Goal: Transaction & Acquisition: Subscribe to service/newsletter

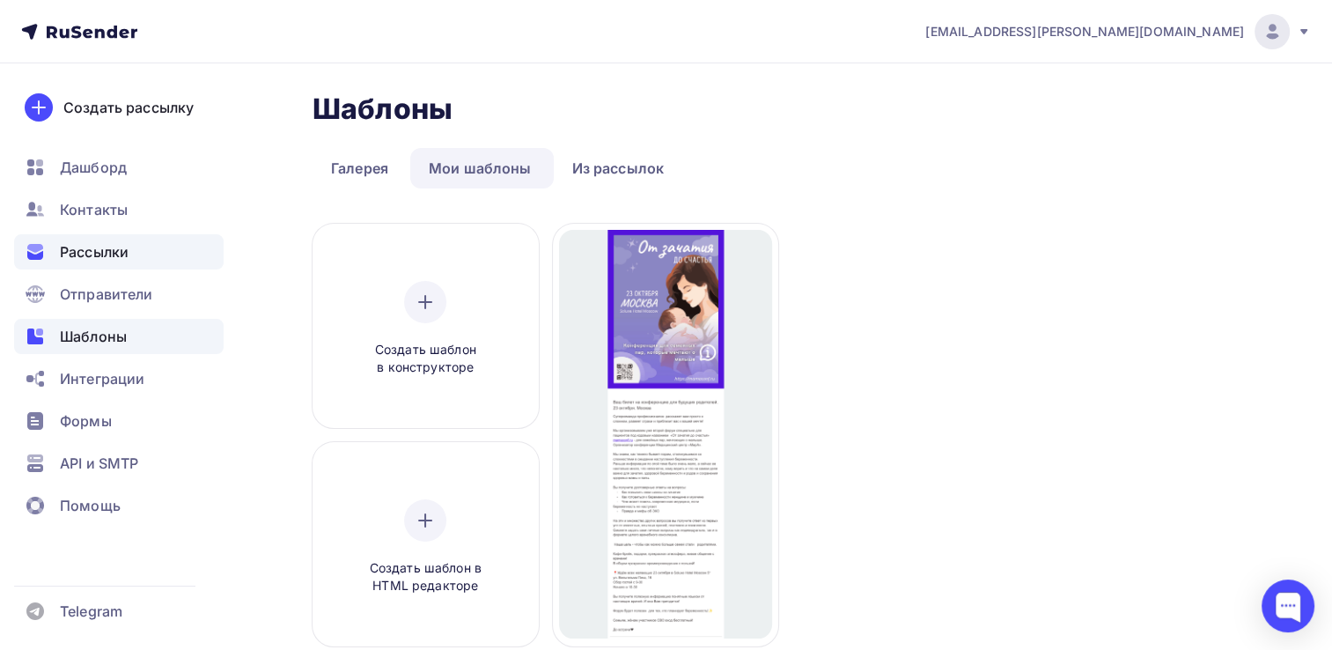
click at [109, 252] on span "Рассылки" at bounding box center [94, 251] width 69 height 21
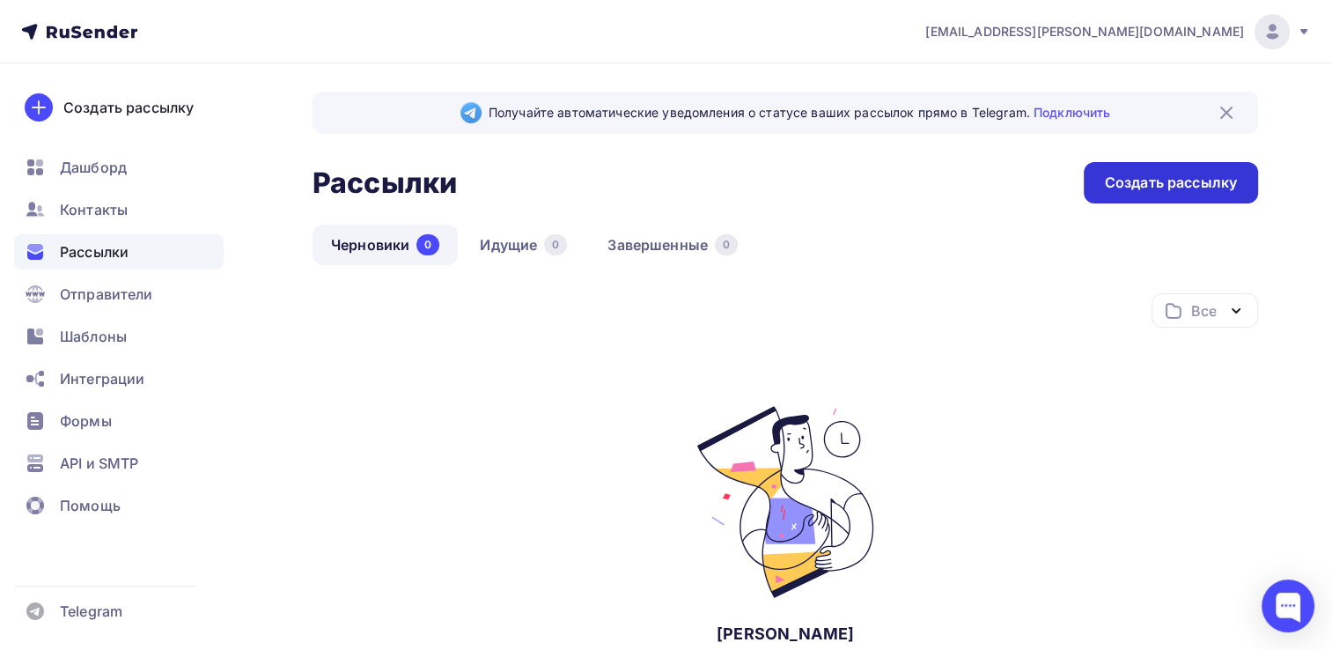
click at [1192, 173] on div "Создать рассылку" at bounding box center [1171, 183] width 132 height 20
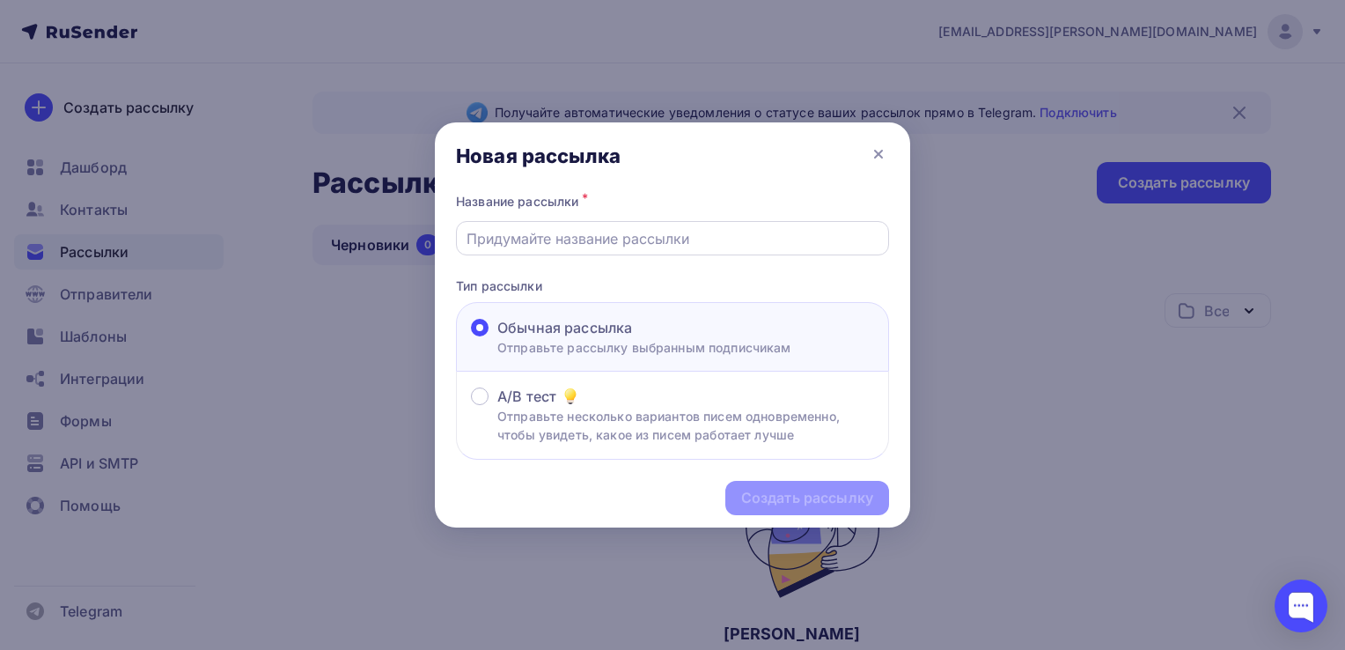
click at [556, 246] on input "text" at bounding box center [673, 238] width 413 height 21
type input "Конференция"
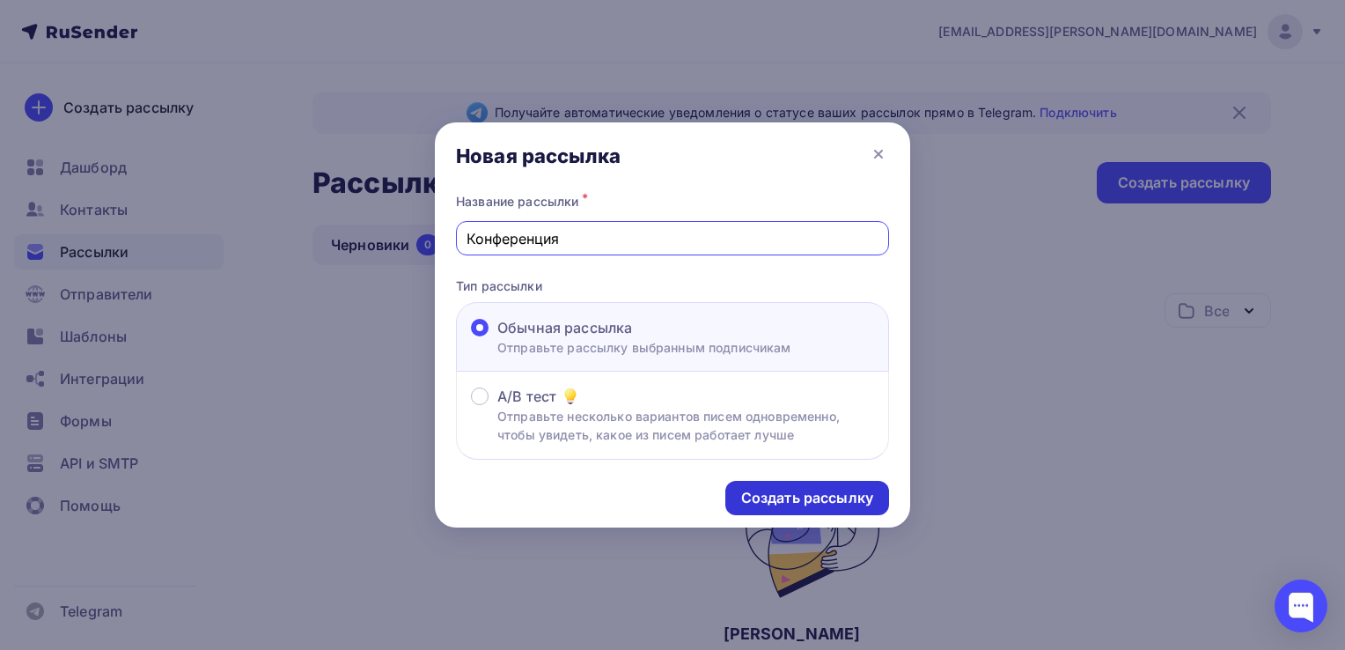
click at [812, 504] on div "Создать рассылку" at bounding box center [807, 498] width 132 height 20
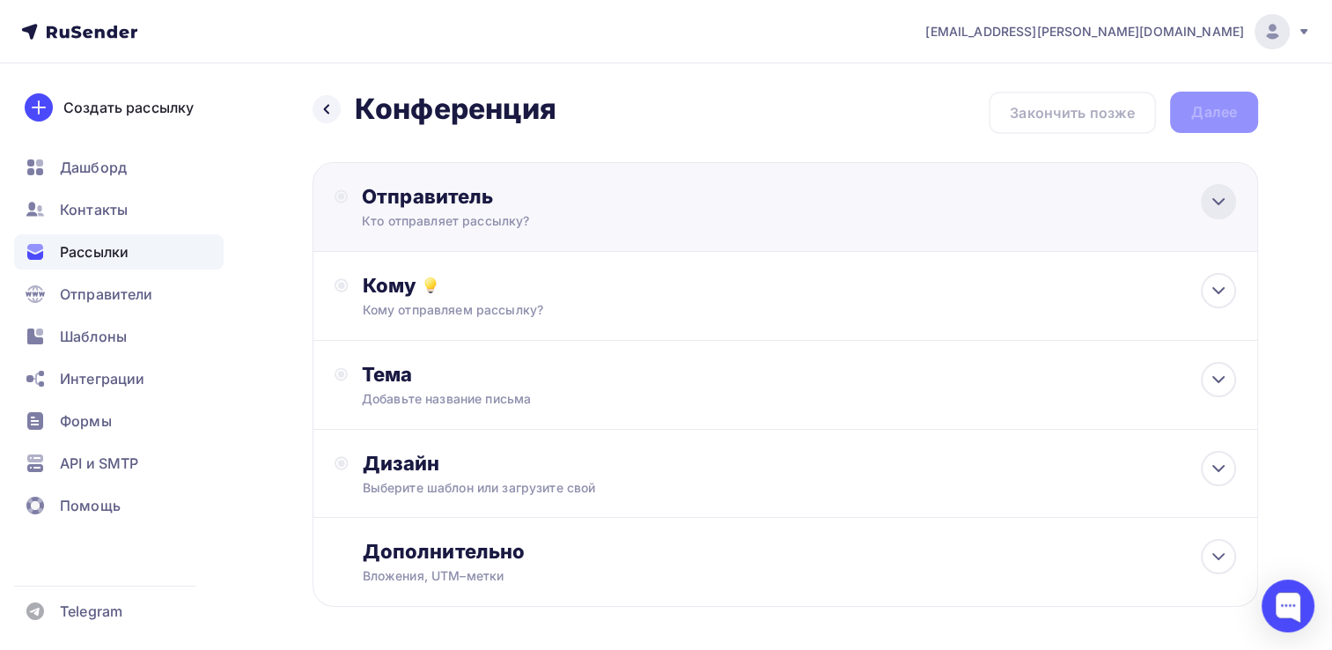
click at [1228, 202] on icon at bounding box center [1218, 201] width 21 height 21
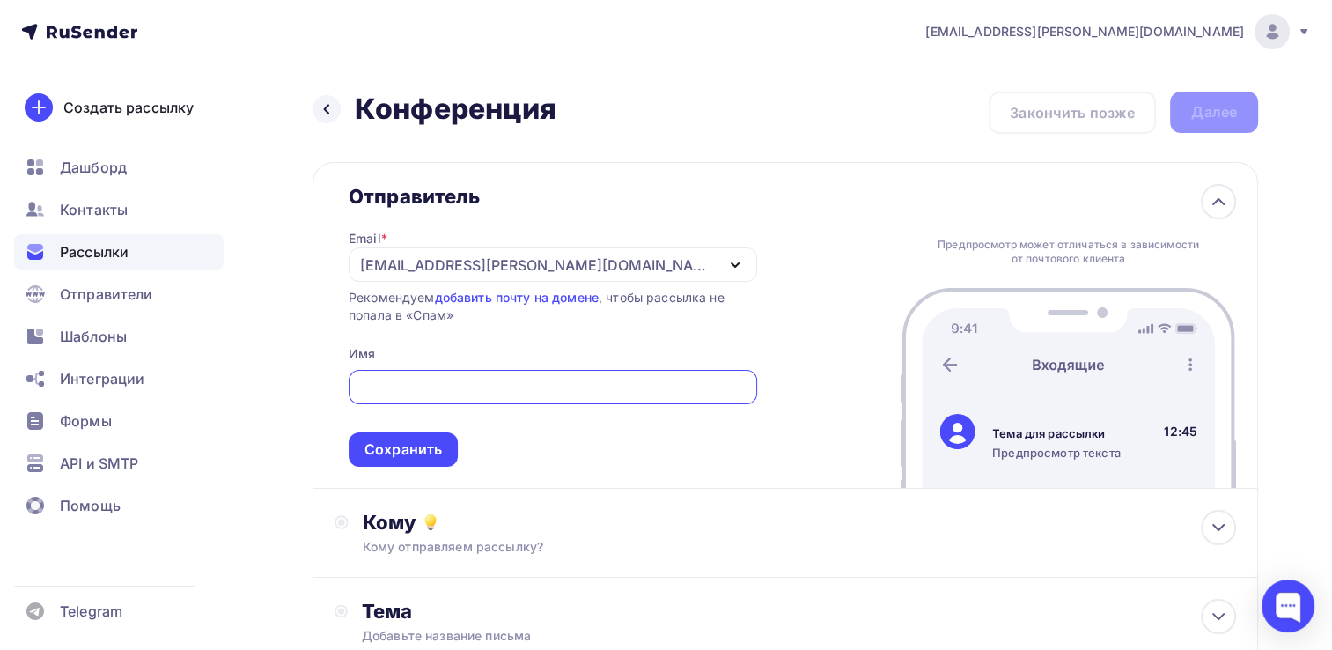
click at [732, 263] on icon "button" at bounding box center [735, 265] width 7 height 4
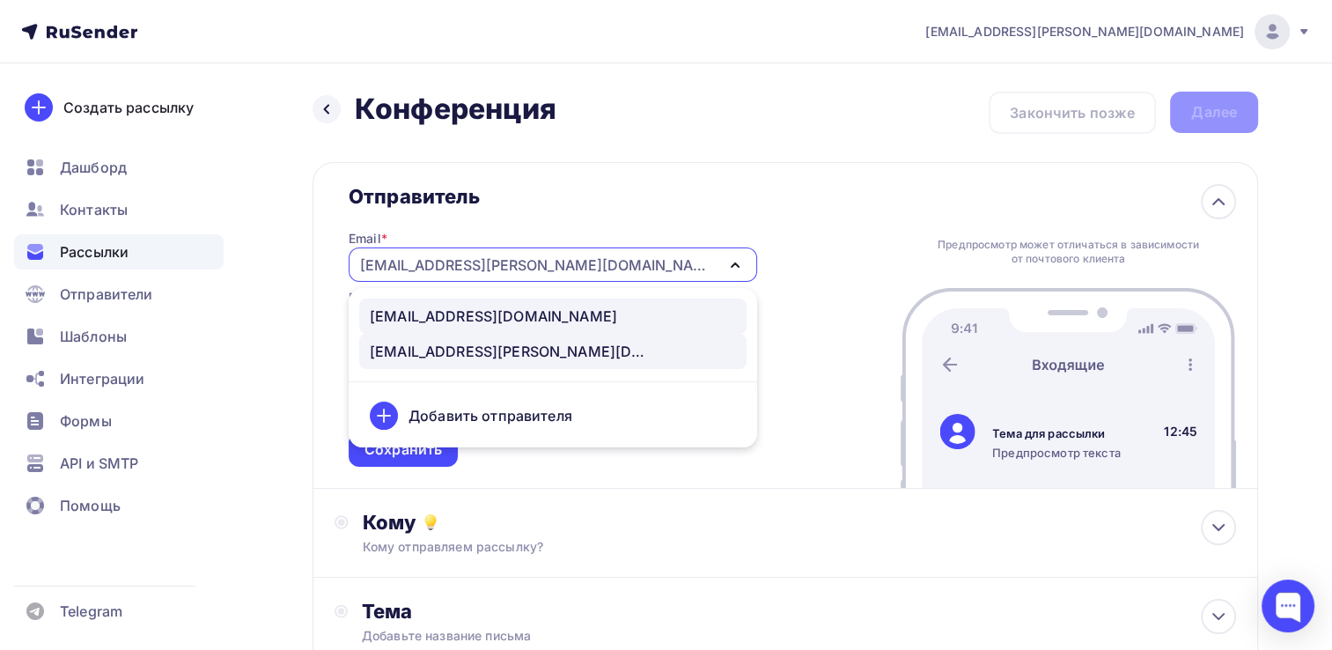
click at [507, 319] on div "konferensmira@yandex.ru" at bounding box center [493, 315] width 247 height 21
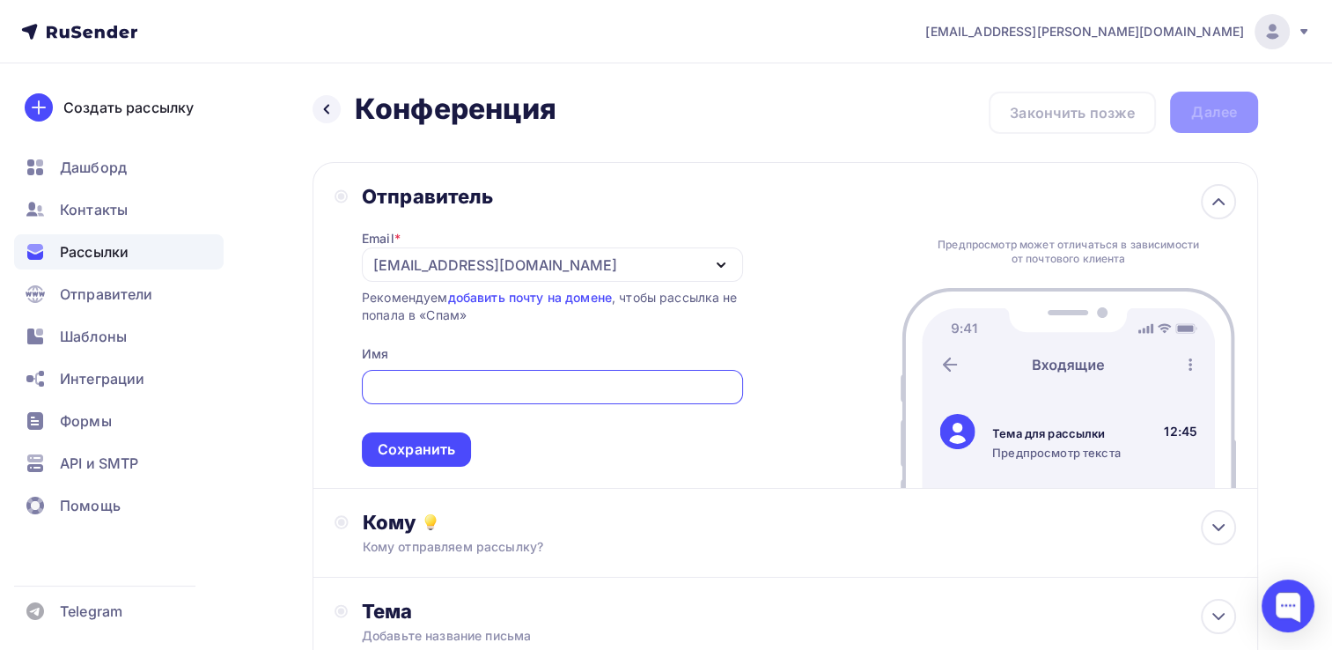
click at [426, 381] on input "text" at bounding box center [552, 387] width 361 height 21
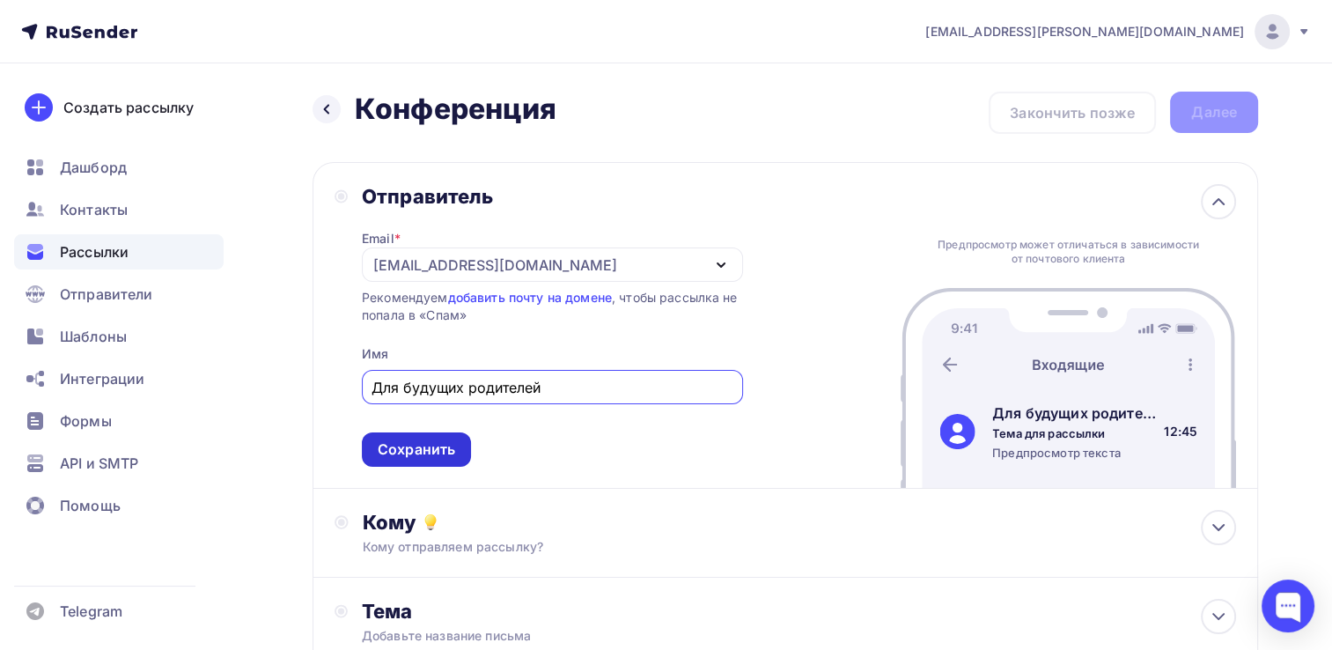
type input "Для будущих родителей"
click at [410, 445] on div "Сохранить" at bounding box center [416, 449] width 77 height 20
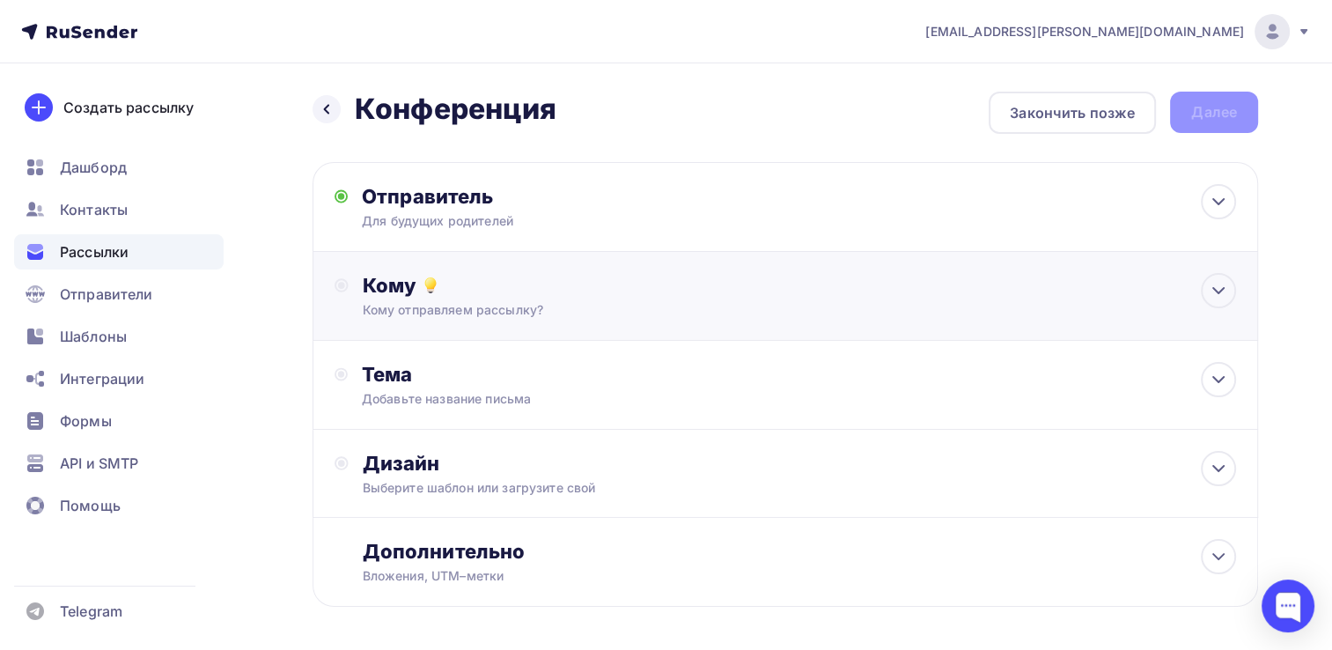
click at [718, 305] on div "Кому отправляем рассылку?" at bounding box center [756, 310] width 786 height 18
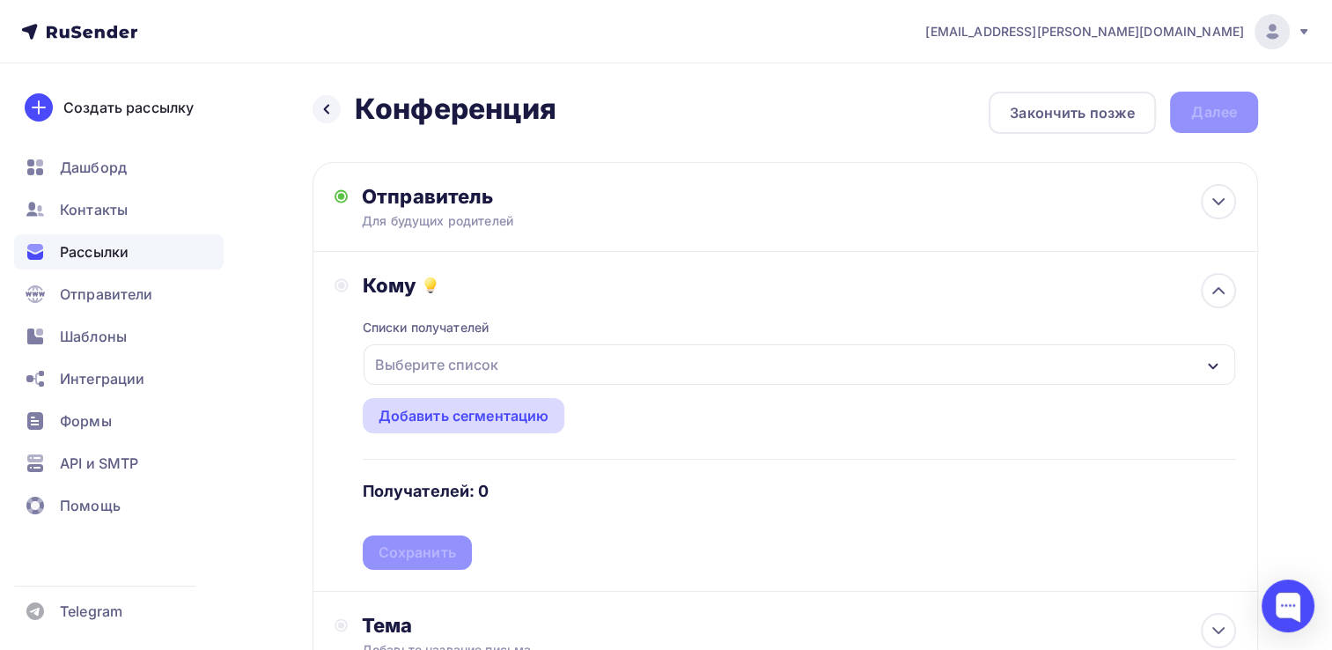
click at [472, 411] on div "Добавить сегментацию" at bounding box center [464, 415] width 171 height 21
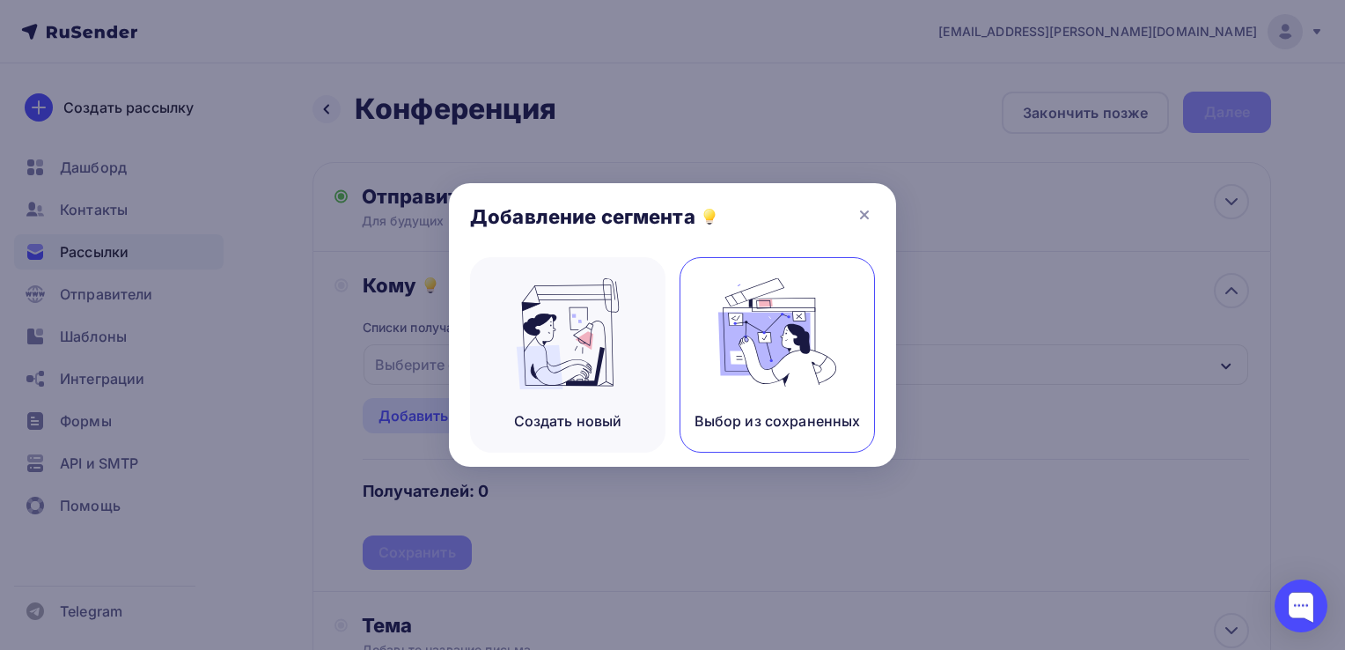
click at [782, 334] on img at bounding box center [777, 333] width 118 height 111
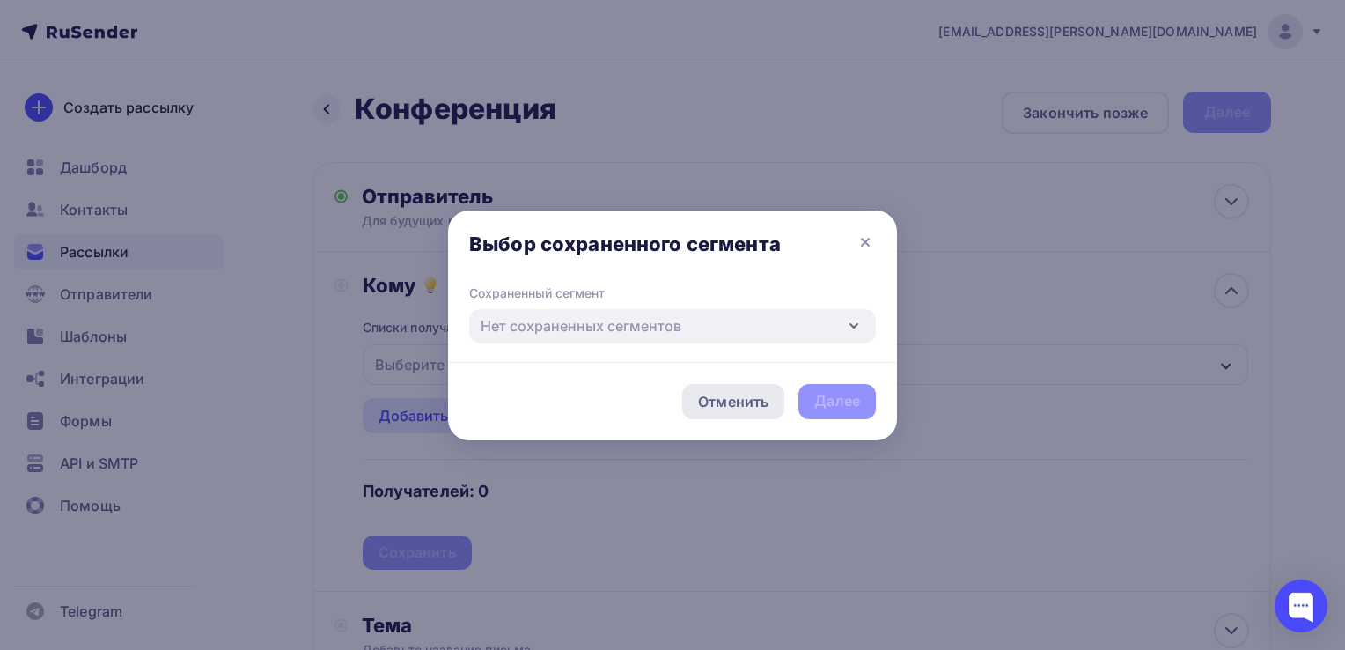
click at [747, 397] on div "Отменить" at bounding box center [733, 401] width 70 height 21
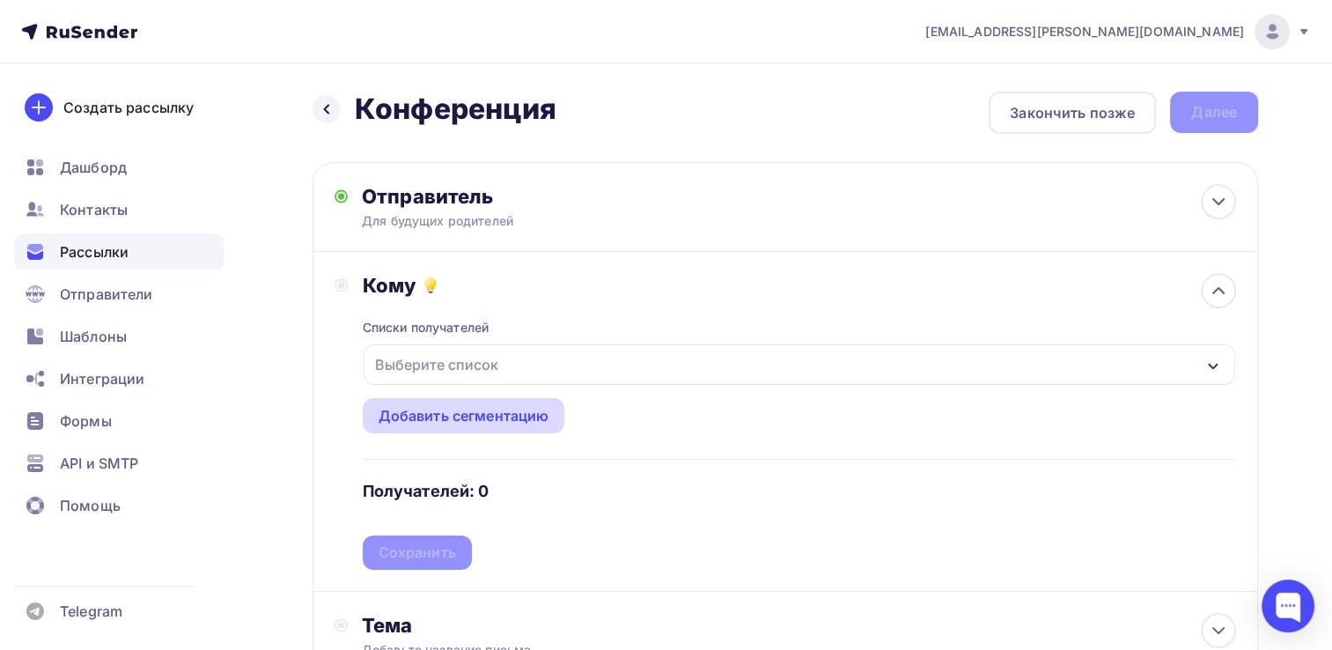
click at [426, 398] on div "Добавить сегментацию" at bounding box center [464, 415] width 202 height 35
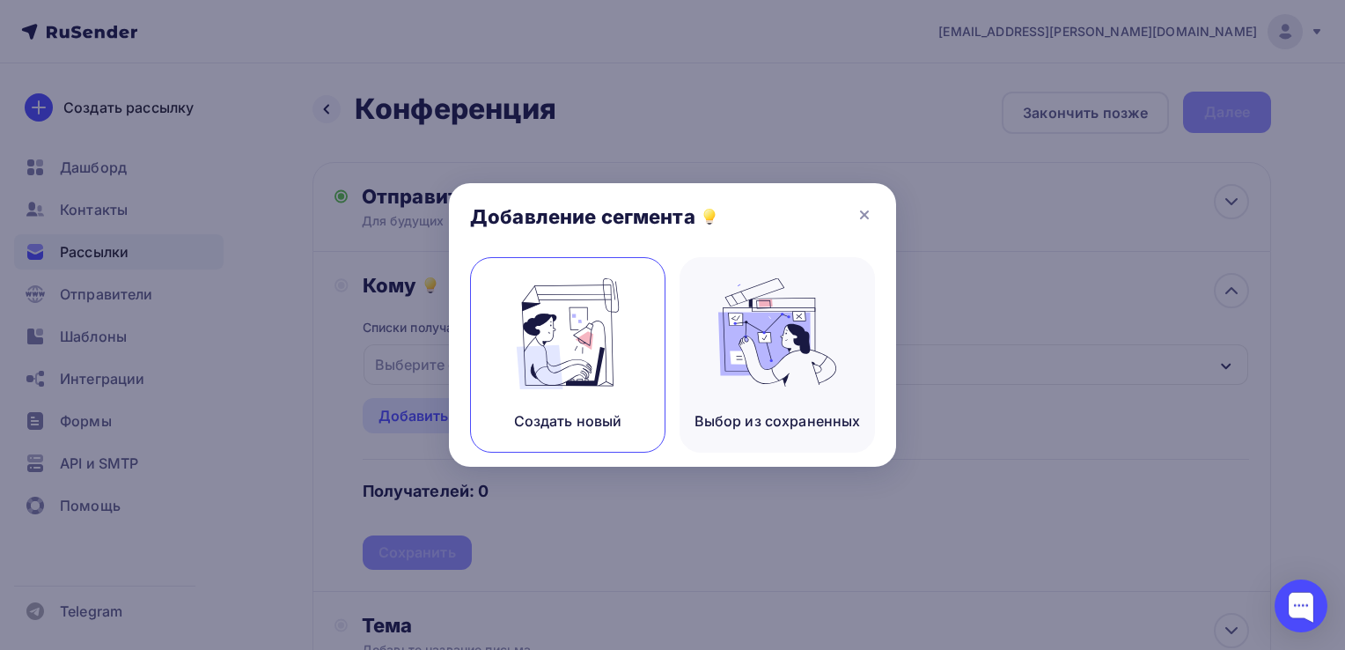
click at [542, 351] on img at bounding box center [568, 333] width 118 height 111
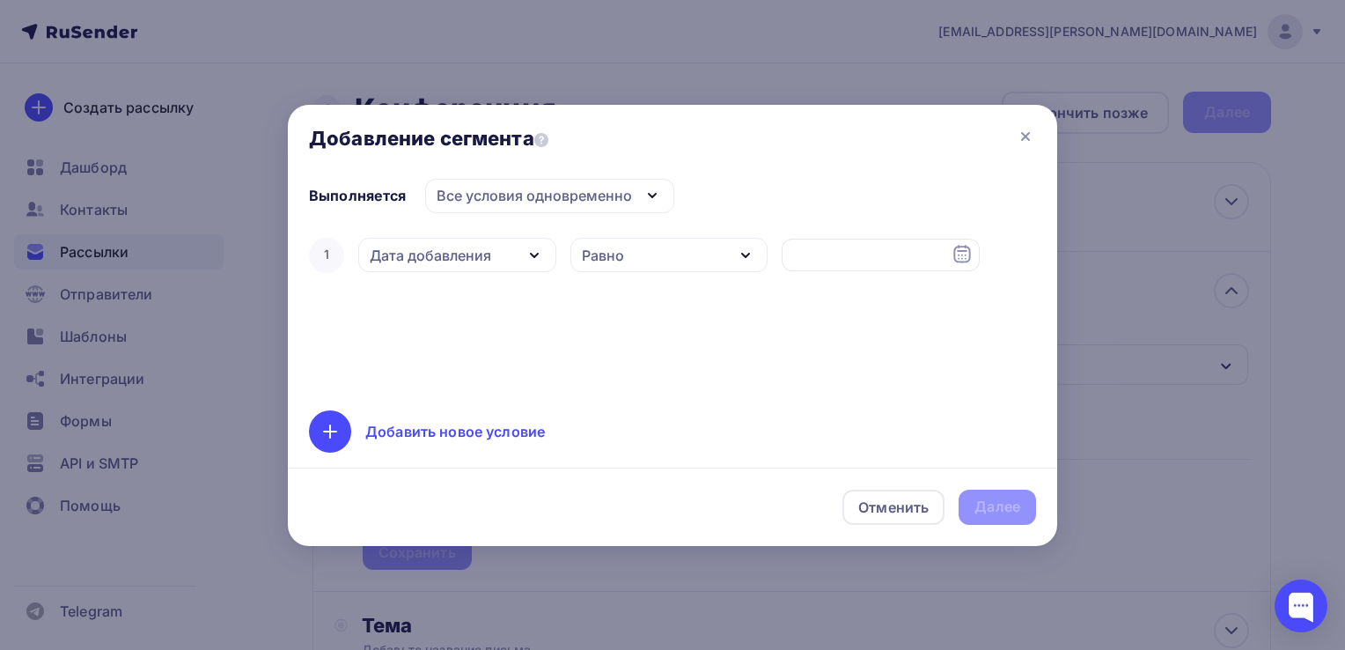
click at [542, 195] on div "Все условия одновременно" at bounding box center [534, 195] width 195 height 21
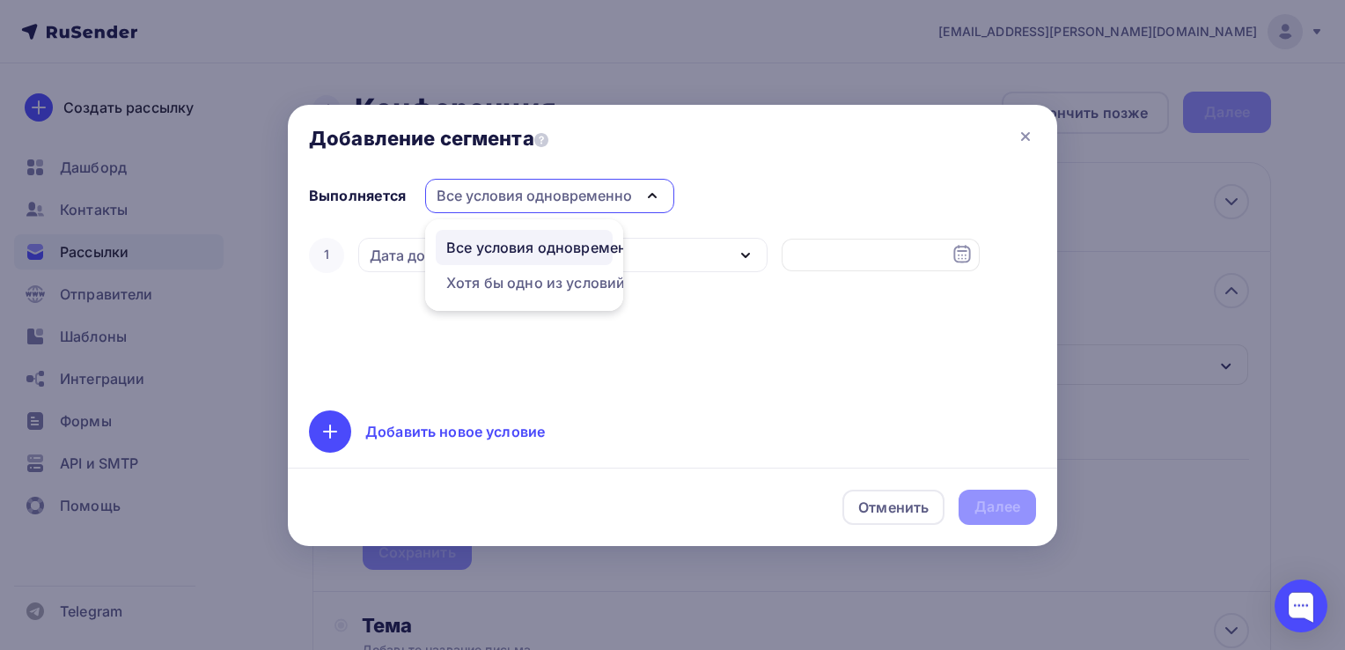
click at [492, 248] on div "Все условия одновременно" at bounding box center [545, 247] width 198 height 21
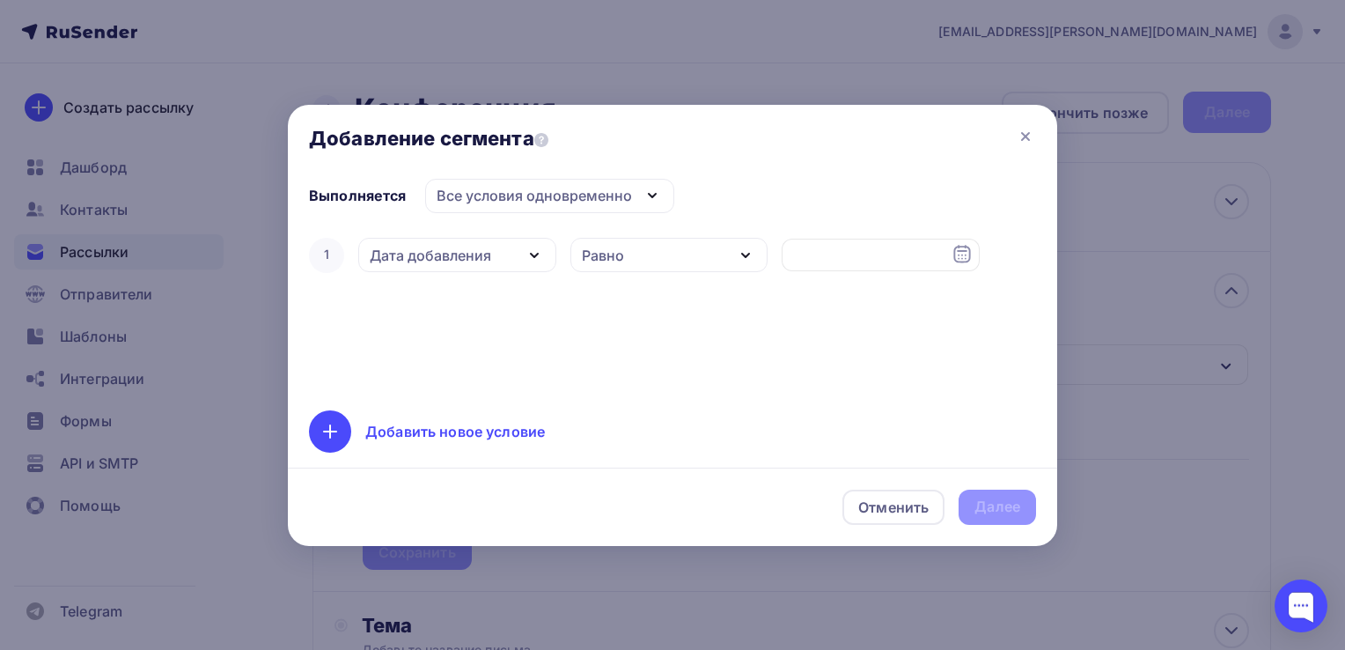
click at [522, 251] on div "Дата добавления" at bounding box center [457, 255] width 198 height 34
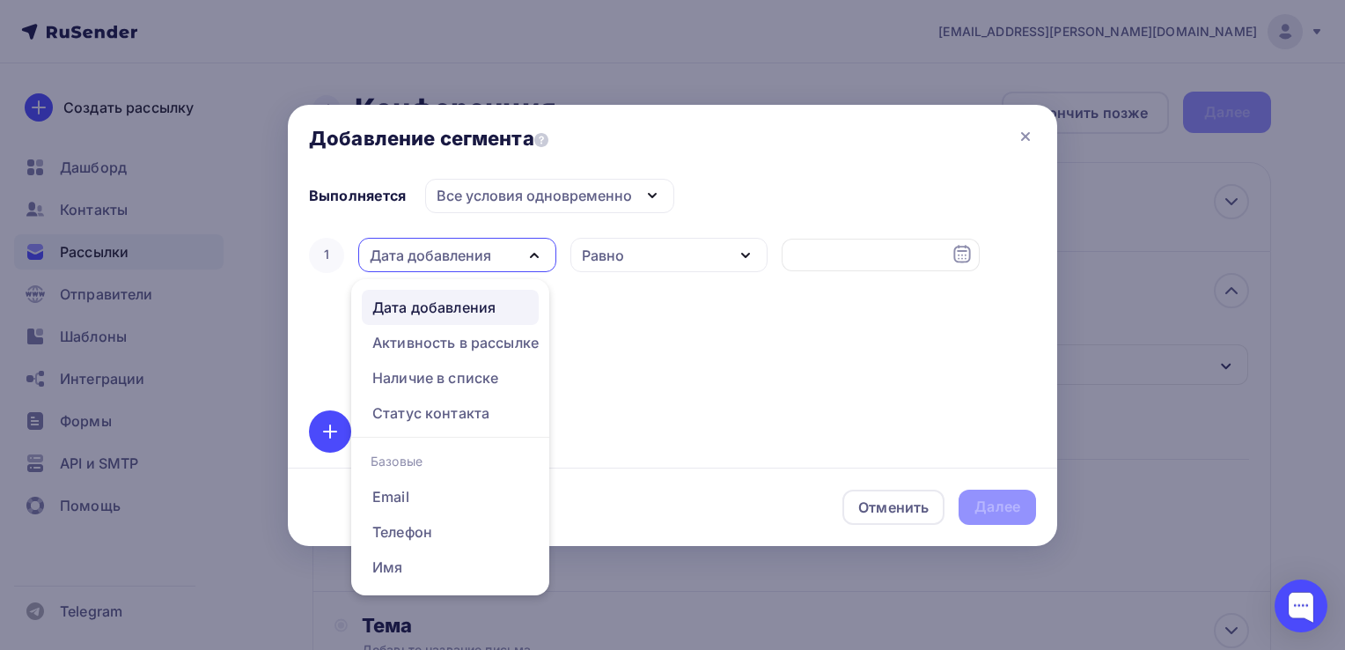
click at [522, 251] on div "Дата добавления" at bounding box center [457, 255] width 198 height 34
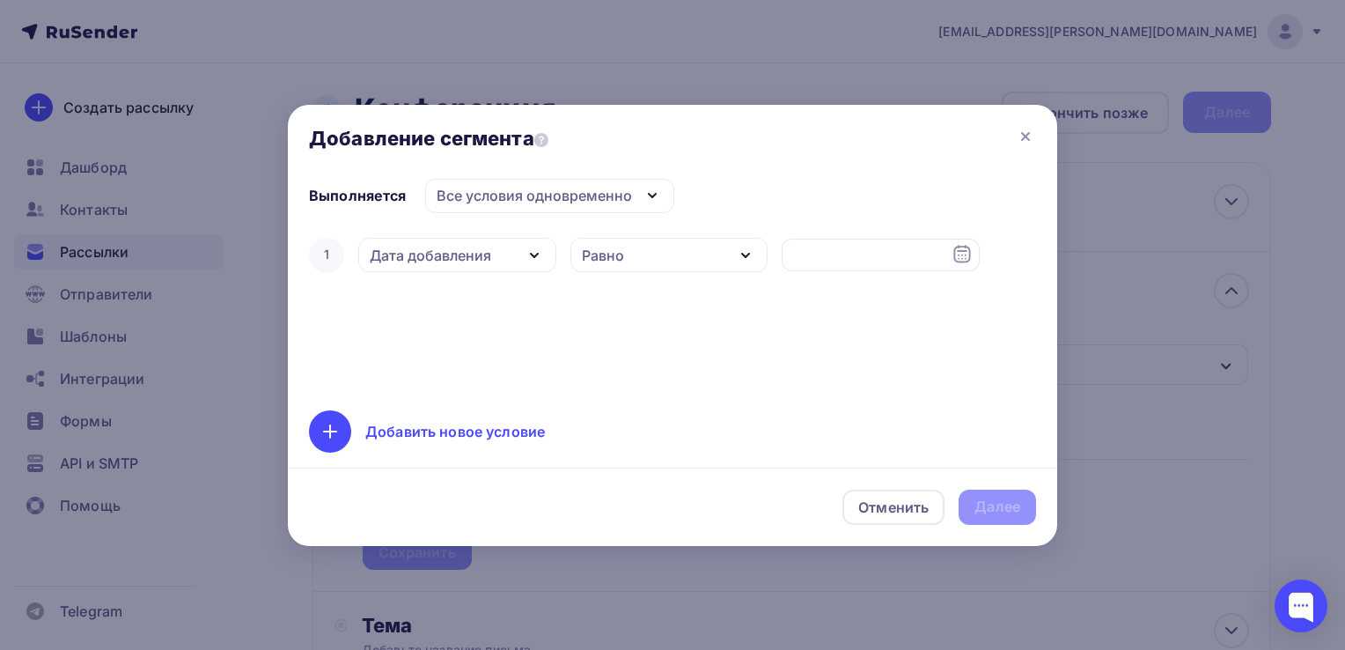
click at [380, 188] on div "Выполняется" at bounding box center [358, 195] width 98 height 21
click at [620, 195] on div "Все условия одновременно" at bounding box center [534, 195] width 195 height 21
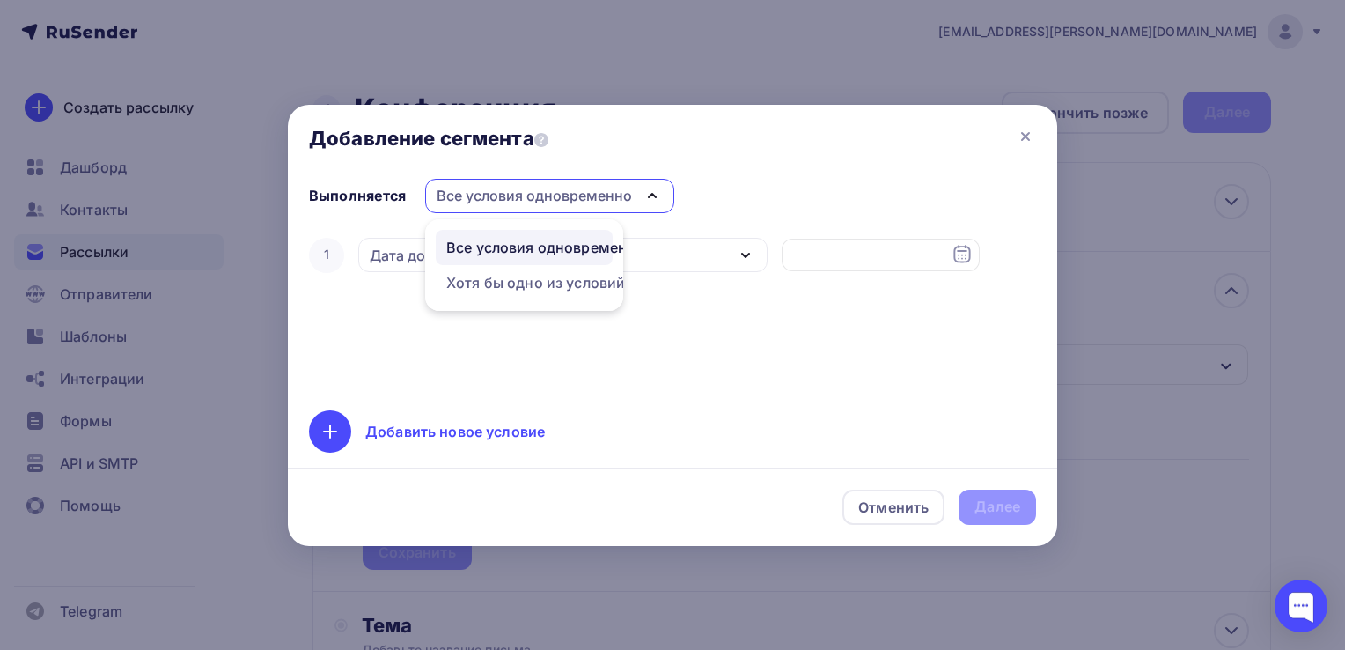
click at [498, 250] on div "Все условия одновременно" at bounding box center [545, 247] width 198 height 21
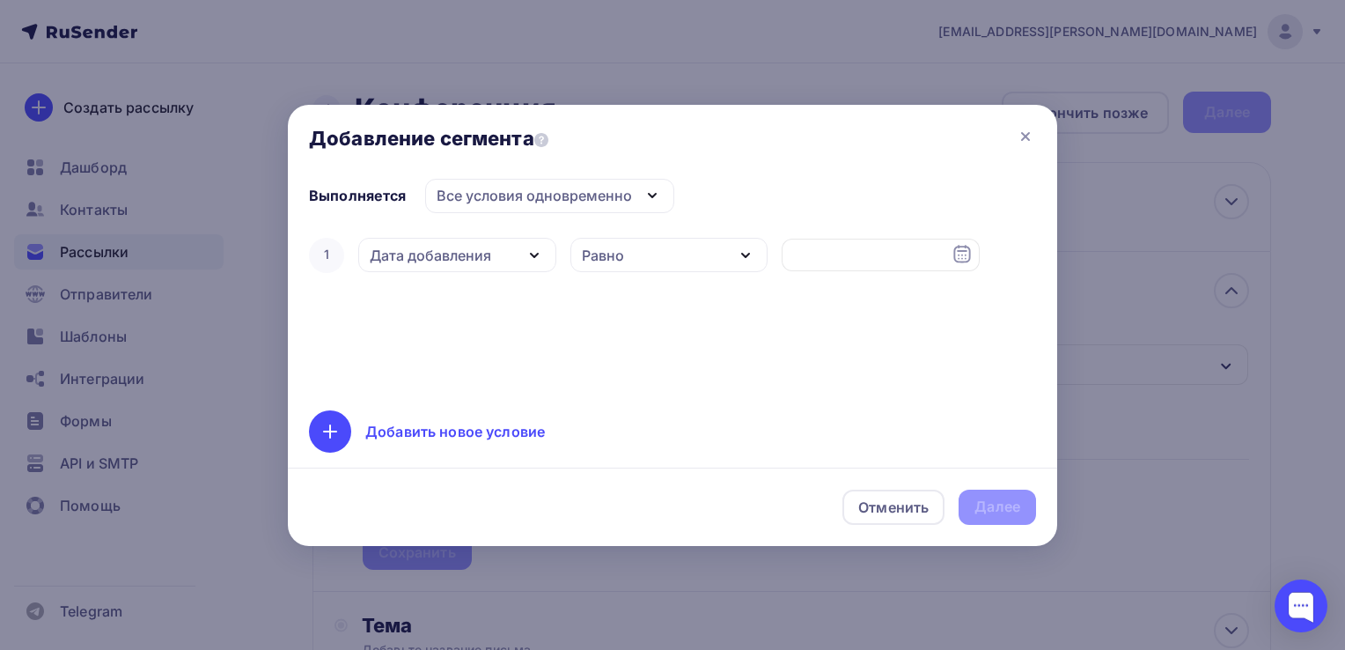
click at [510, 255] on div "Дата добавления" at bounding box center [457, 255] width 198 height 34
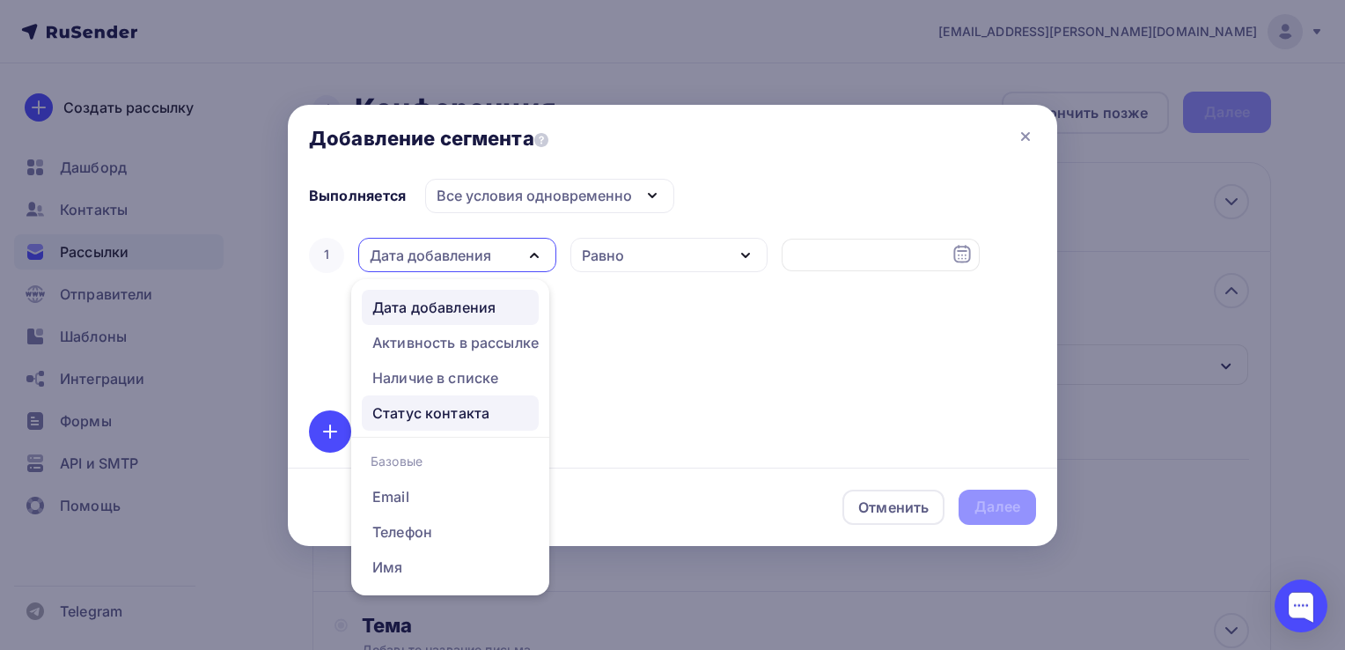
click at [445, 424] on link "Статус контакта" at bounding box center [450, 412] width 177 height 35
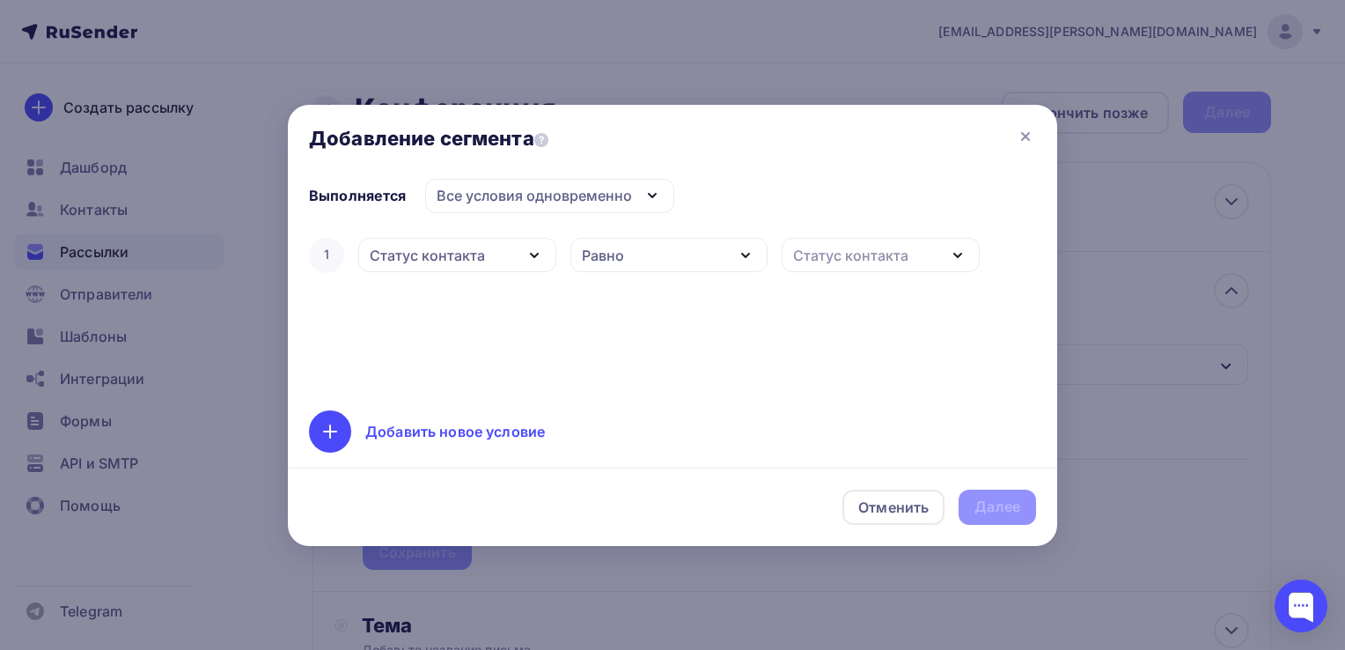
click at [937, 268] on div "Статус контакта" at bounding box center [881, 255] width 198 height 34
drag, startPoint x: 666, startPoint y: 302, endPoint x: 656, endPoint y: 300, distance: 9.8
click at [664, 302] on div "1 Статус контакта Дата добавления Активность в рассылке Наличие в списке Статус…" at bounding box center [672, 311] width 727 height 155
click at [527, 241] on div "Статус контакта" at bounding box center [457, 255] width 198 height 34
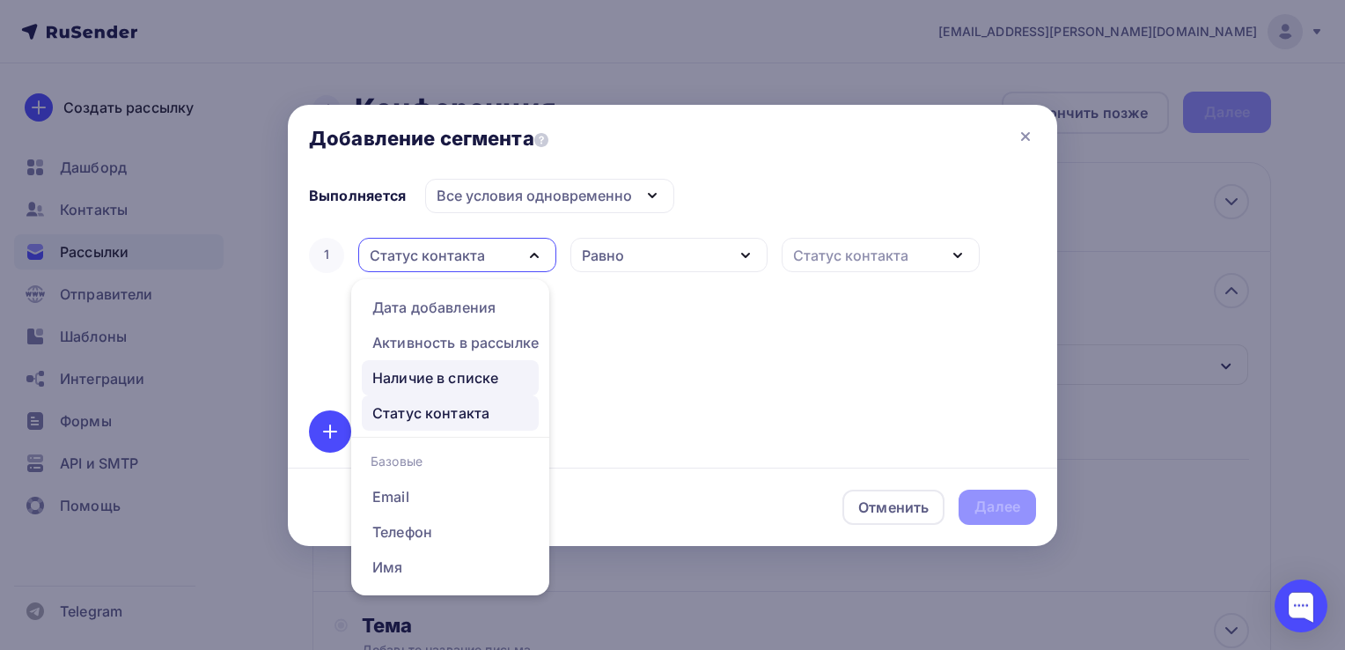
click at [460, 380] on div "Наличие в списке" at bounding box center [435, 377] width 126 height 21
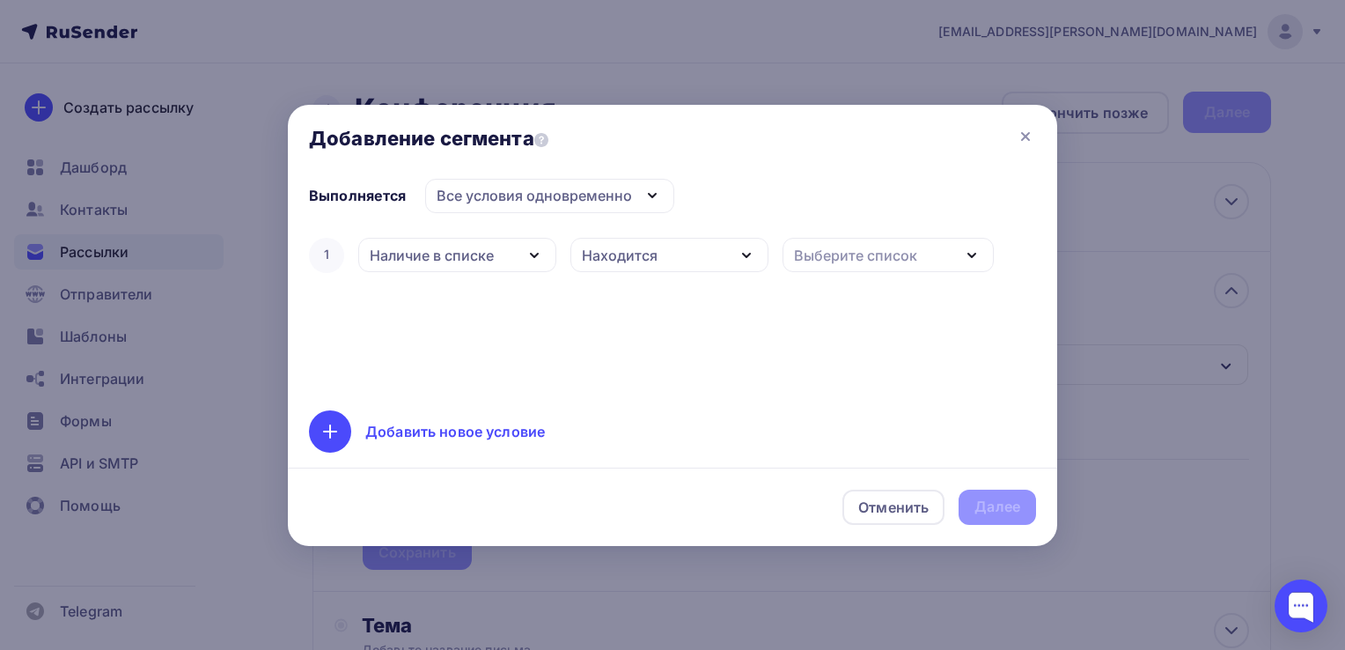
click at [717, 259] on div "Находится" at bounding box center [669, 255] width 198 height 34
click at [660, 301] on div "Находится" at bounding box center [662, 306] width 155 height 21
click at [866, 246] on div "Выберите список" at bounding box center [855, 255] width 123 height 21
click at [812, 364] on div "тест" at bounding box center [812, 369] width 31 height 21
click at [985, 507] on div "Далее" at bounding box center [998, 507] width 46 height 20
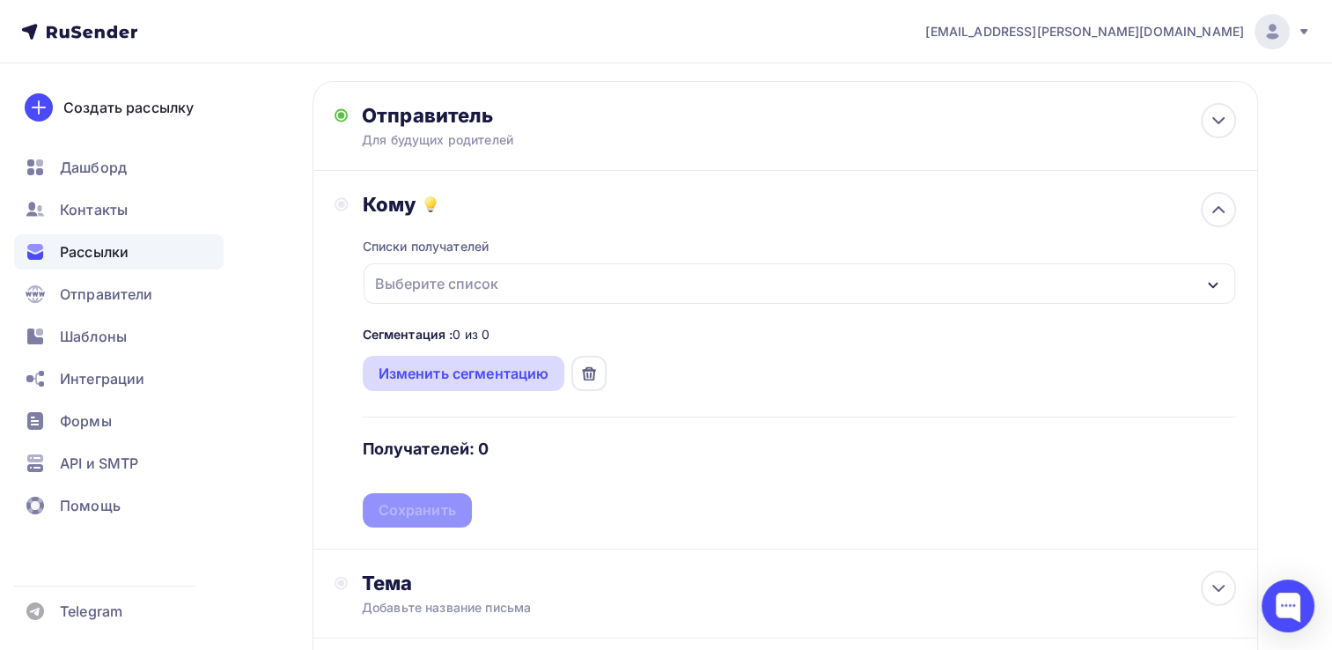
scroll to position [88, 0]
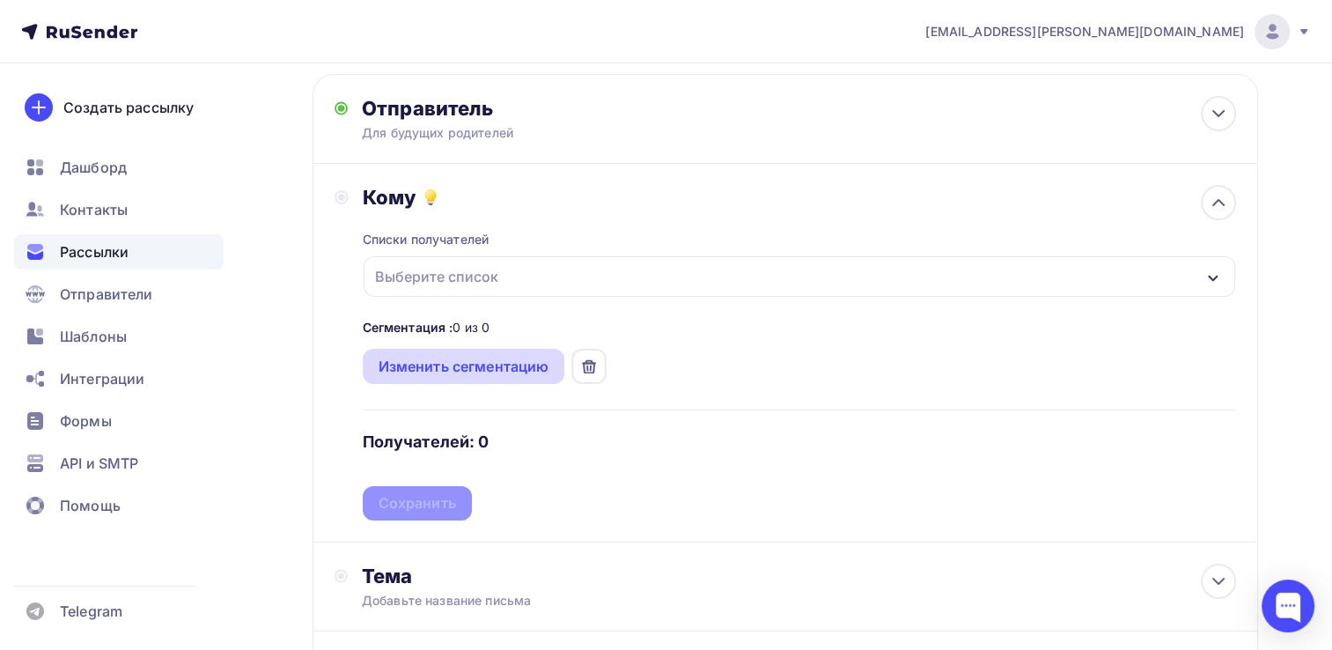
click at [513, 366] on div "Изменить сегментацию" at bounding box center [464, 366] width 171 height 21
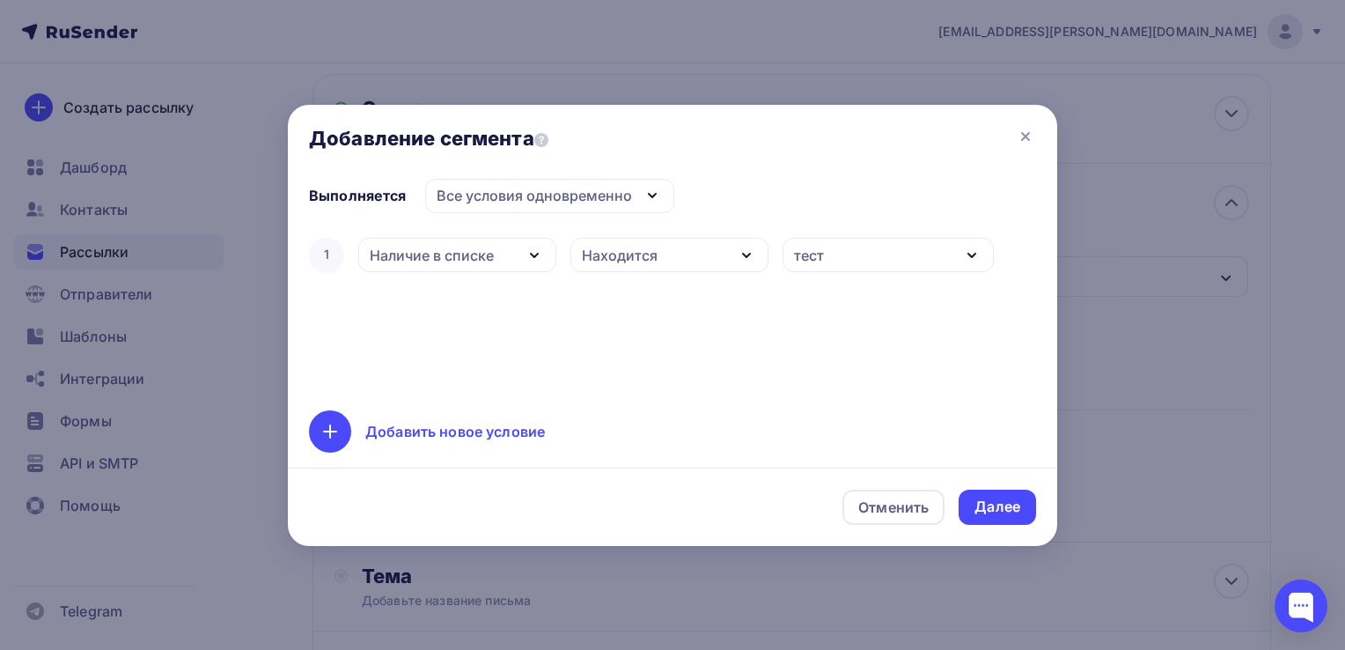
click at [977, 247] on icon "button" at bounding box center [971, 255] width 21 height 21
click at [817, 364] on div "тест" at bounding box center [812, 369] width 31 height 21
click at [817, 365] on div "1 Наличие в списке Дата добавления Активность в рассылке Наличие в списке Стату…" at bounding box center [672, 311] width 727 height 155
click at [500, 297] on div "1 Наличие в списке Дата добавления Активность в рассылке Наличие в списке Стату…" at bounding box center [672, 311] width 727 height 155
click at [470, 245] on div "Наличие в списке" at bounding box center [432, 255] width 124 height 21
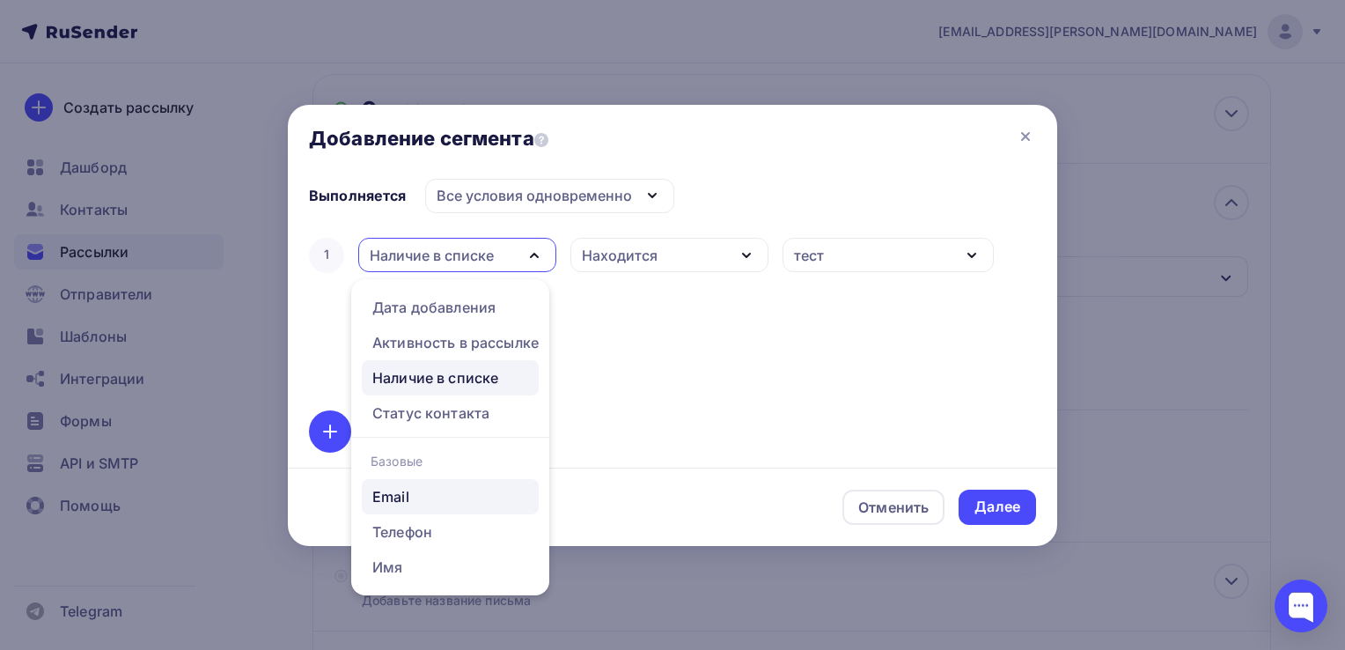
click at [405, 501] on div "Email" at bounding box center [390, 496] width 37 height 21
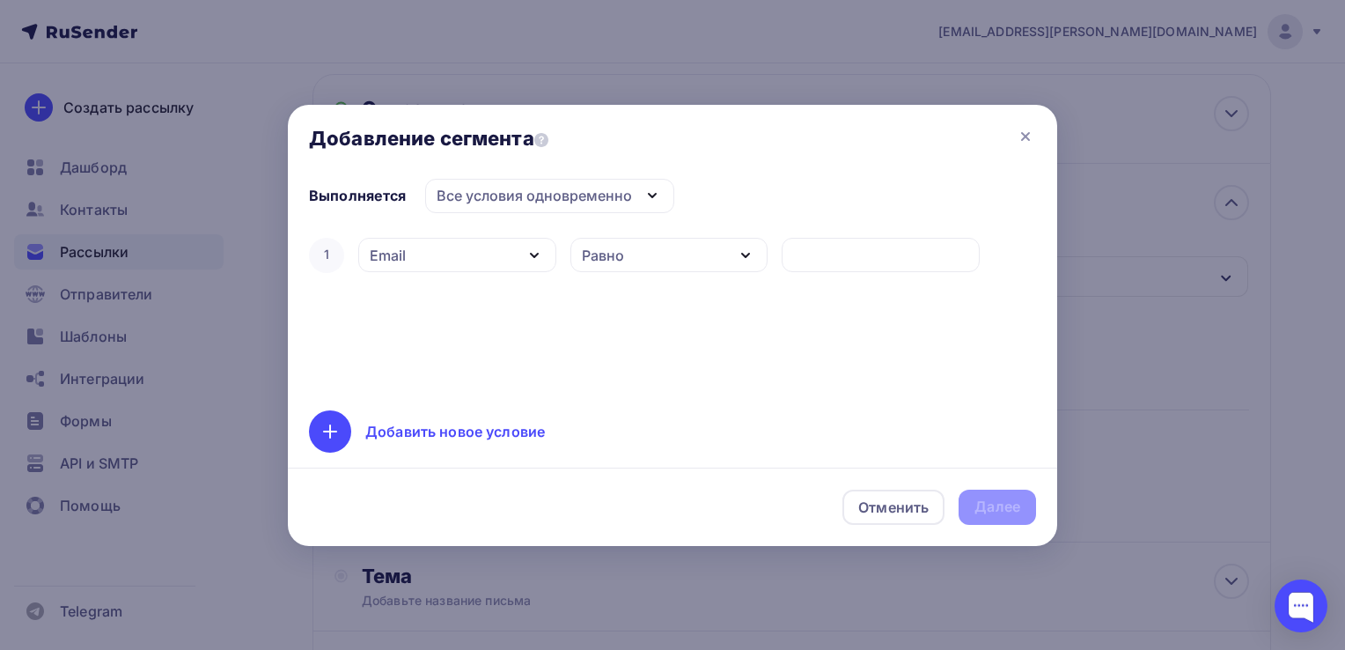
click at [1026, 512] on div "Отменить Далее" at bounding box center [672, 506] width 769 height 78
click at [714, 241] on div "Равно" at bounding box center [669, 255] width 198 height 34
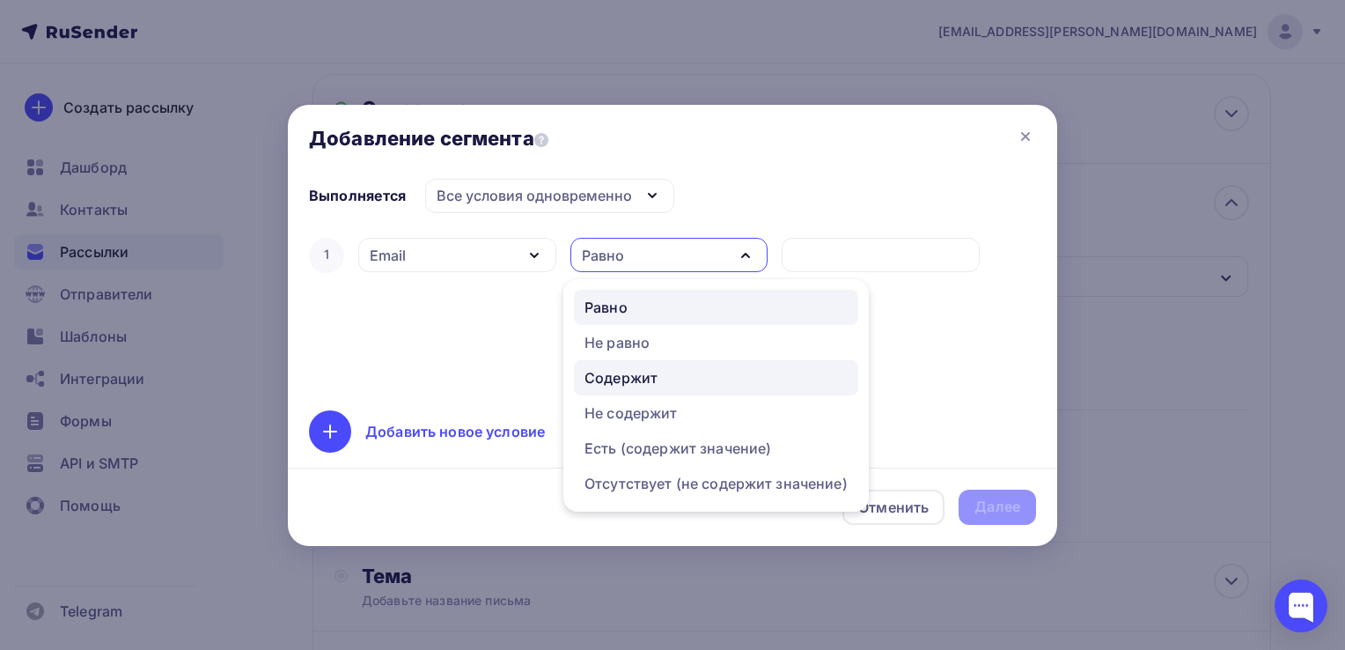
click at [651, 382] on div "Содержит" at bounding box center [621, 377] width 73 height 21
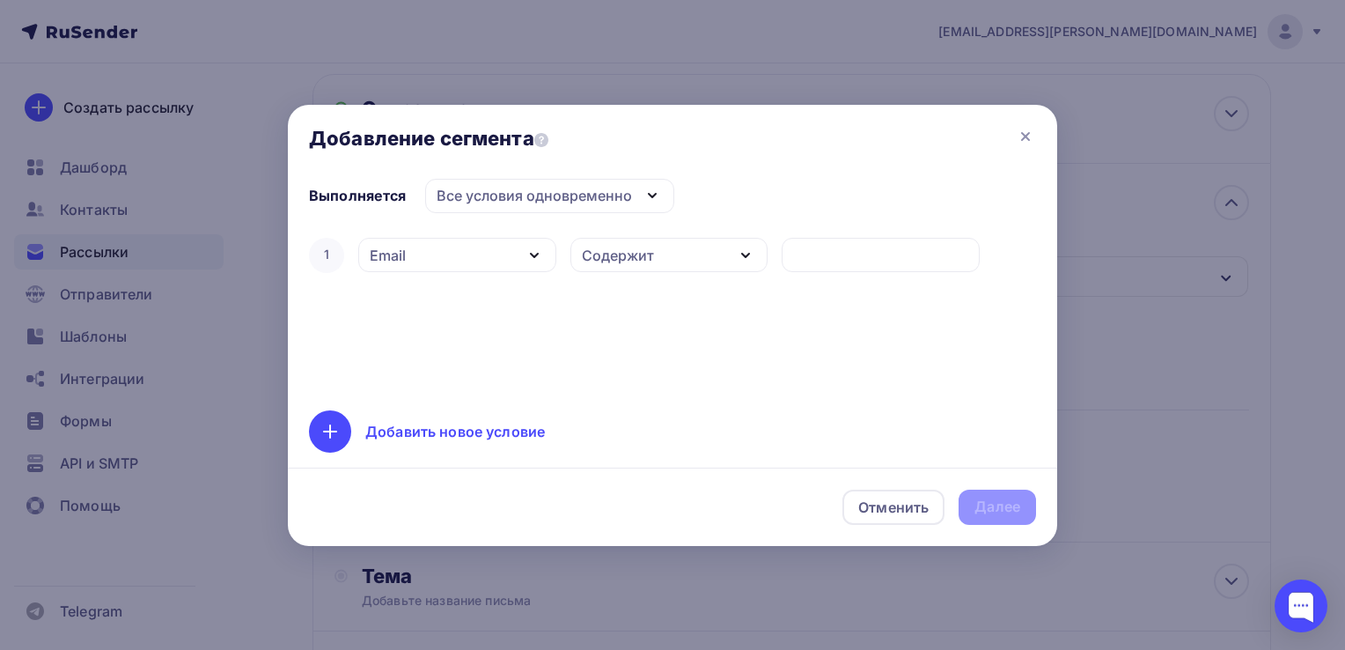
click at [978, 514] on div "Отменить Далее" at bounding box center [672, 506] width 769 height 78
click at [444, 352] on div "1 Email Дата добавления Активность в рассылке Наличие в списке Статус контакта …" at bounding box center [672, 311] width 727 height 155
click at [489, 246] on div "Email" at bounding box center [457, 255] width 198 height 34
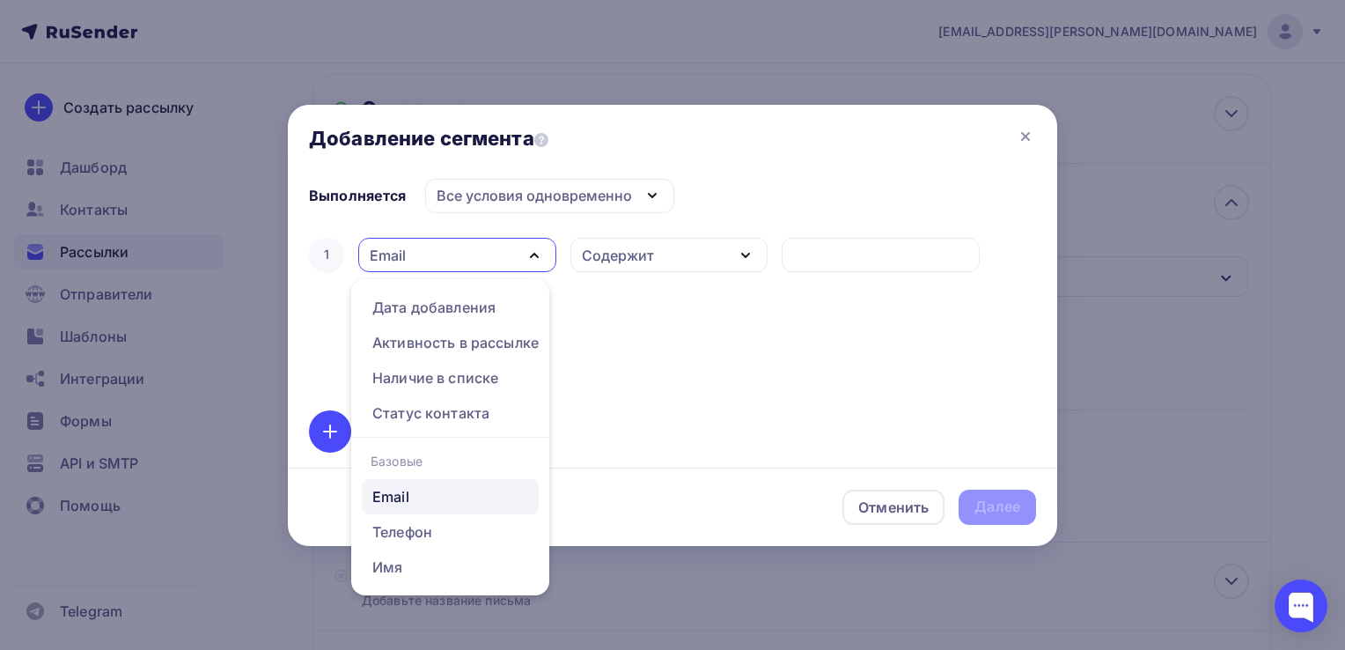
click at [408, 497] on div "Email" at bounding box center [390, 496] width 37 height 21
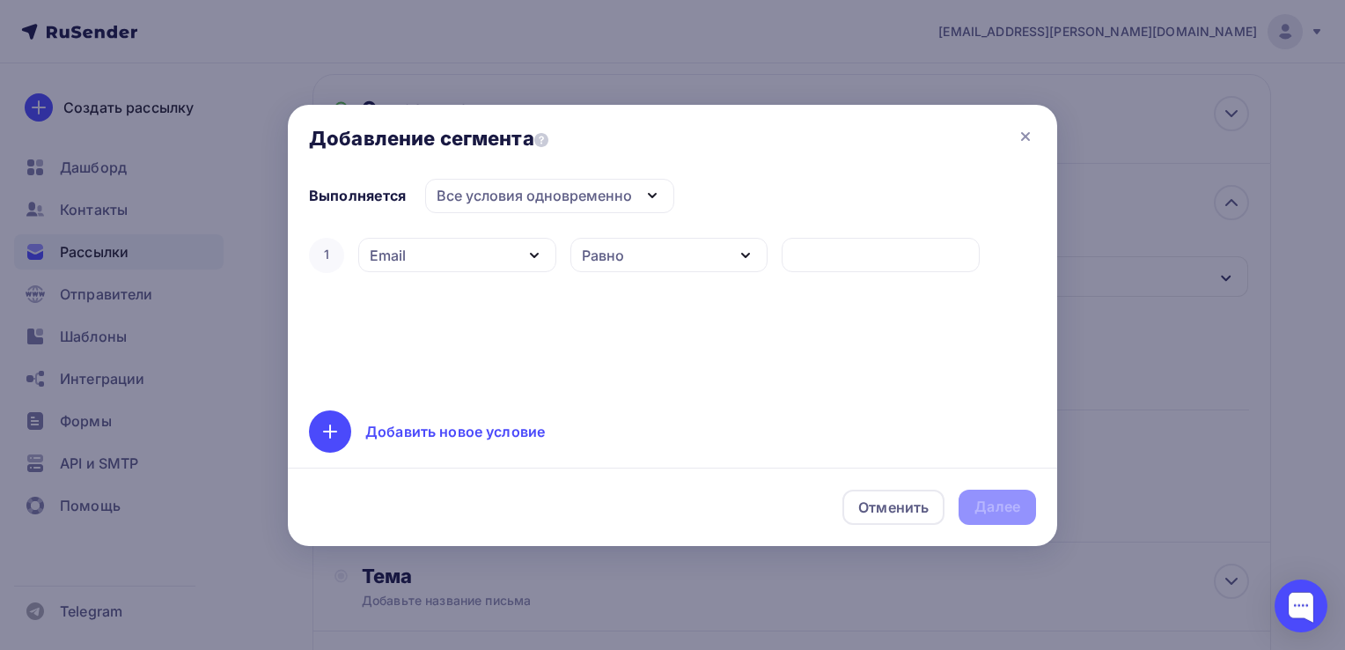
drag, startPoint x: 457, startPoint y: 366, endPoint x: 451, endPoint y: 325, distance: 41.8
click at [457, 365] on div "1 Email Дата добавления Активность в рассылке Наличие в списке Статус контакта …" at bounding box center [672, 311] width 727 height 155
click at [507, 188] on div "Все условия одновременно" at bounding box center [534, 195] width 195 height 21
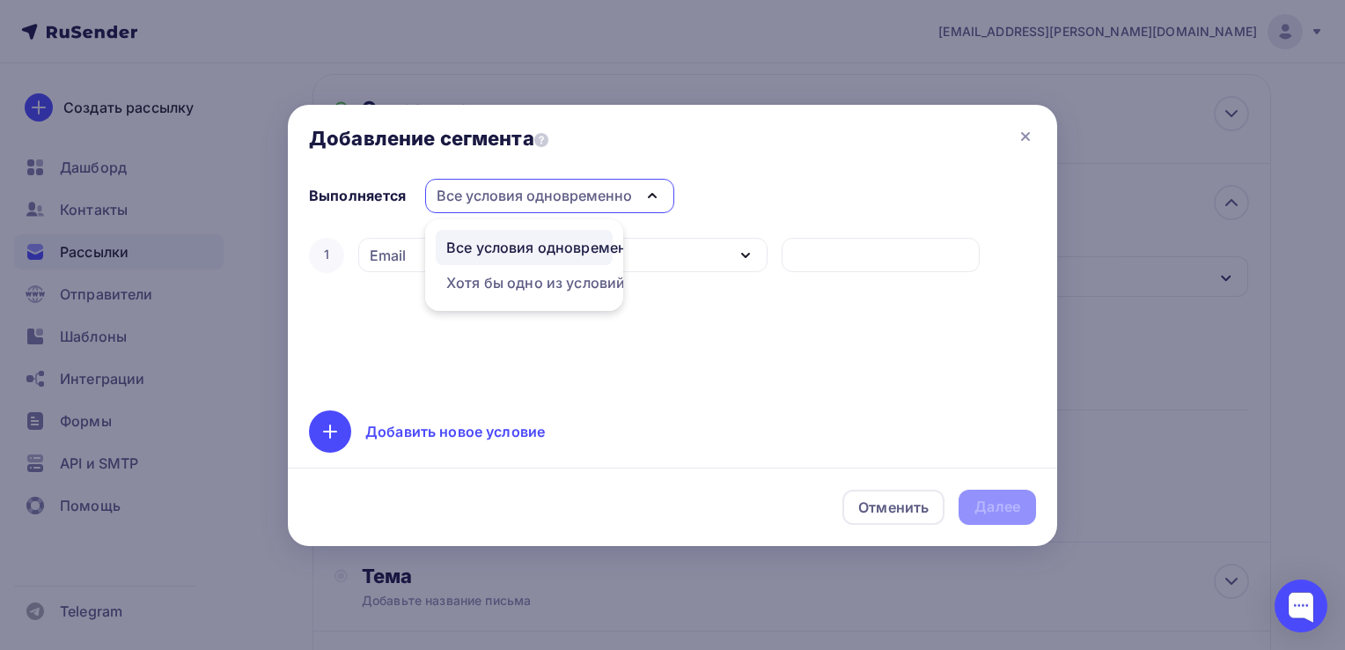
click at [370, 353] on div "1 Email Дата добавления Активность в рассылке Наличие в списке Статус контакта …" at bounding box center [672, 311] width 727 height 155
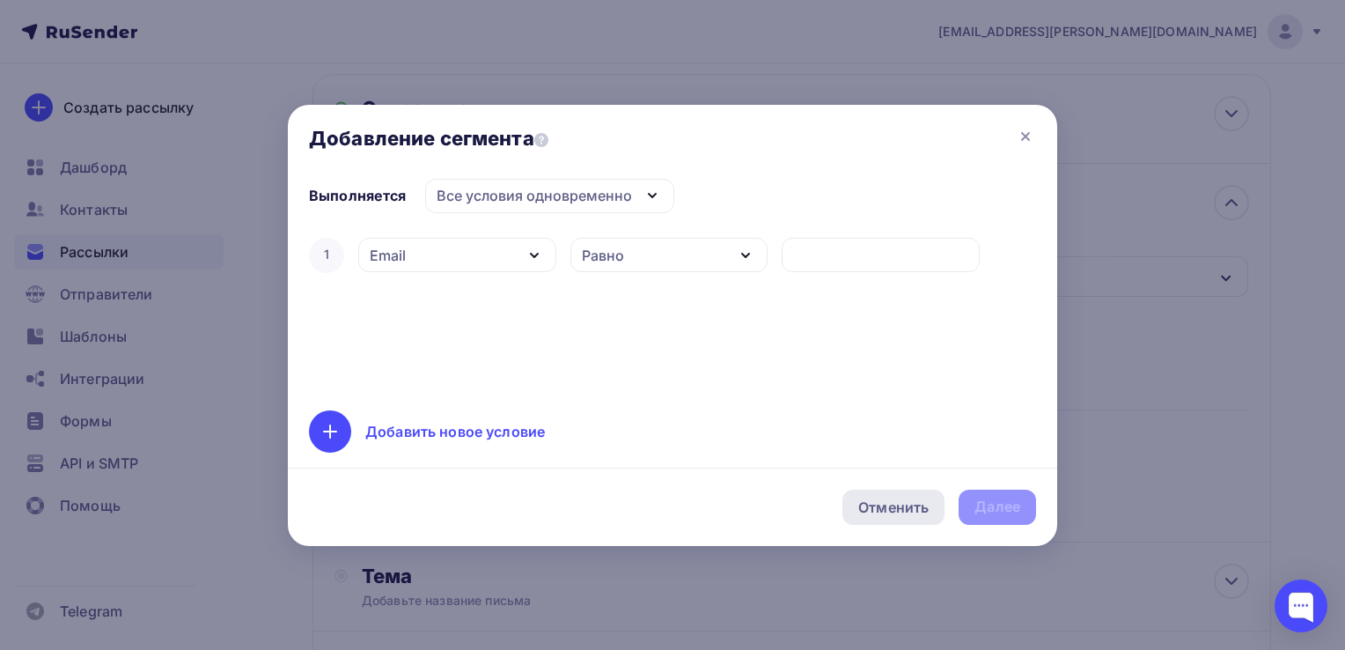
click at [888, 509] on div "Отменить" at bounding box center [893, 507] width 70 height 21
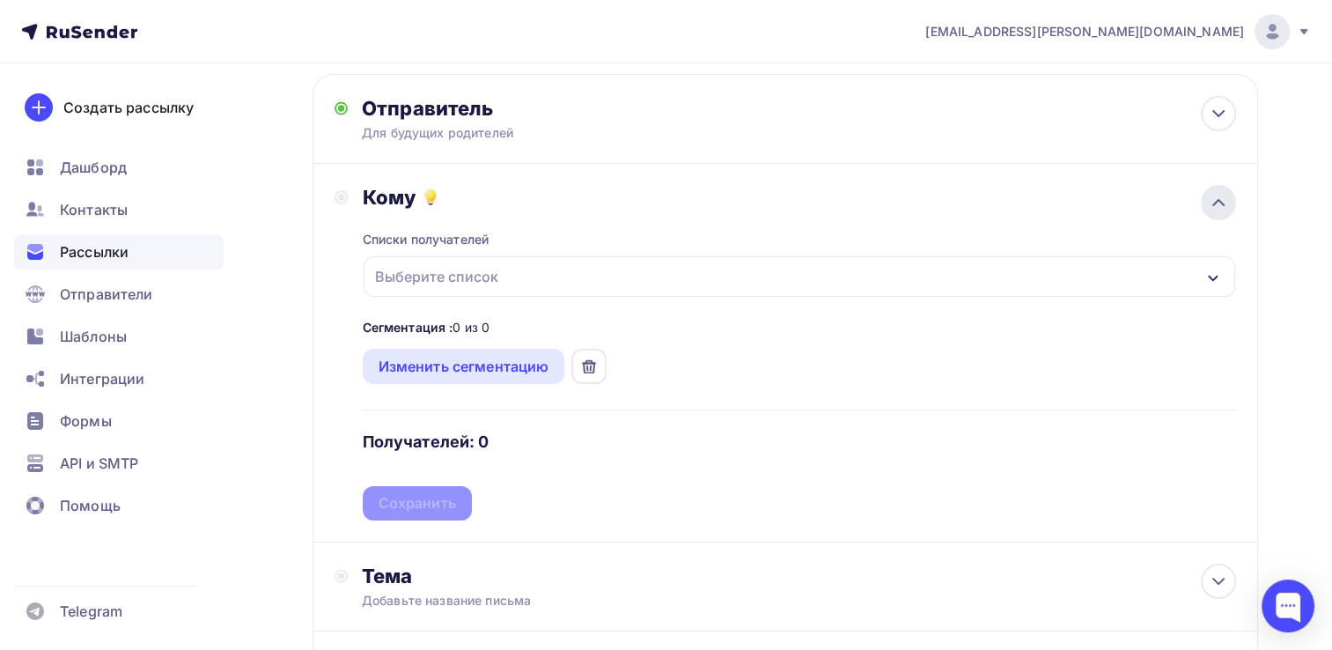
click at [1206, 197] on div at bounding box center [1218, 202] width 35 height 35
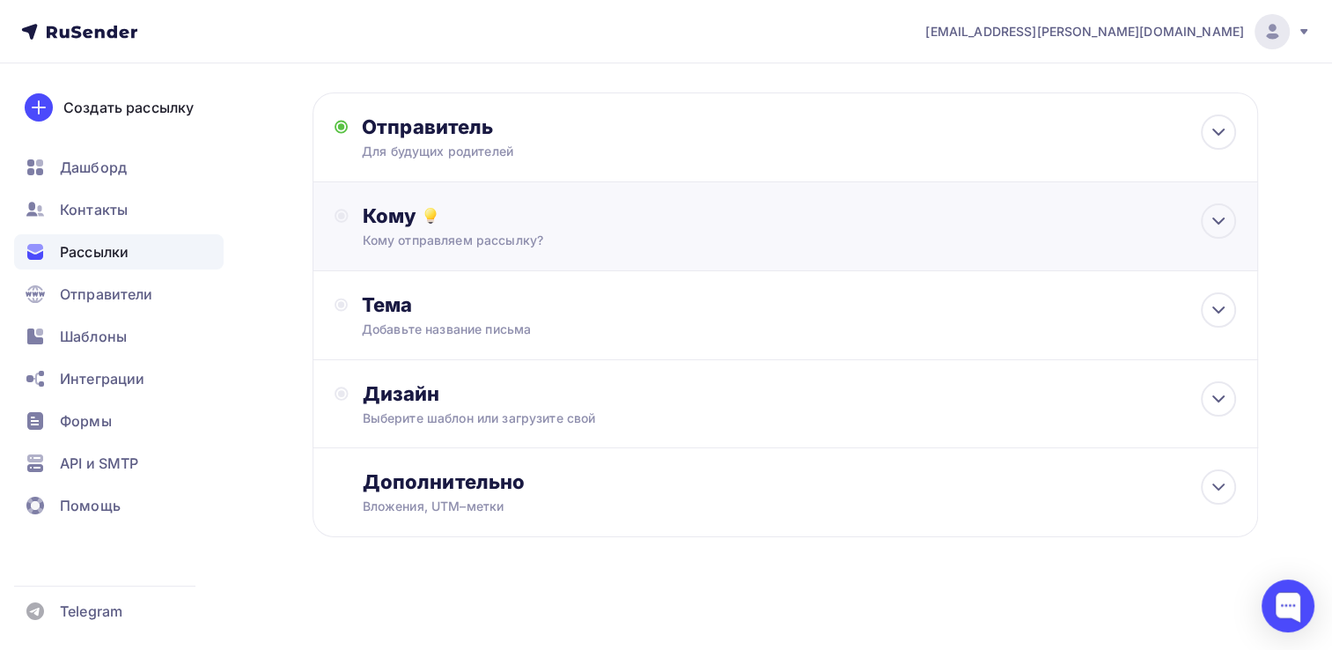
scroll to position [68, 0]
click at [1122, 231] on div "Кому Кому отправляем рассылку? Списки получателей Выберите список Все списки id…" at bounding box center [800, 228] width 874 height 46
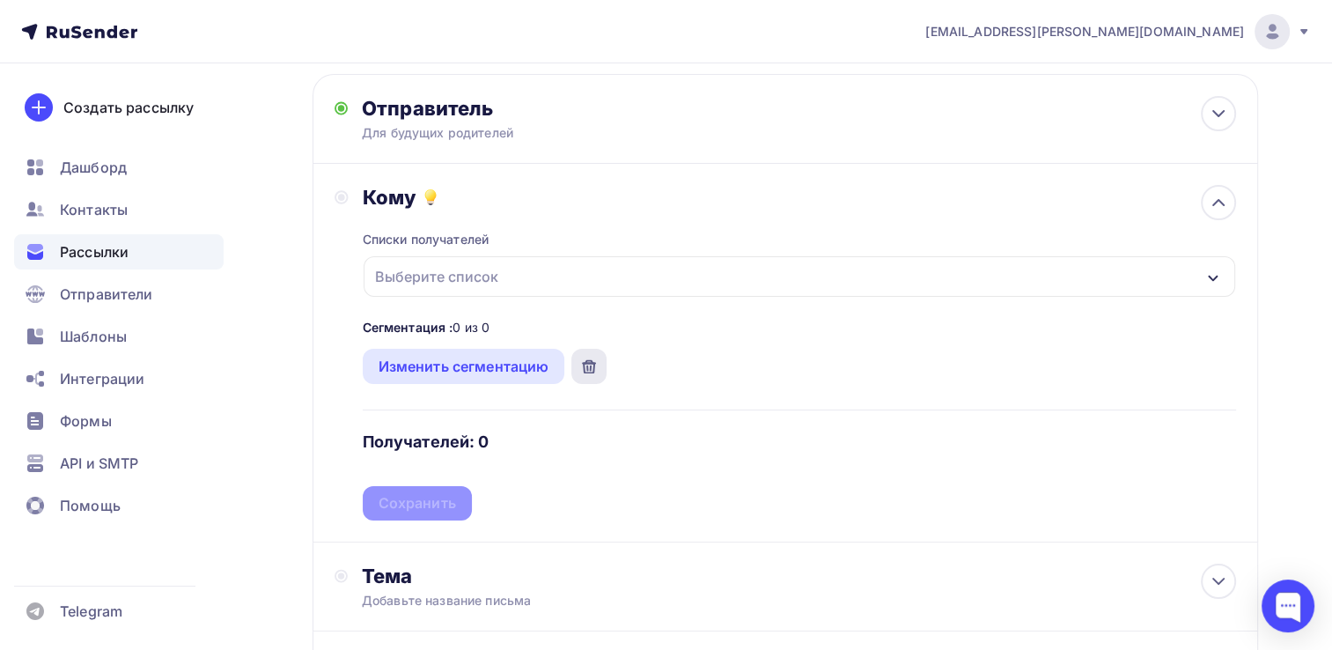
click at [588, 372] on div at bounding box center [588, 366] width 35 height 35
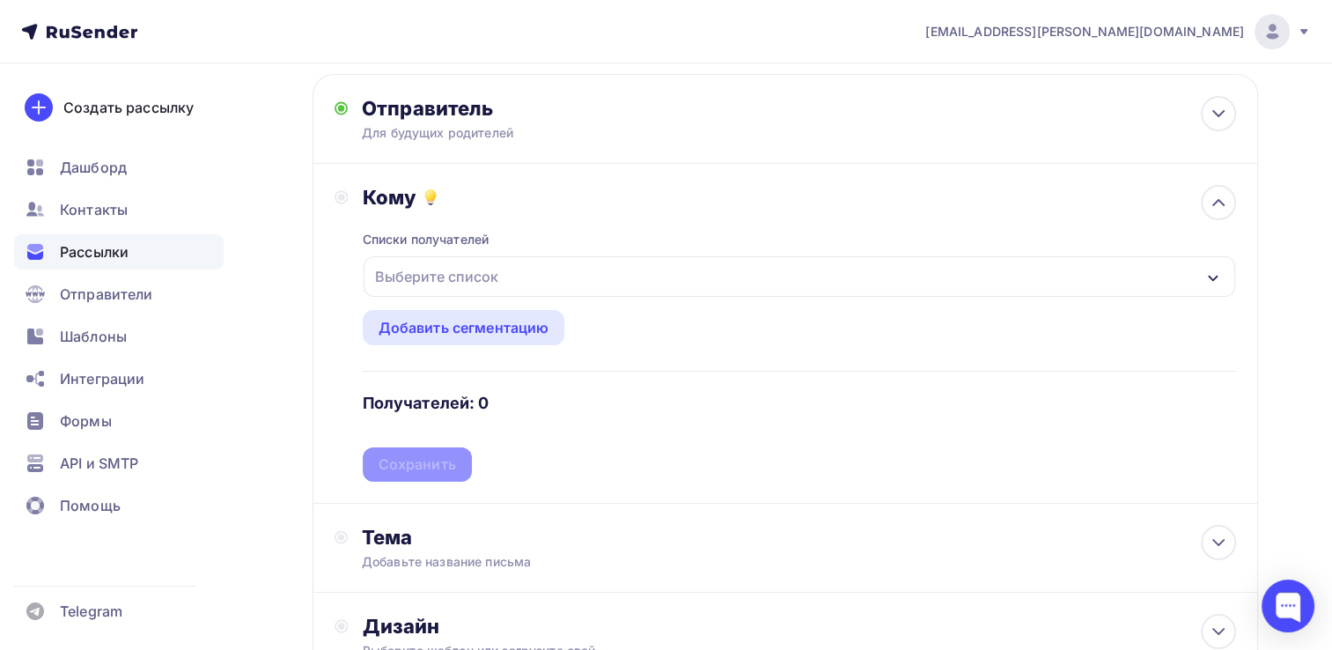
click at [438, 466] on div "Списки получателей Выберите список Все списки id тест (9 444) #27229 Добавить с…" at bounding box center [800, 346] width 874 height 272
click at [461, 387] on div "Списки получателей Выберите список Все списки id тест (9 444) #27229 Добавить с…" at bounding box center [800, 346] width 874 height 272
click at [437, 273] on div "Выберите список" at bounding box center [436, 277] width 137 height 32
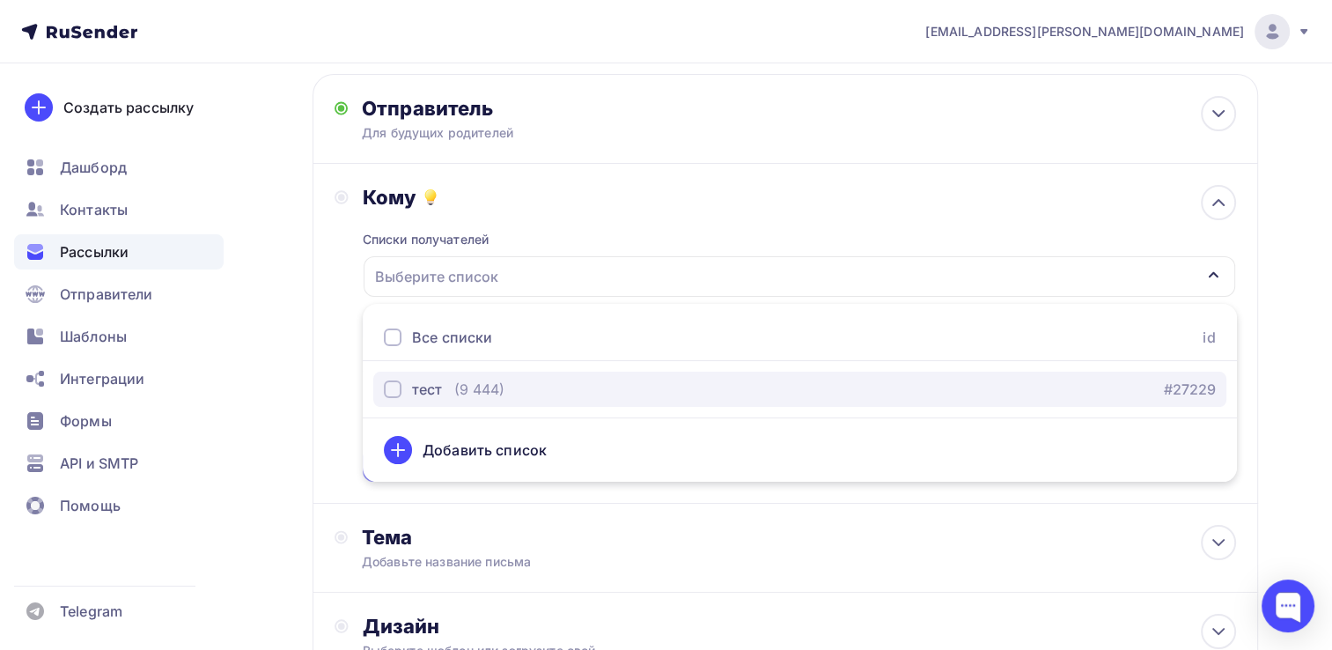
click at [460, 386] on div "(9 444)" at bounding box center [479, 389] width 50 height 21
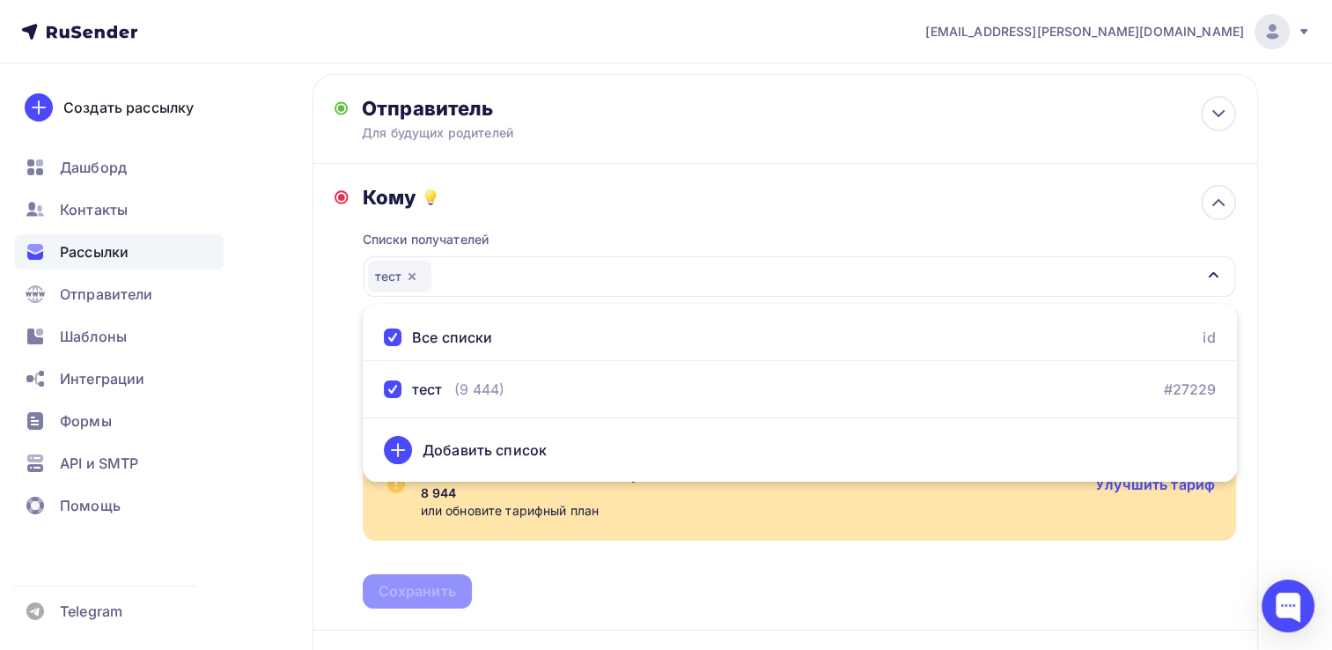
click at [278, 512] on div "Назад Конференция Конференция Закончить позже Далее Отправитель Для будущих род…" at bounding box center [666, 492] width 1332 height 1034
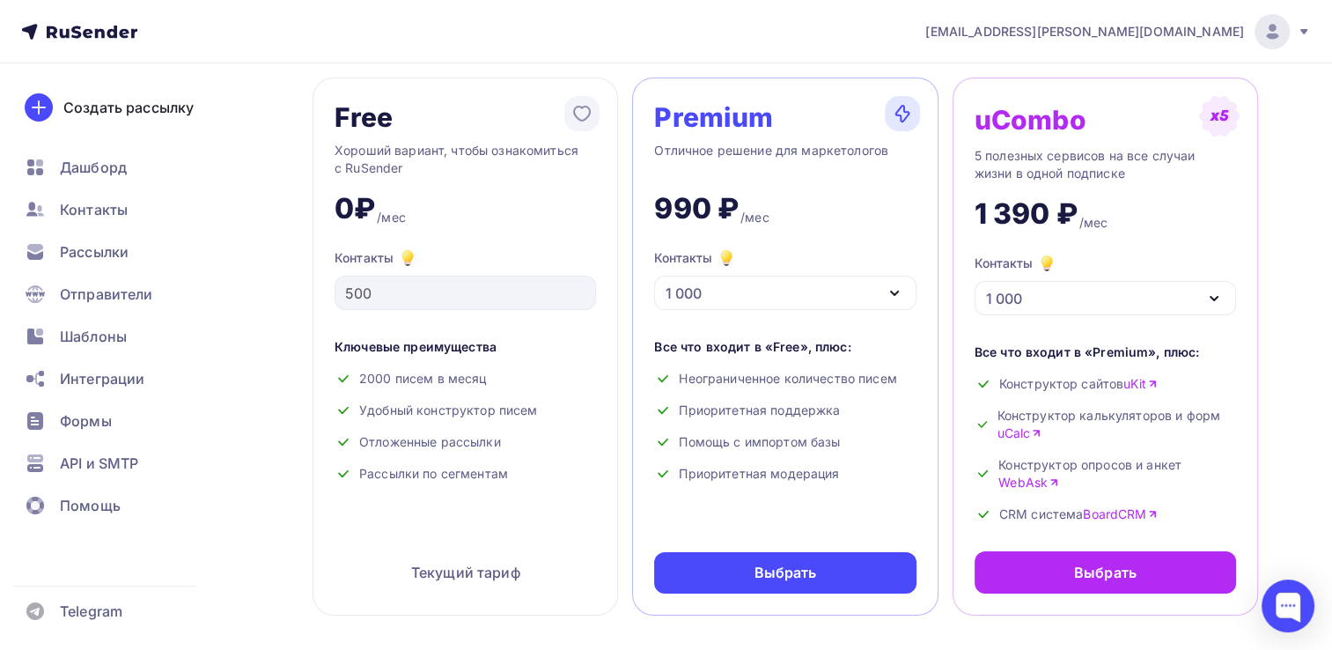
scroll to position [88, 0]
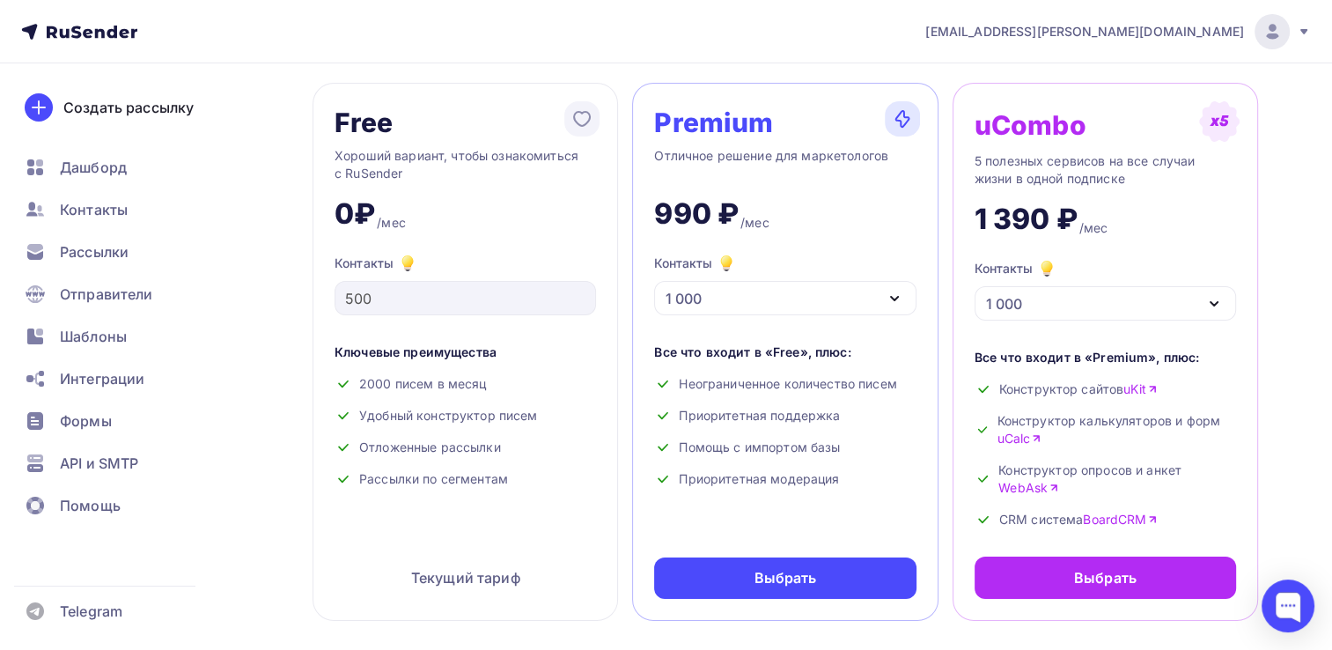
click at [890, 308] on div "1 000" at bounding box center [784, 298] width 261 height 34
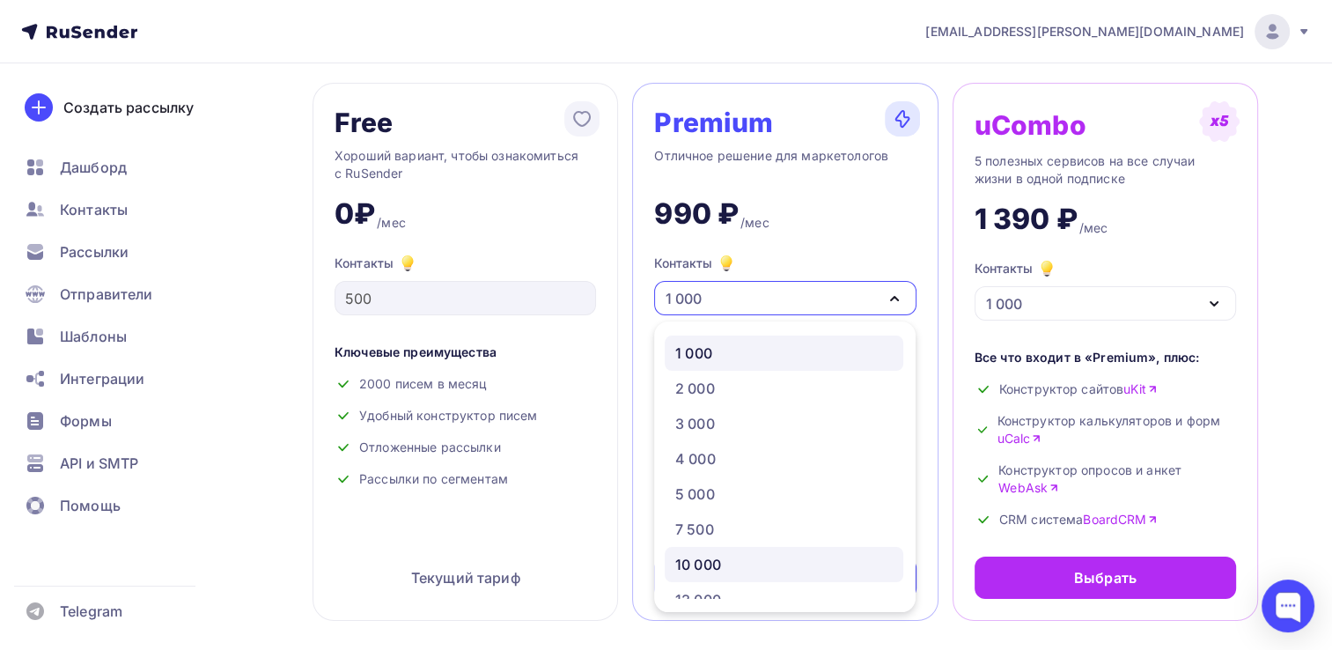
click at [739, 558] on div "10 000" at bounding box center [783, 564] width 217 height 21
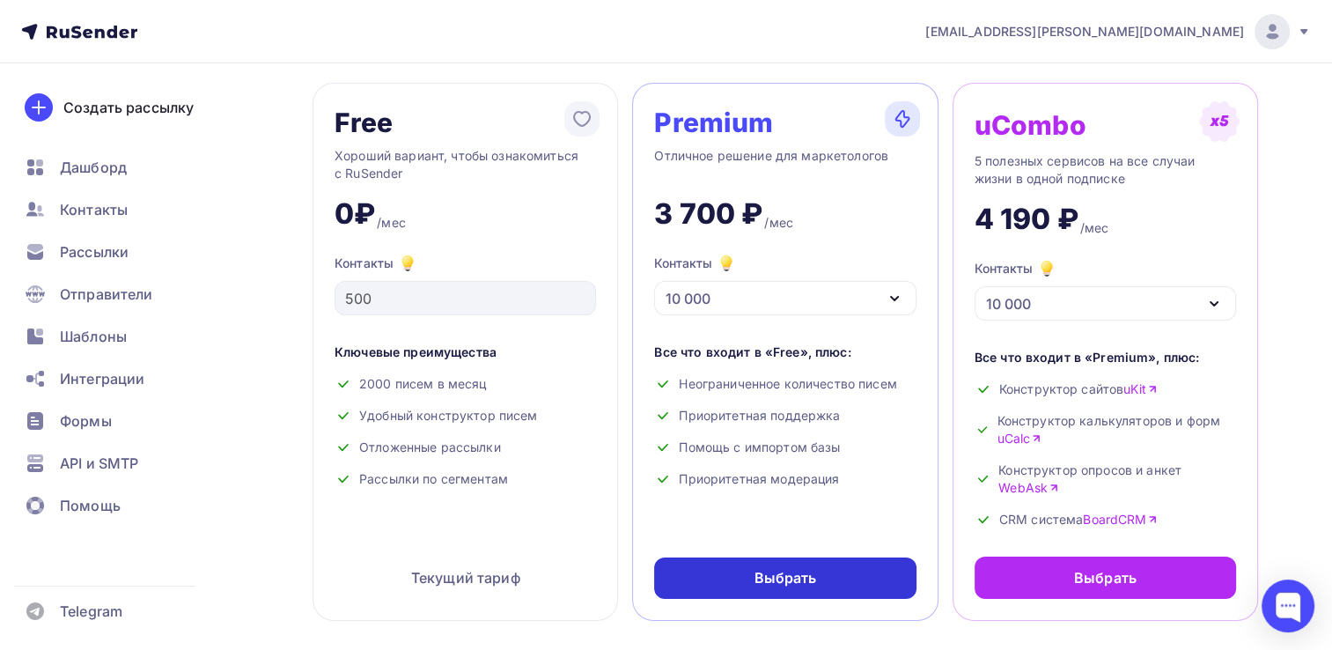
click at [789, 572] on div "Выбрать" at bounding box center [785, 578] width 63 height 20
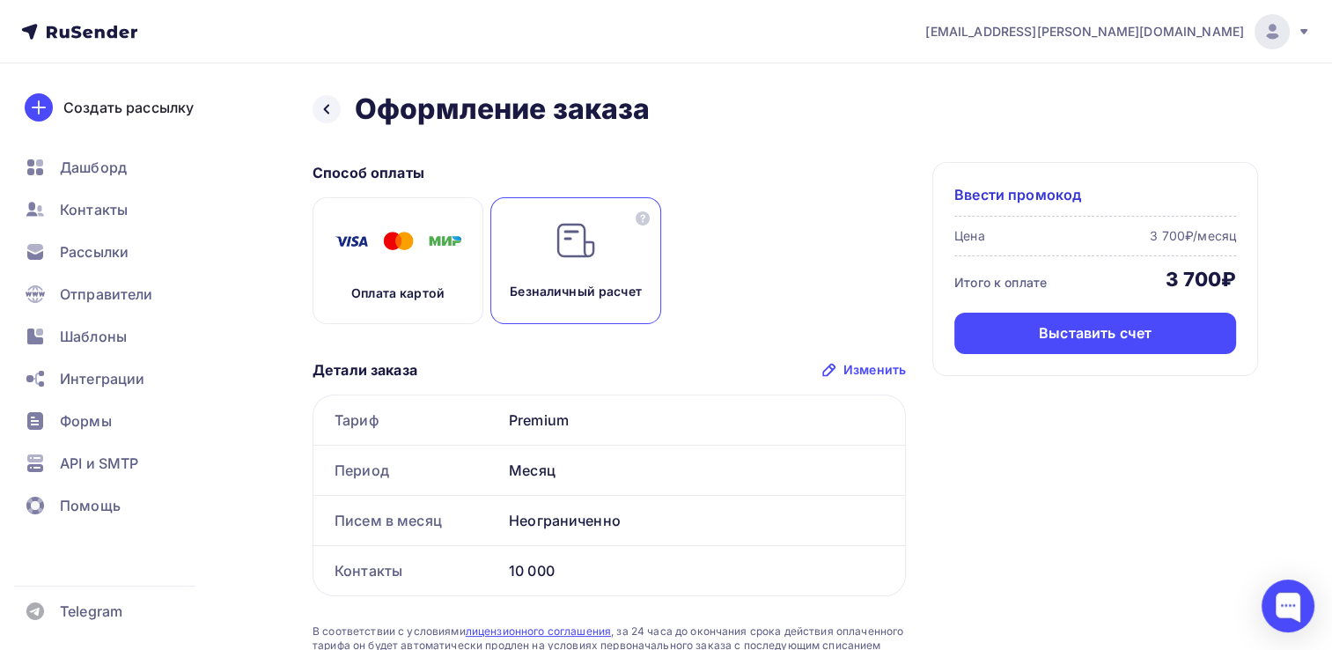
click at [397, 285] on p "Оплата картой" at bounding box center [397, 293] width 93 height 18
click at [578, 275] on div "Безналичный расчет" at bounding box center [575, 260] width 171 height 127
click at [644, 218] on icon at bounding box center [643, 218] width 14 height 14
click at [410, 284] on p "Оплата картой" at bounding box center [397, 293] width 93 height 18
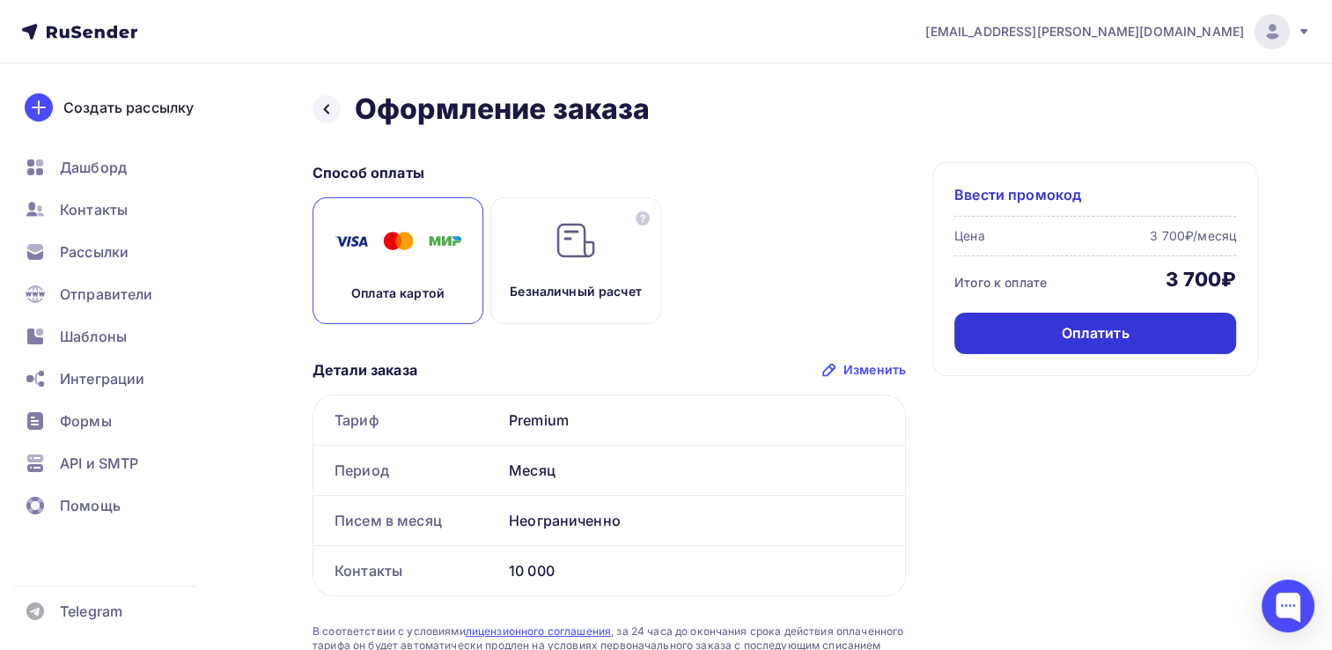
click at [1084, 336] on div "Оплатить" at bounding box center [1095, 333] width 68 height 20
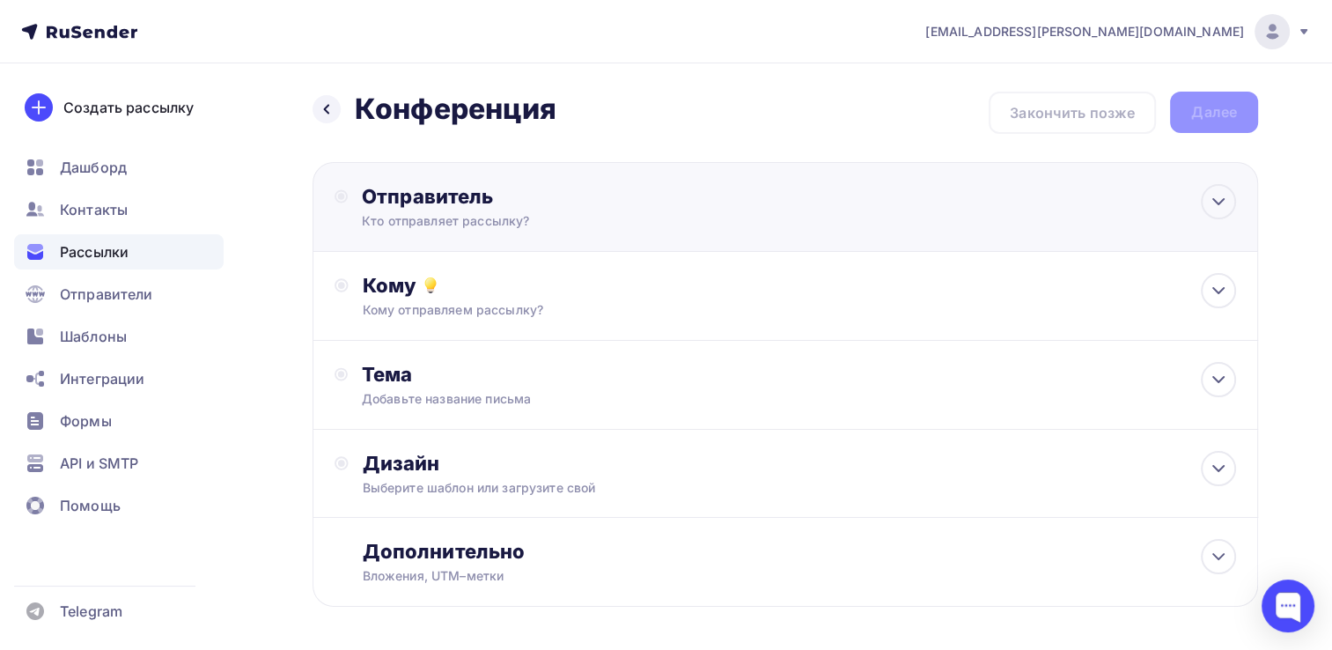
click at [654, 210] on div "Отправитель Кто отправляет рассылку? Email * ip.miroshnichenko@yandex.ru konfer…" at bounding box center [552, 207] width 381 height 46
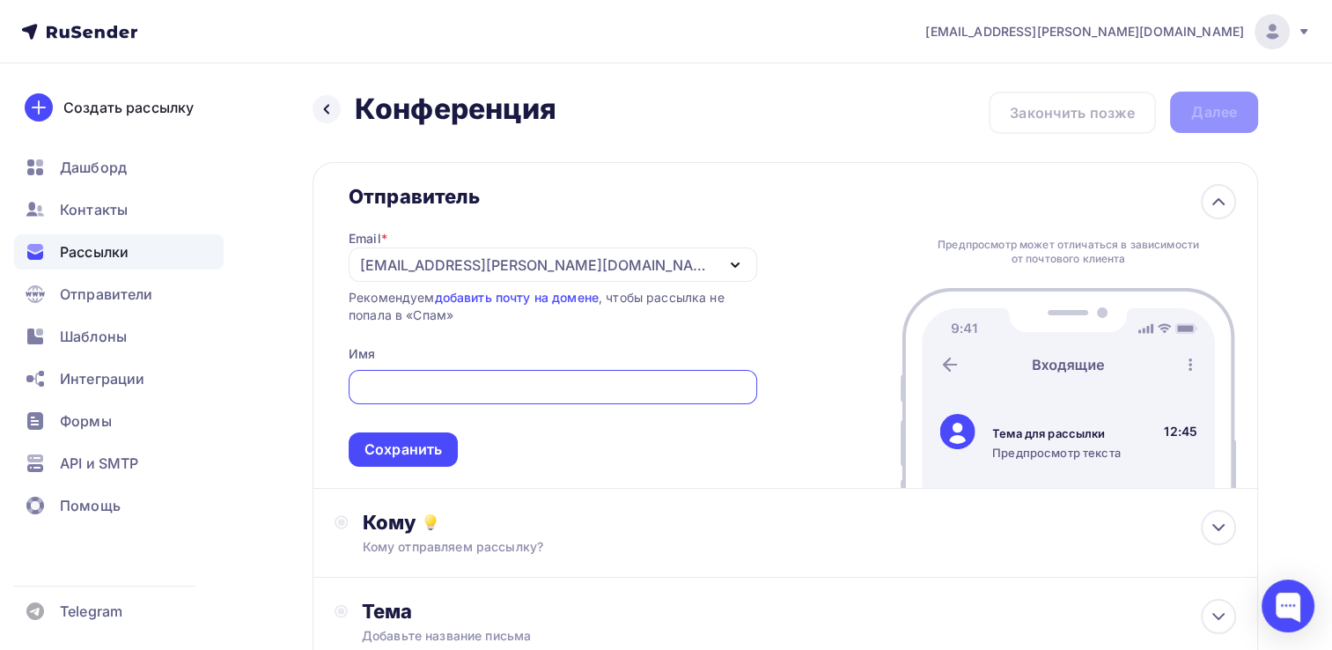
click at [703, 266] on div "[EMAIL_ADDRESS][PERSON_NAME][DOMAIN_NAME]" at bounding box center [553, 264] width 408 height 34
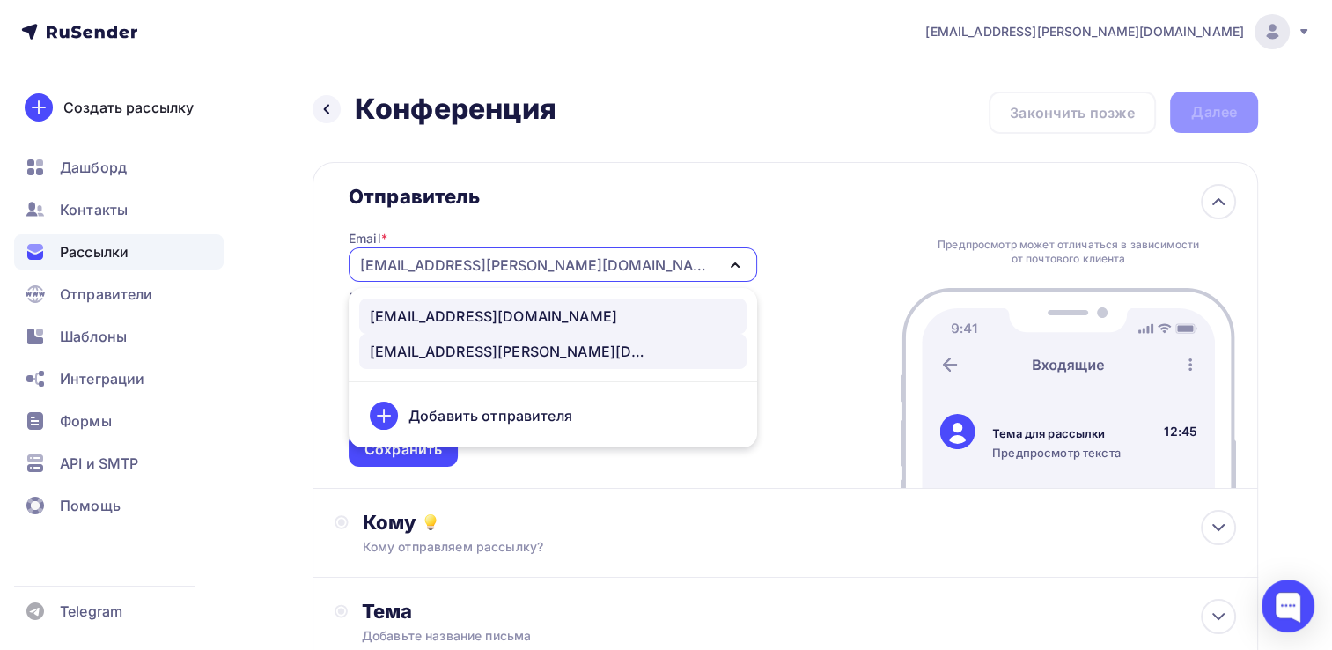
click at [476, 321] on div "konferensmira@yandex.ru" at bounding box center [493, 315] width 247 height 21
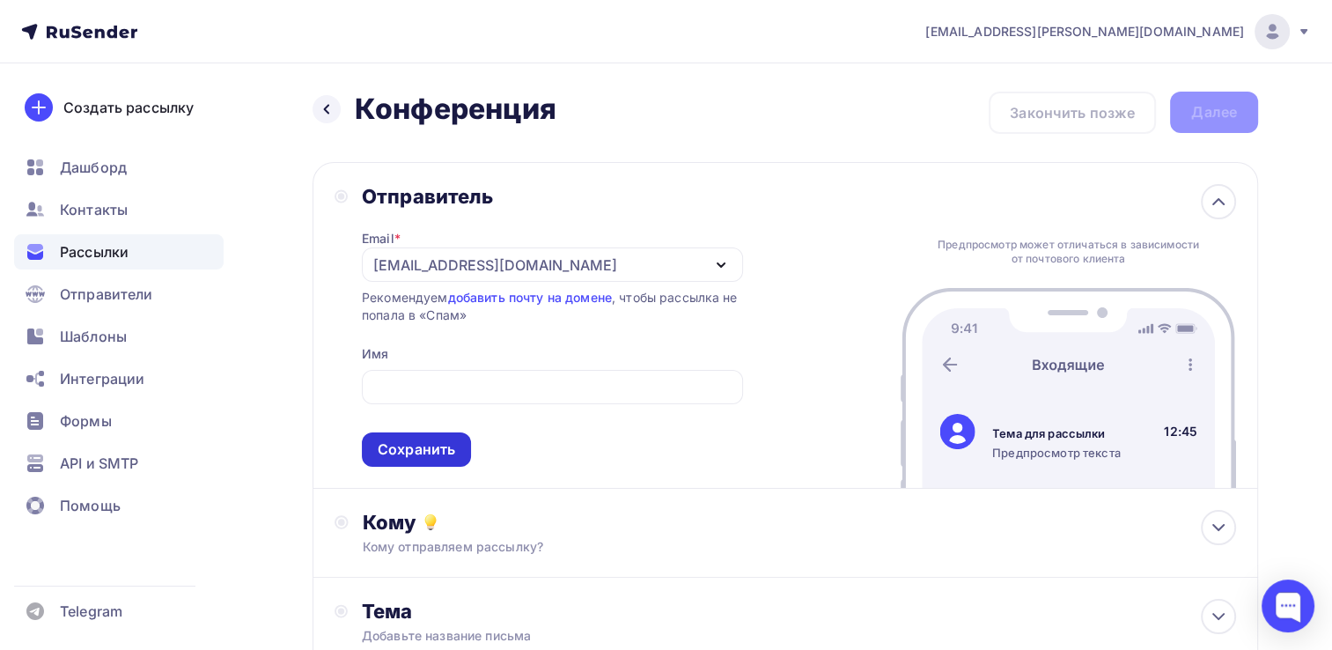
click at [440, 454] on div "Сохранить" at bounding box center [416, 449] width 77 height 20
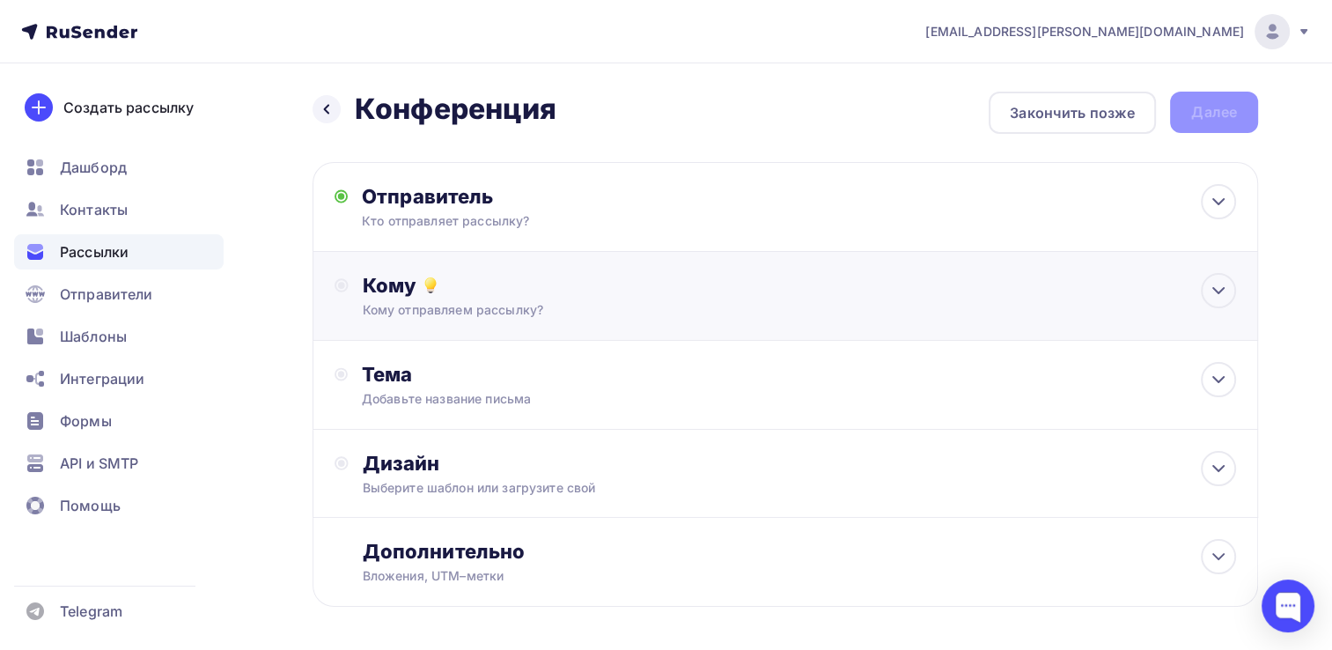
click at [892, 305] on div "Кому отправляем рассылку?" at bounding box center [756, 310] width 786 height 18
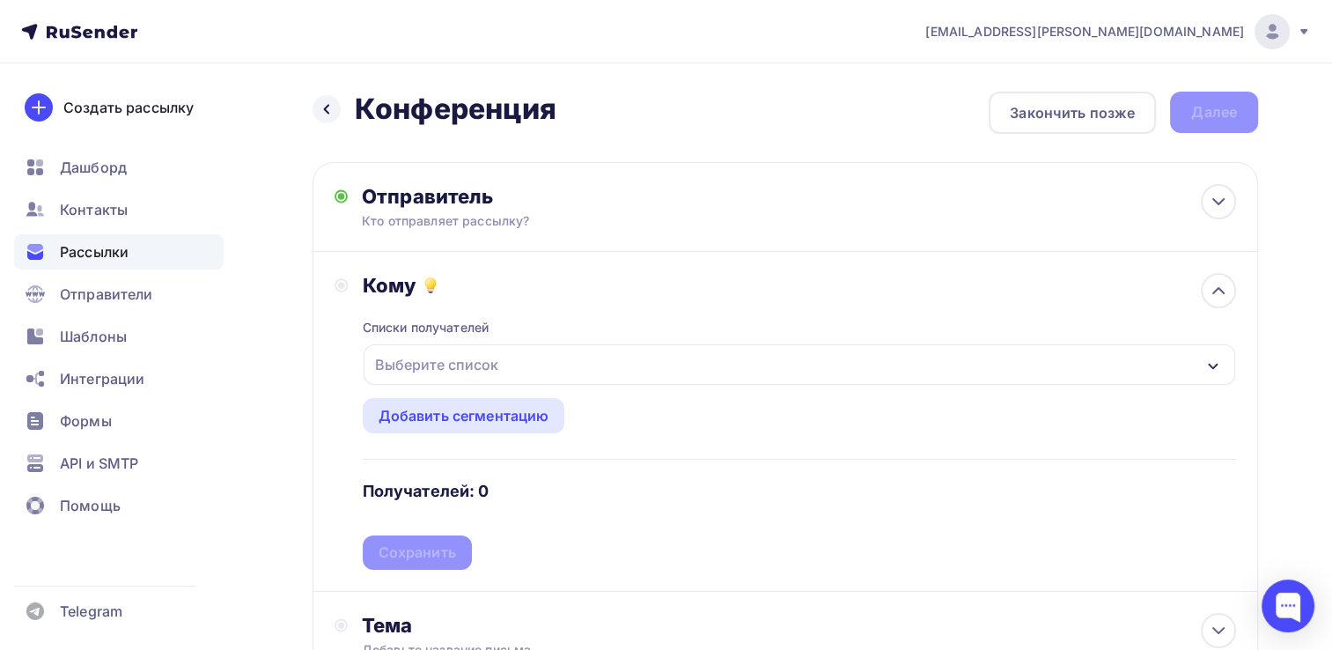
click at [1215, 364] on icon "button" at bounding box center [1213, 366] width 14 height 14
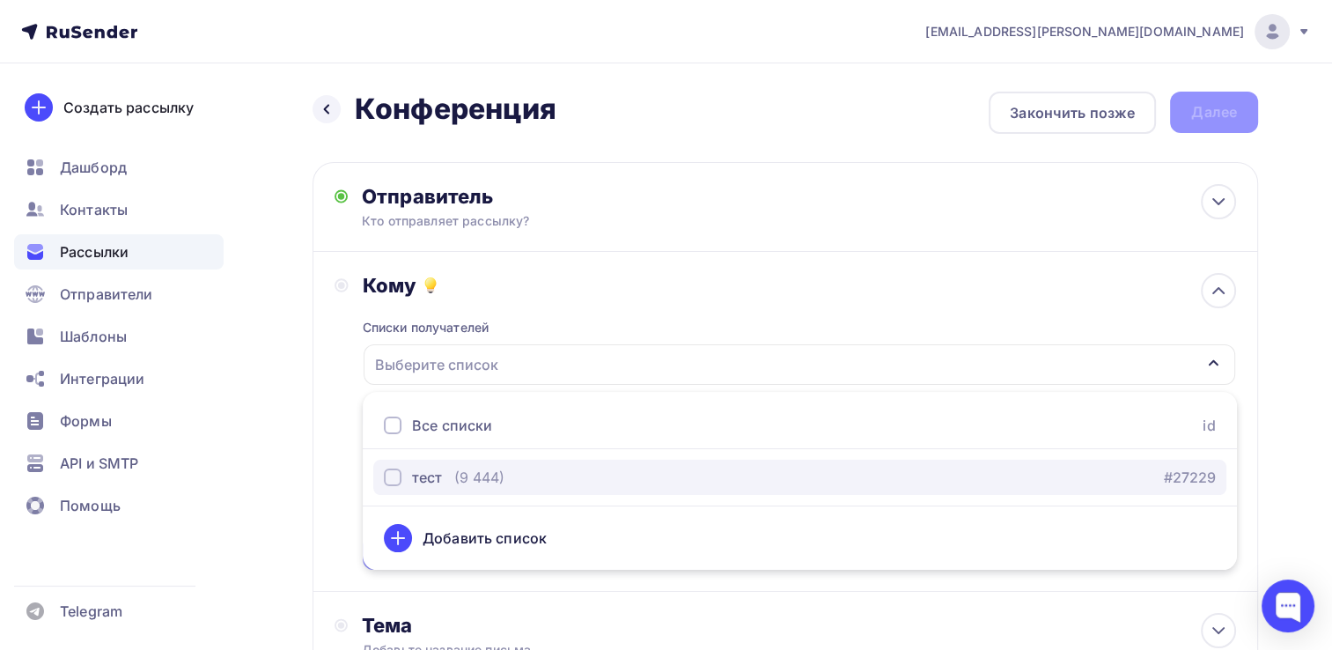
click at [461, 468] on div "(9 444)" at bounding box center [479, 477] width 50 height 21
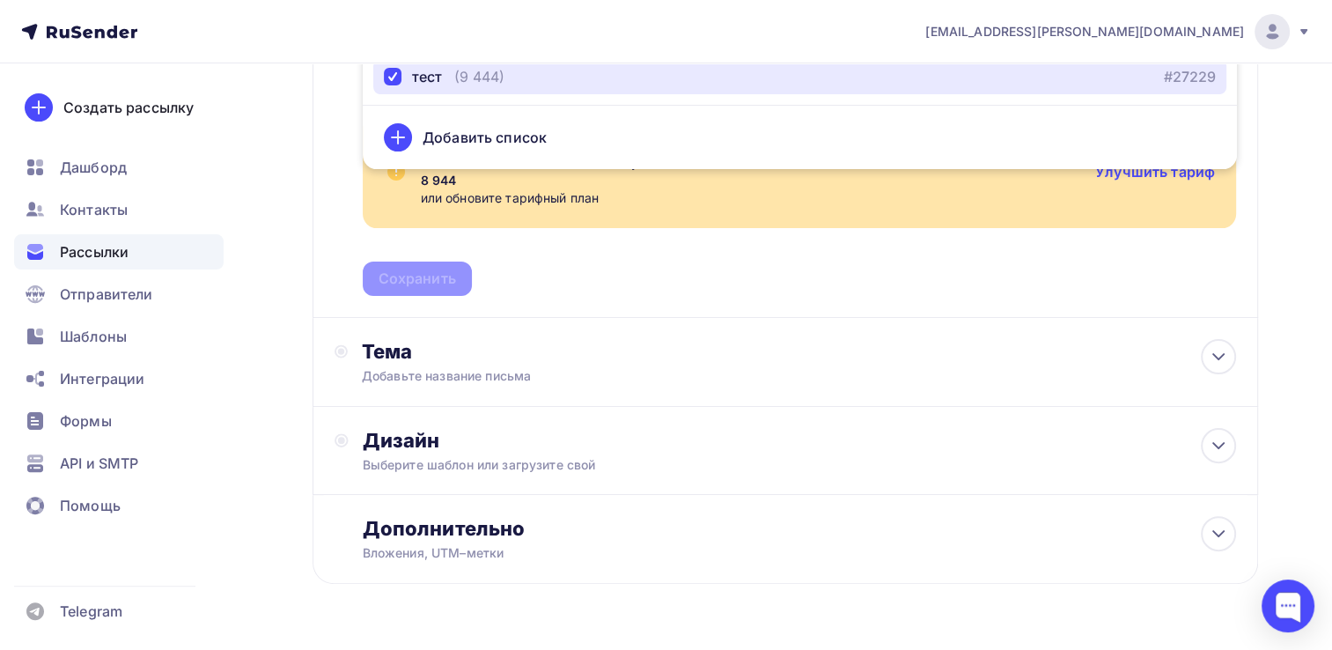
scroll to position [445, 0]
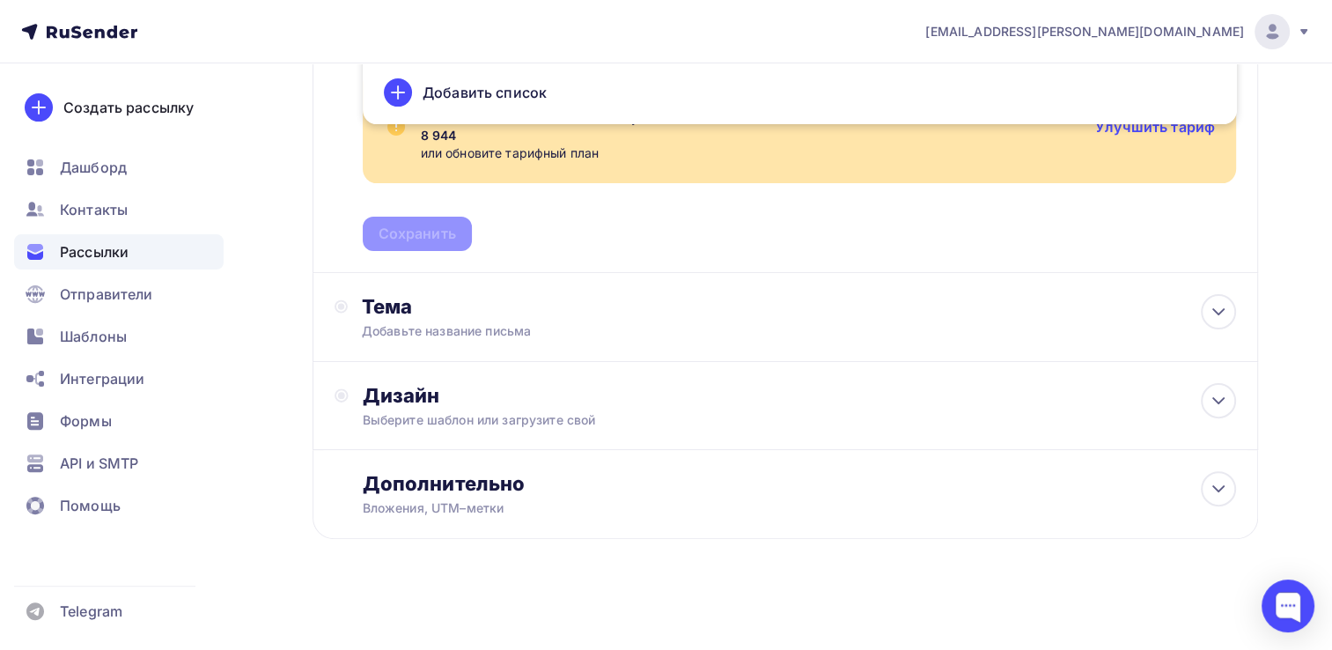
click at [1312, 369] on div "Назад Конференция Конференция Закончить позже Далее Отправитель Кто отправляет …" at bounding box center [666, 135] width 1332 height 1034
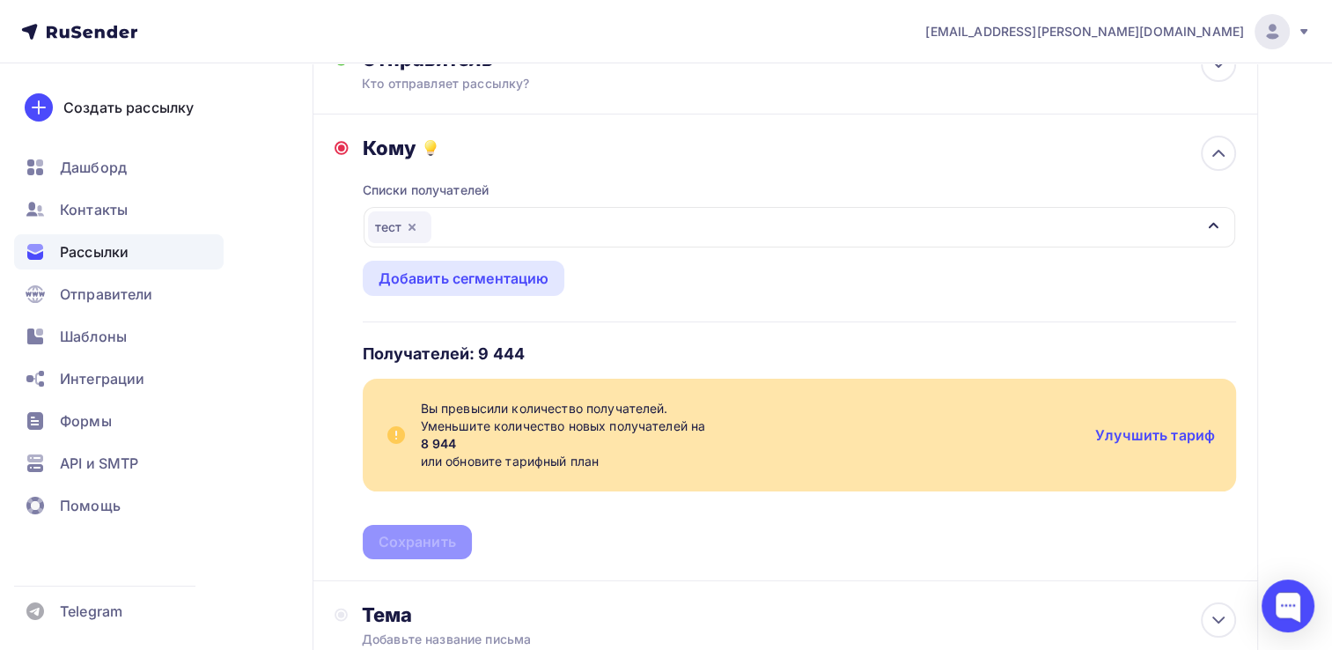
scroll to position [93, 0]
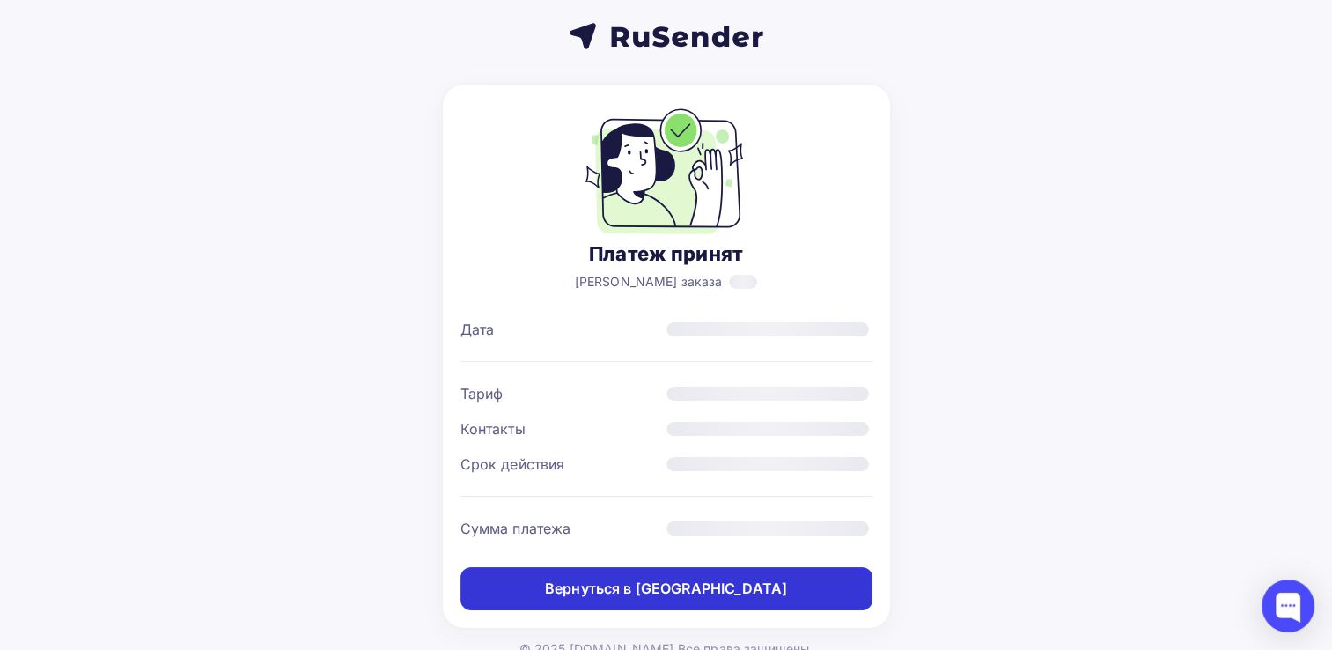
click at [624, 581] on div "Вернуться в [GEOGRAPHIC_DATA]" at bounding box center [666, 588] width 242 height 20
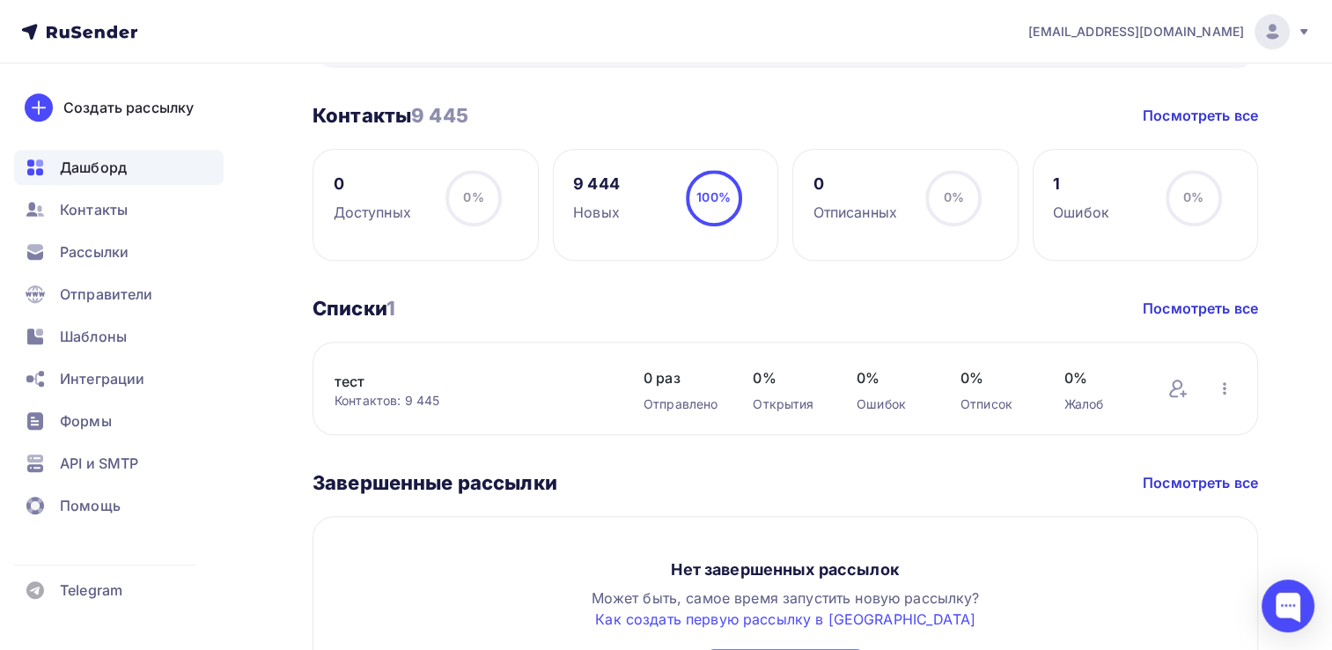
scroll to position [792, 0]
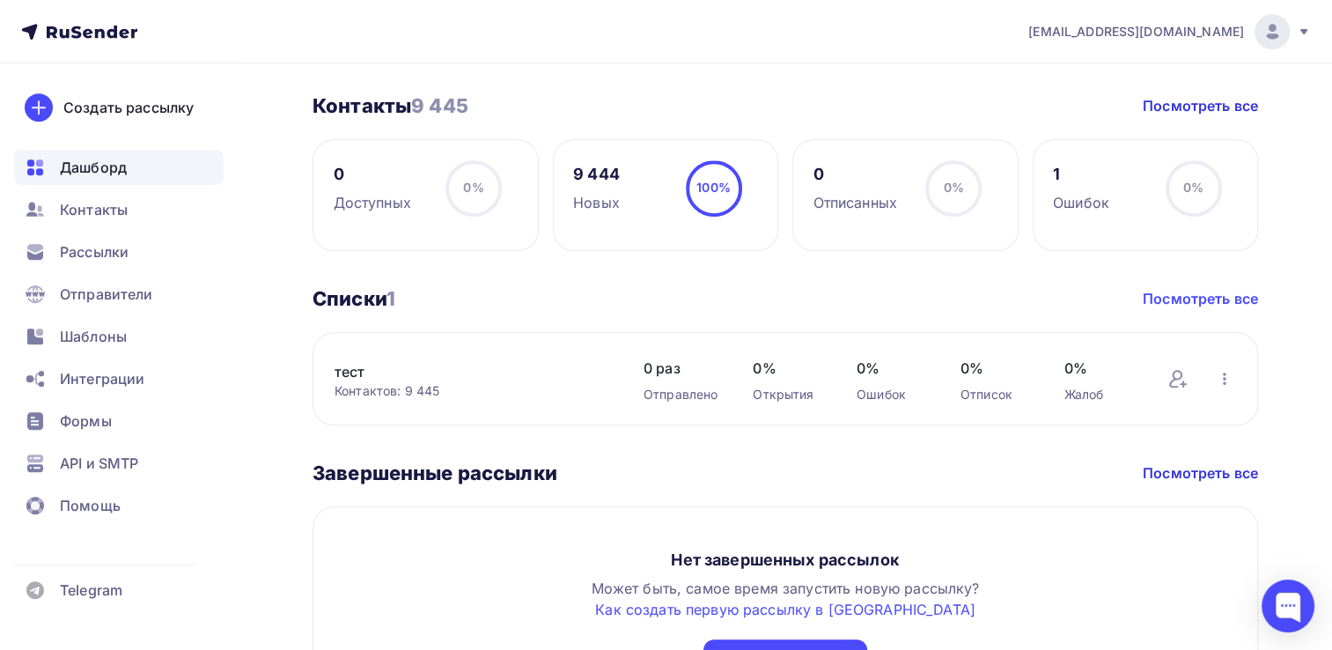
click at [1181, 293] on link "Посмотреть все" at bounding box center [1200, 298] width 115 height 21
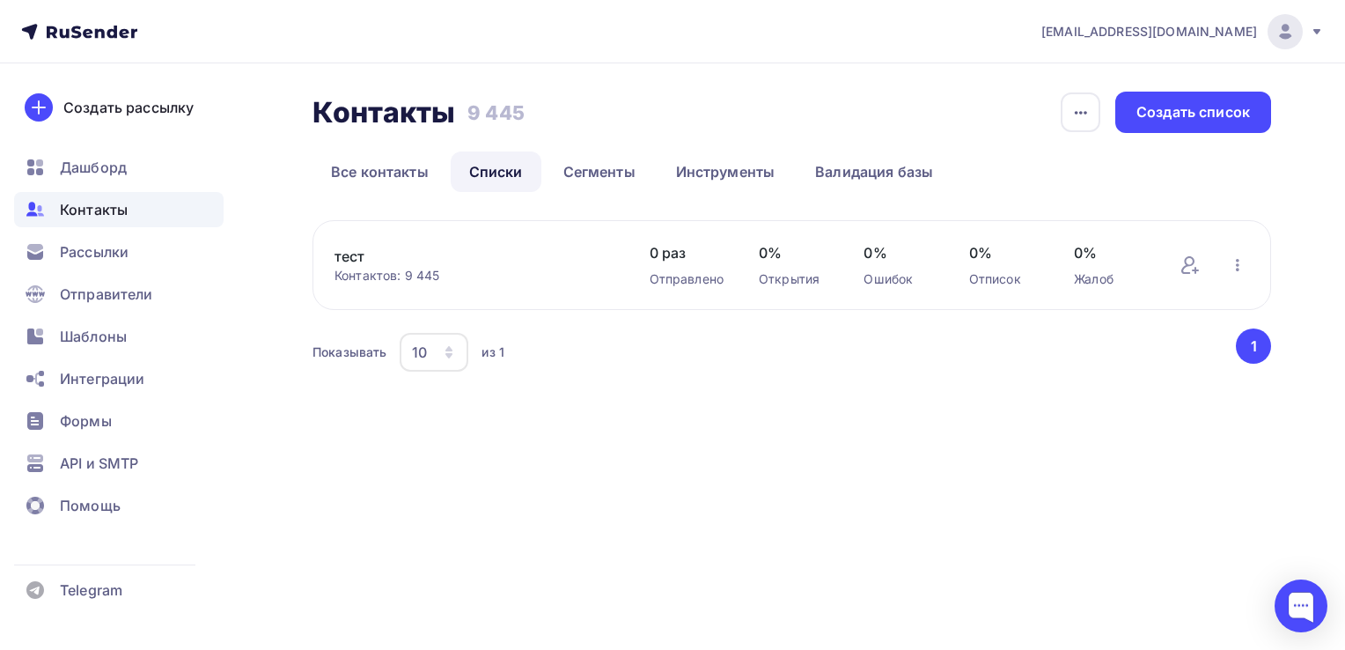
click at [361, 248] on link "тест" at bounding box center [475, 256] width 280 height 21
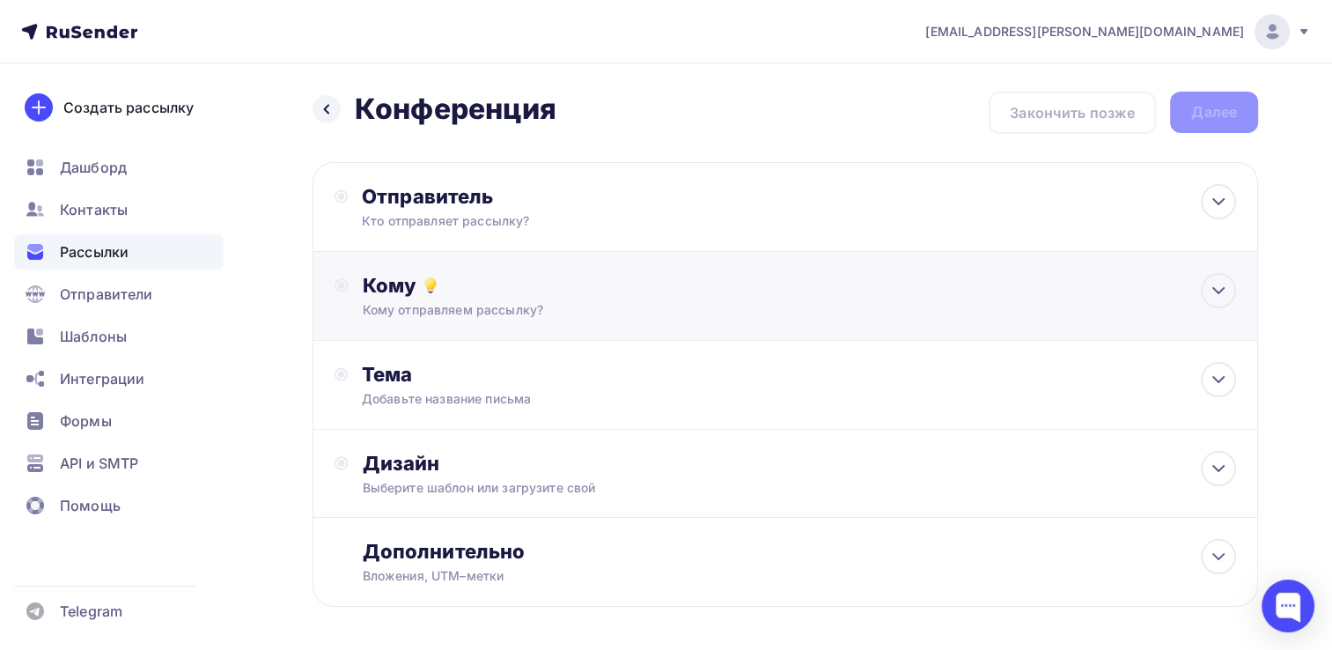
click at [652, 287] on div "Кому" at bounding box center [800, 285] width 874 height 25
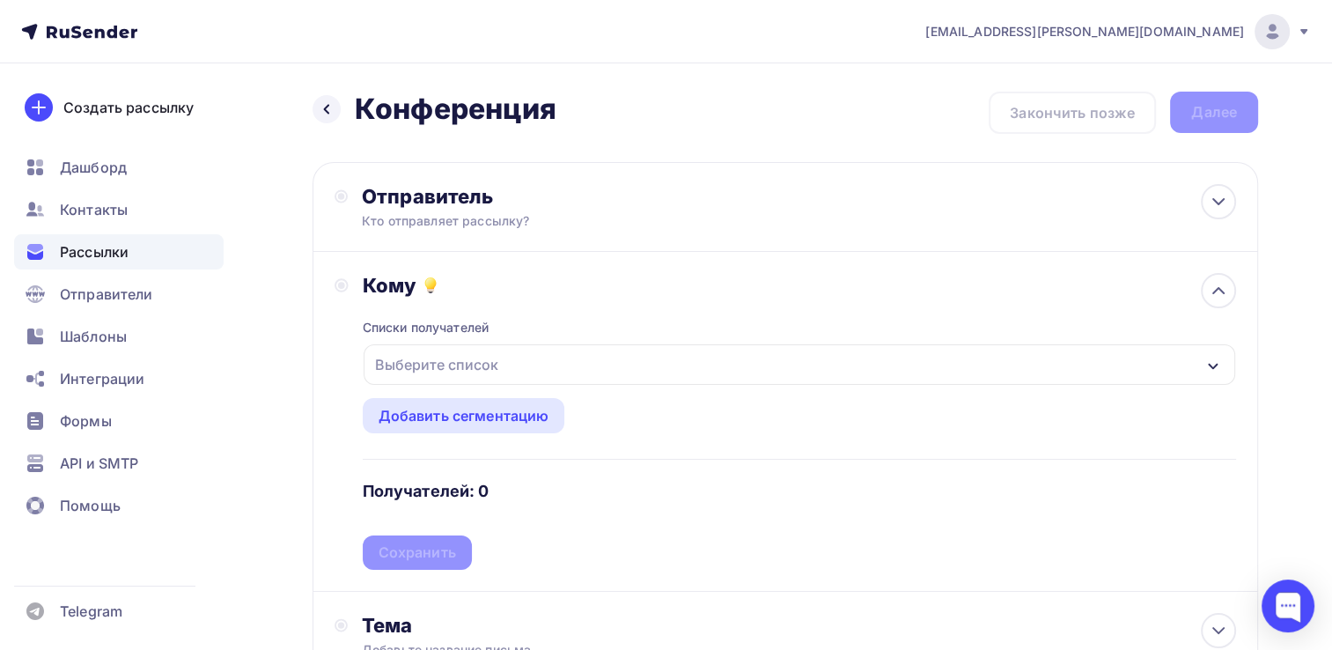
click at [600, 374] on div "Выберите список" at bounding box center [800, 364] width 872 height 40
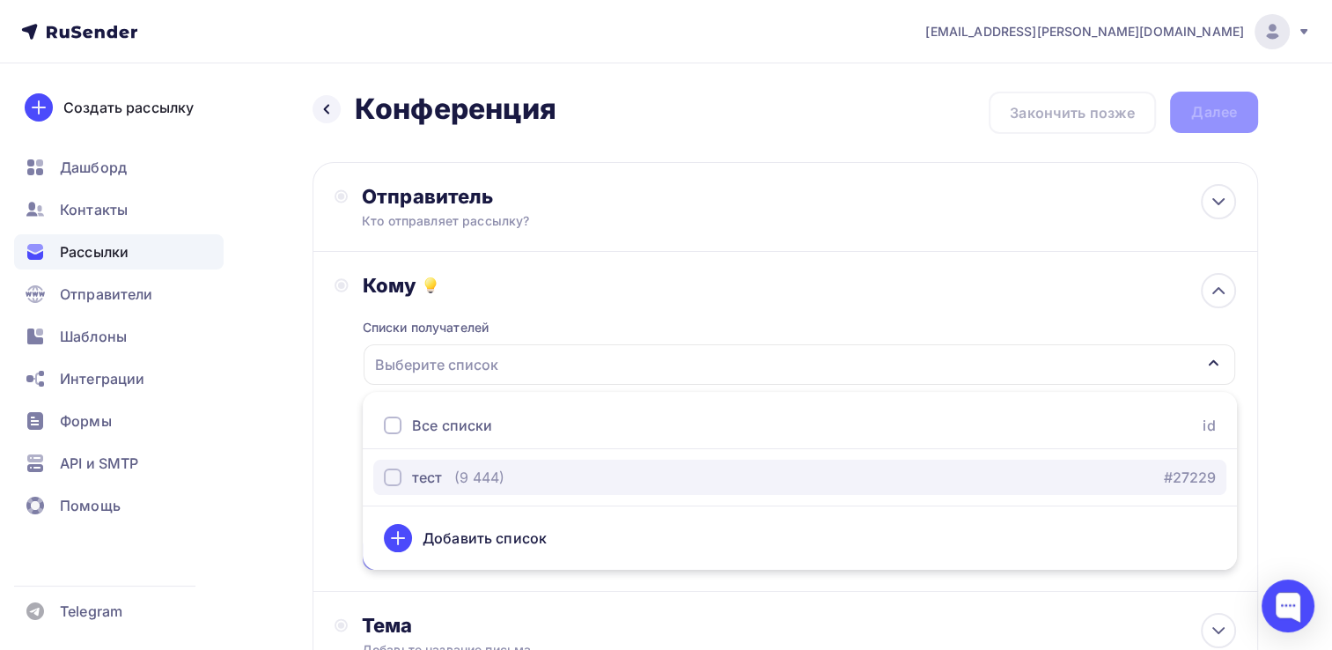
click at [472, 467] on div "(9 444)" at bounding box center [479, 477] width 50 height 21
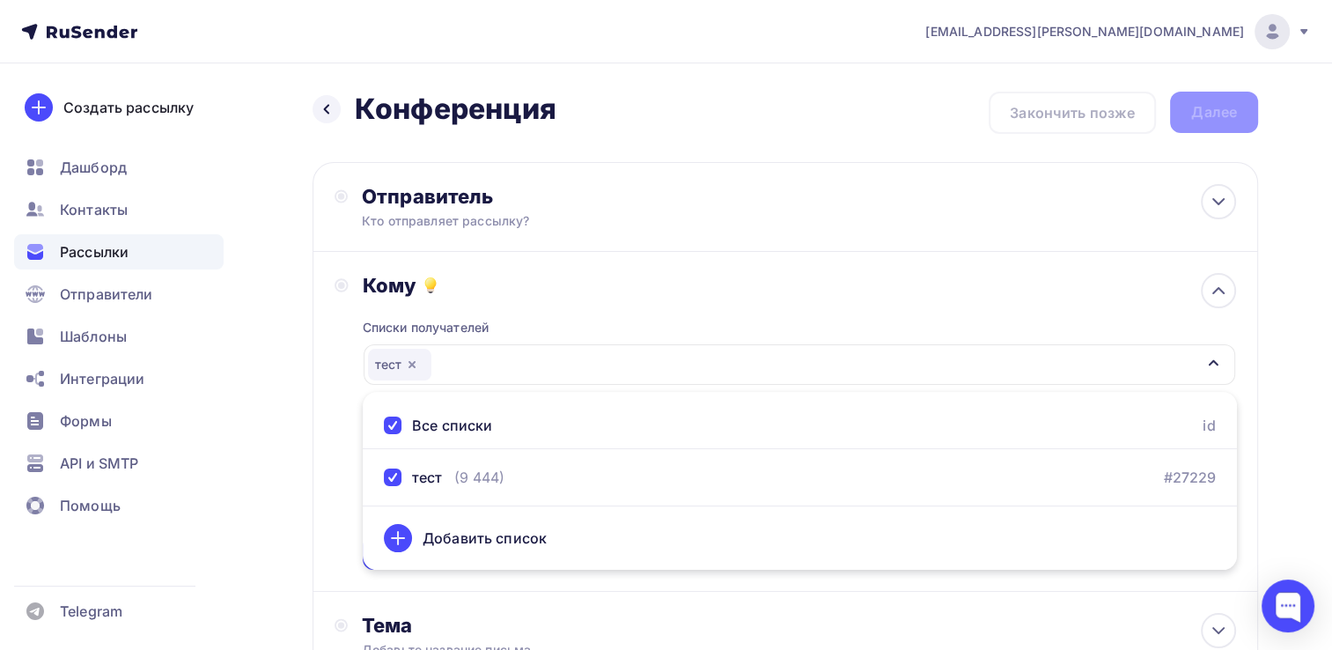
click at [325, 399] on div "Кому Списки получателей тест Все списки id тест (9 444) #27229 Добавить список …" at bounding box center [785, 422] width 945 height 340
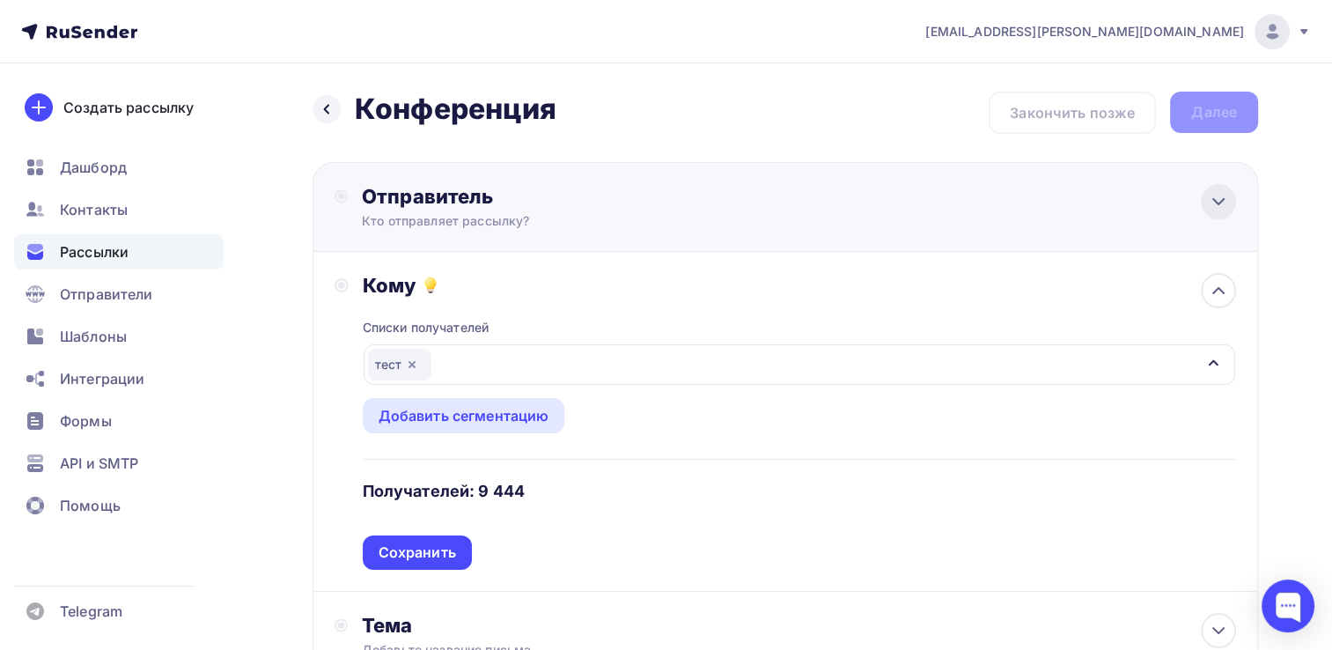
click at [1220, 201] on icon at bounding box center [1218, 201] width 11 height 5
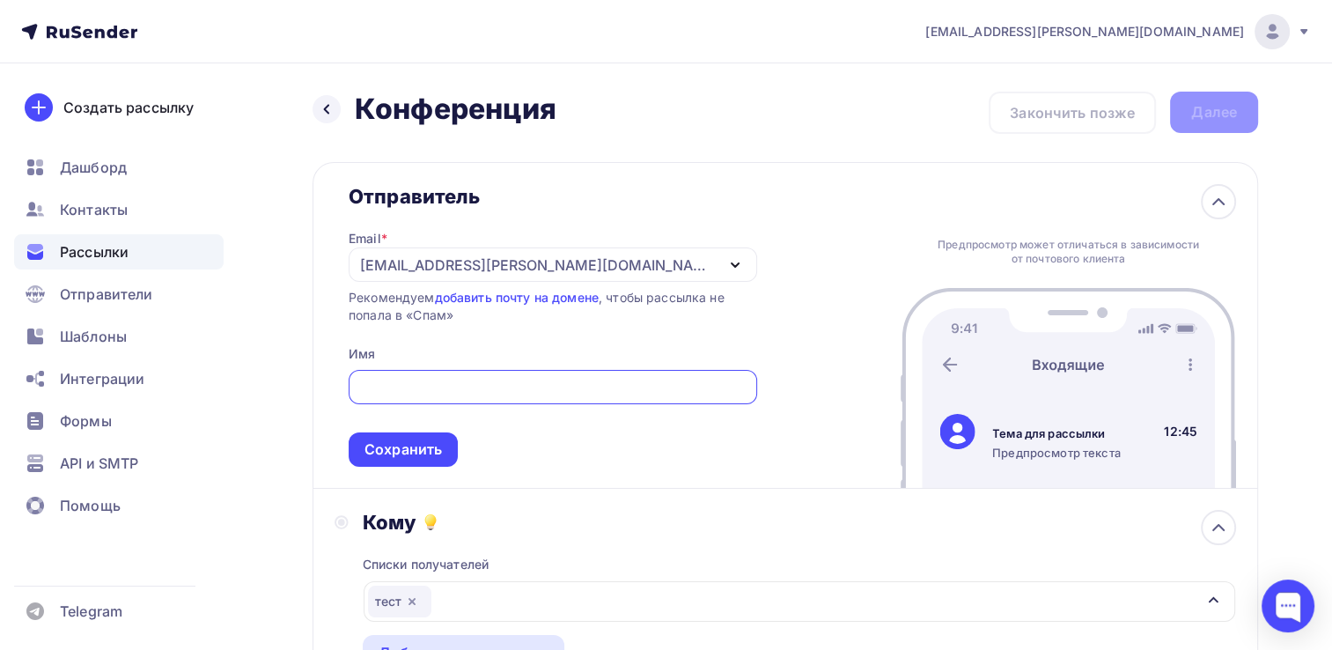
click at [720, 275] on div "ip.miroshnichenko@yandex.ru" at bounding box center [553, 264] width 408 height 34
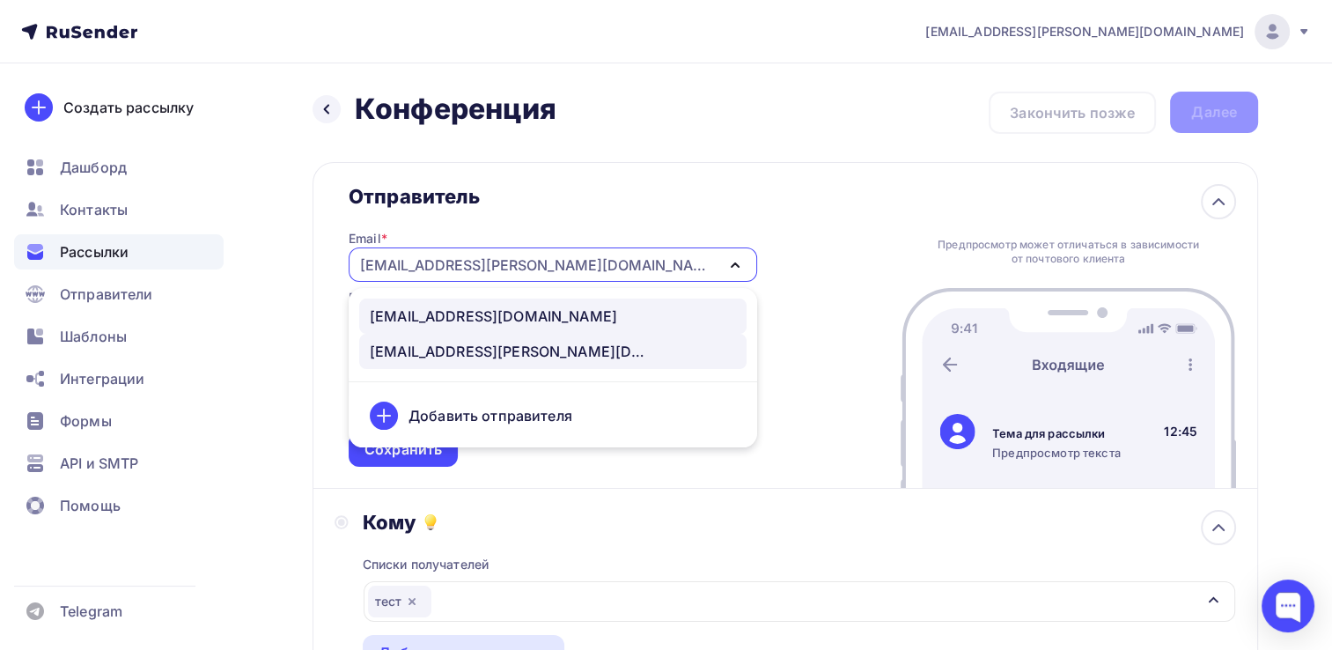
click at [493, 327] on link "konferensmira@yandex.ru" at bounding box center [552, 315] width 387 height 35
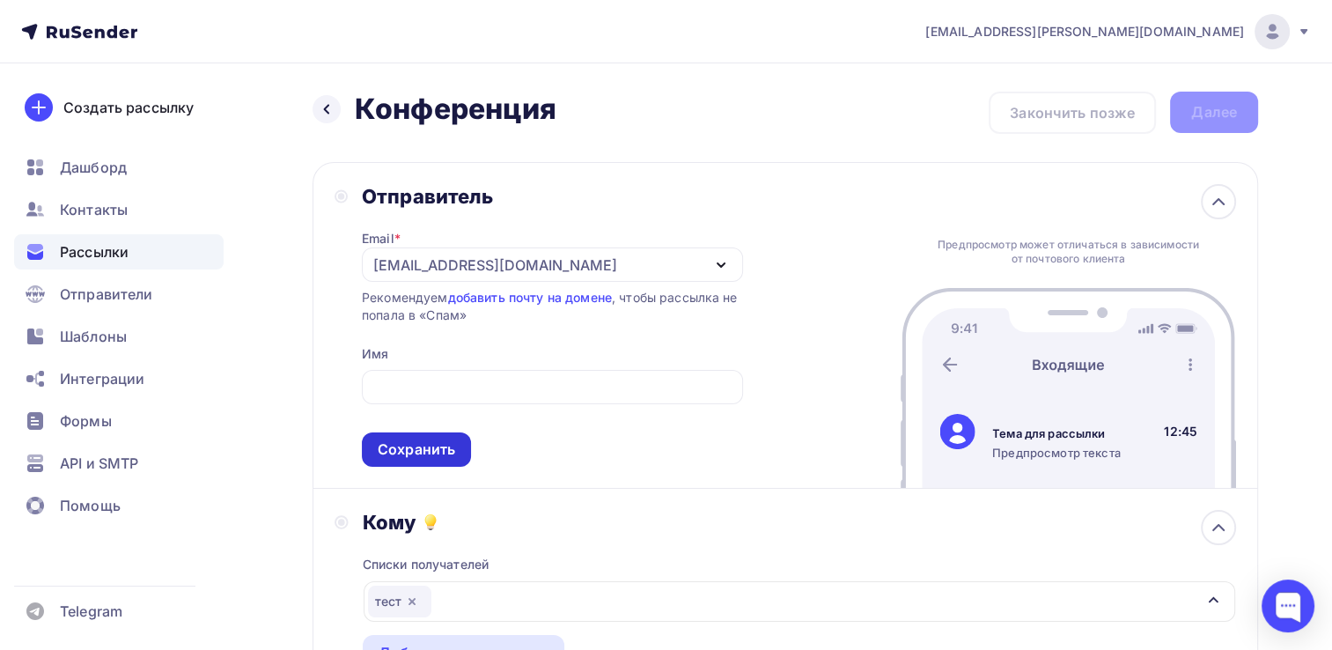
click at [405, 458] on div "Сохранить" at bounding box center [416, 449] width 109 height 34
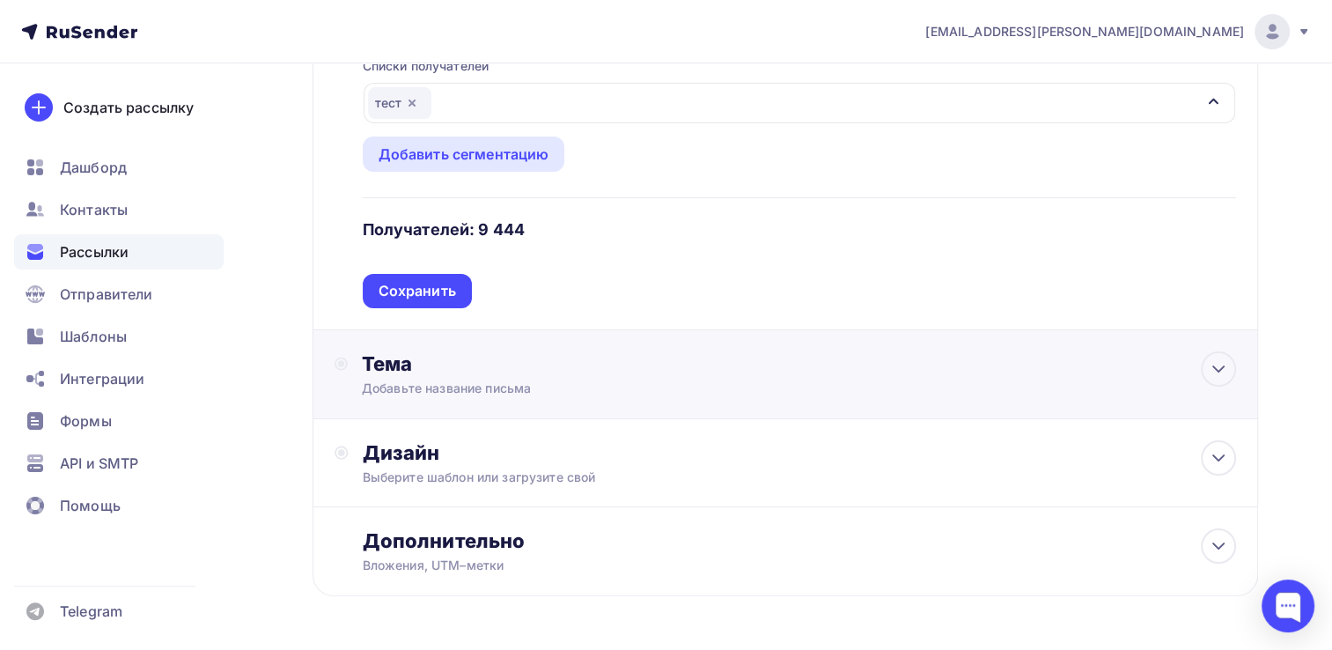
scroll to position [264, 0]
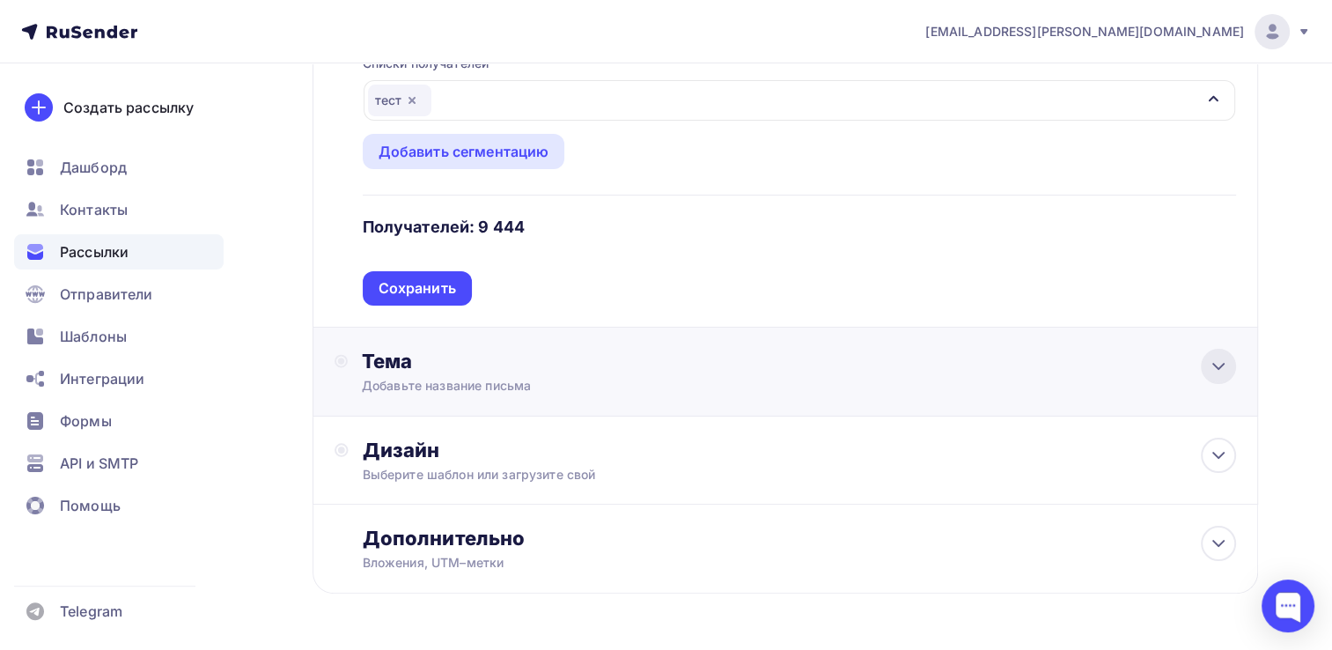
click at [1229, 367] on div at bounding box center [1218, 366] width 35 height 35
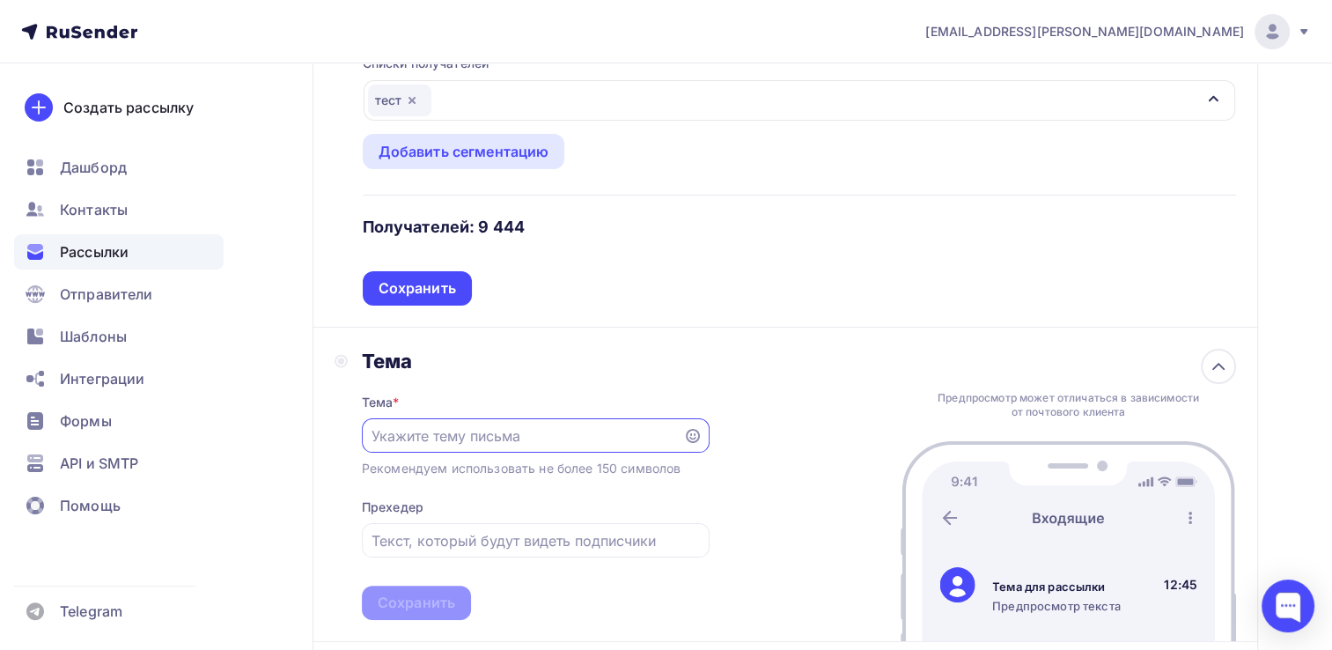
scroll to position [0, 0]
click at [570, 433] on input "text" at bounding box center [522, 436] width 301 height 21
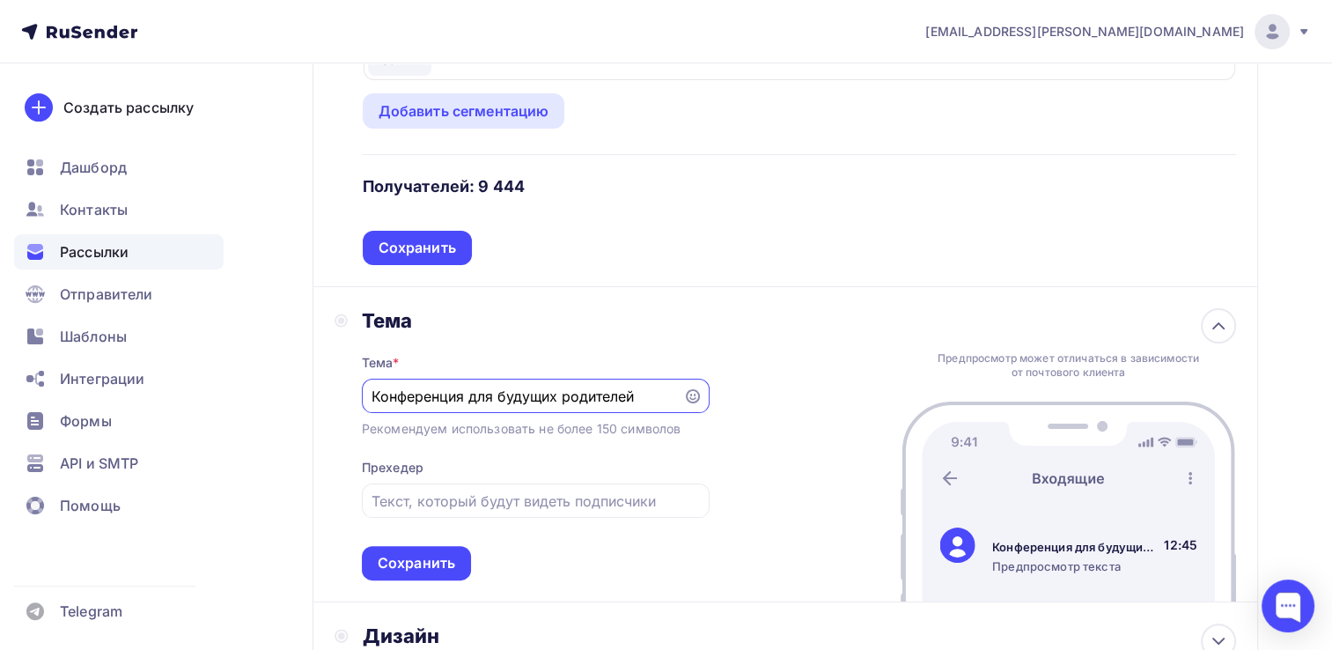
scroll to position [440, 0]
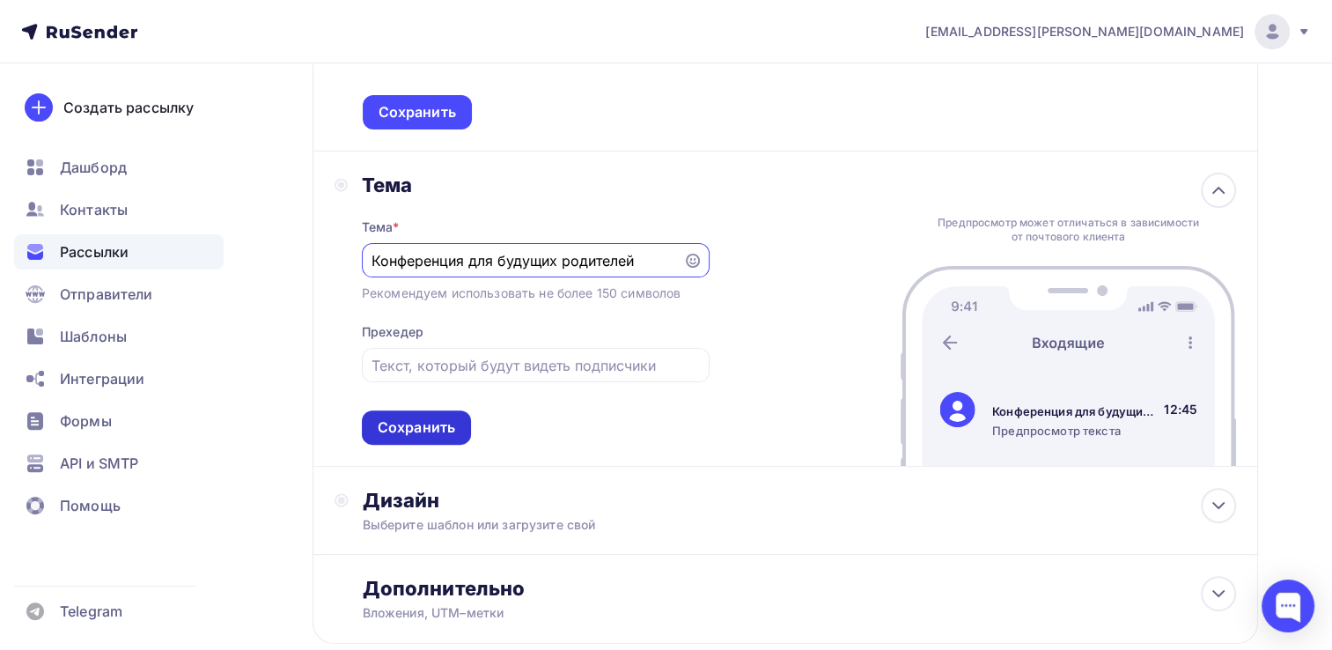
type input "Конференция для будущих родителей"
click at [437, 425] on div "Сохранить" at bounding box center [416, 427] width 77 height 20
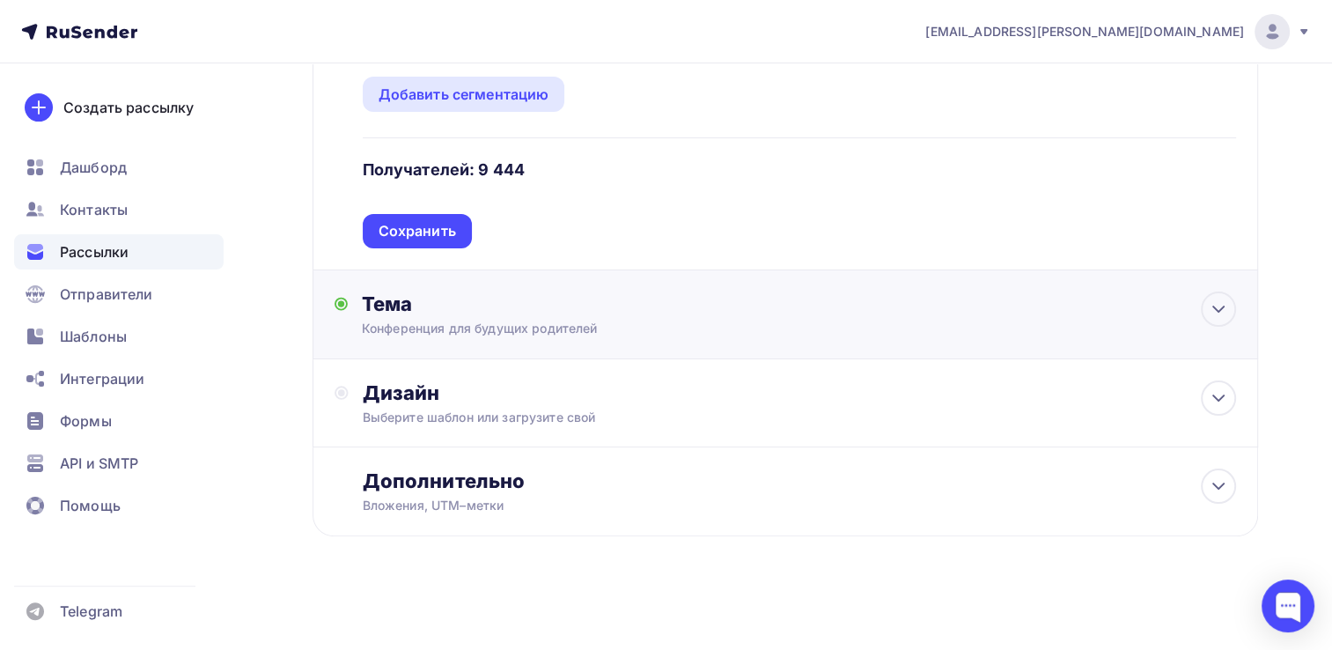
scroll to position [319, 0]
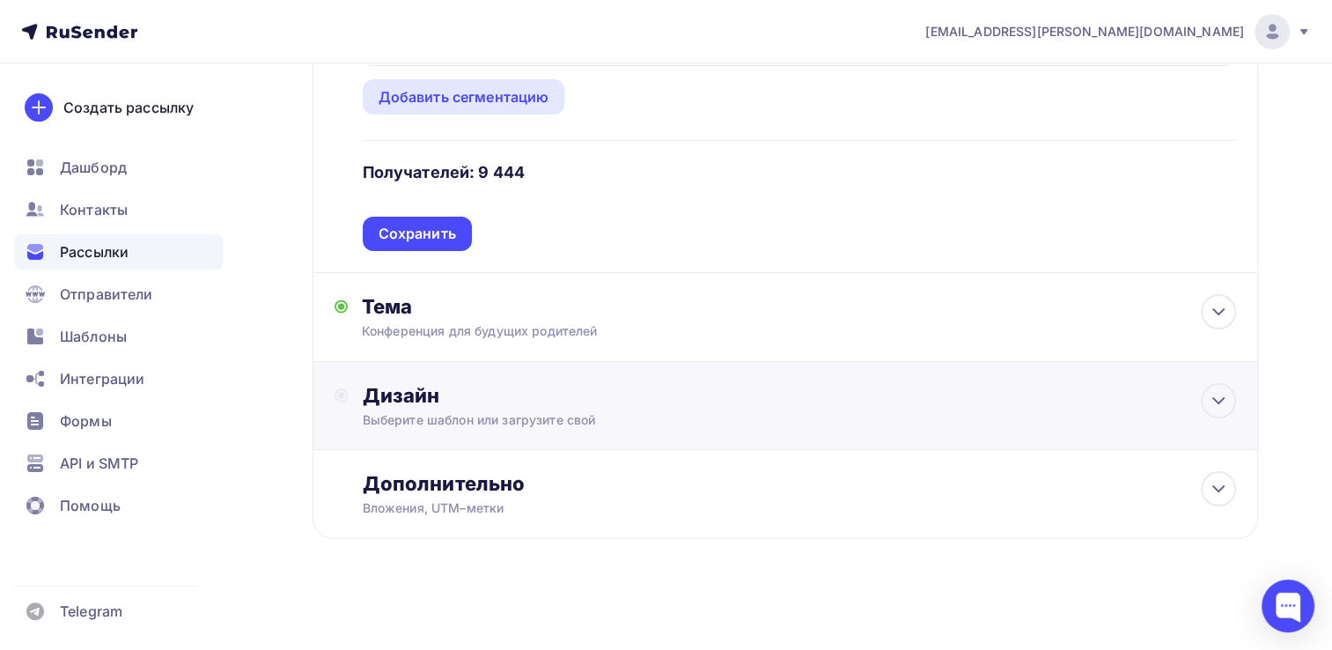
click at [1159, 408] on div "Дизайн Выберите шаблон или загрузите свой" at bounding box center [800, 406] width 874 height 46
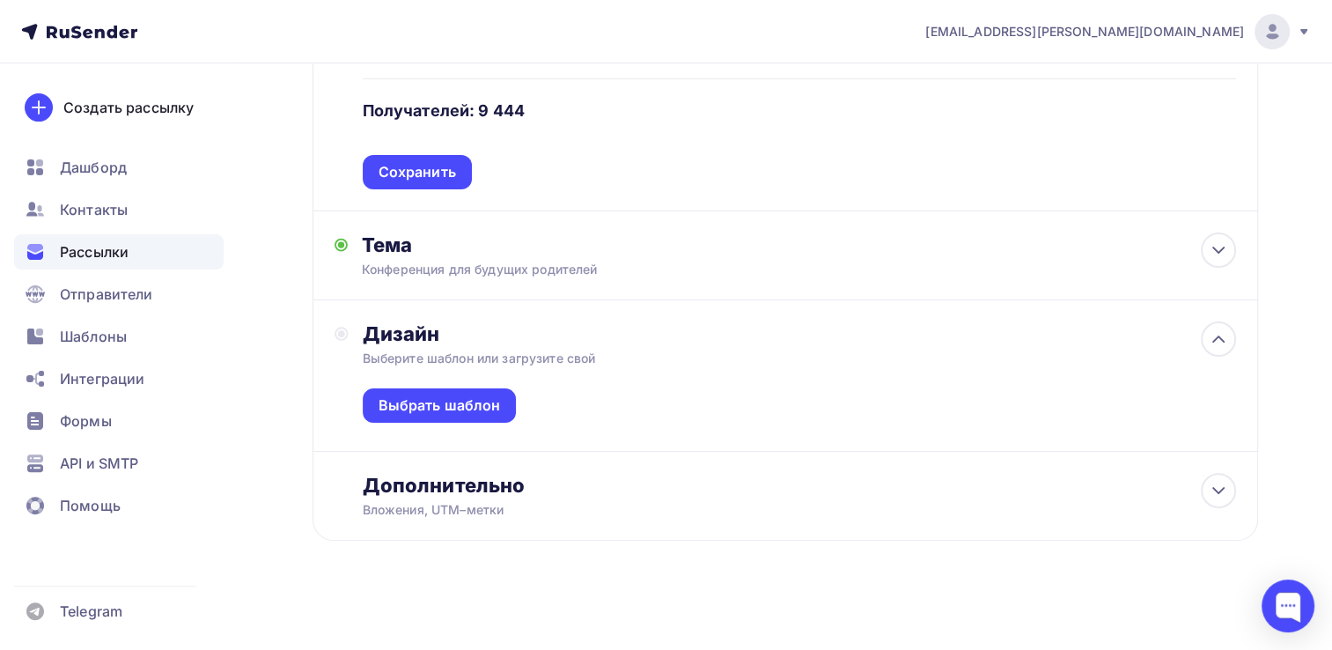
scroll to position [381, 0]
click at [435, 404] on div "Выбрать шаблон" at bounding box center [440, 404] width 122 height 20
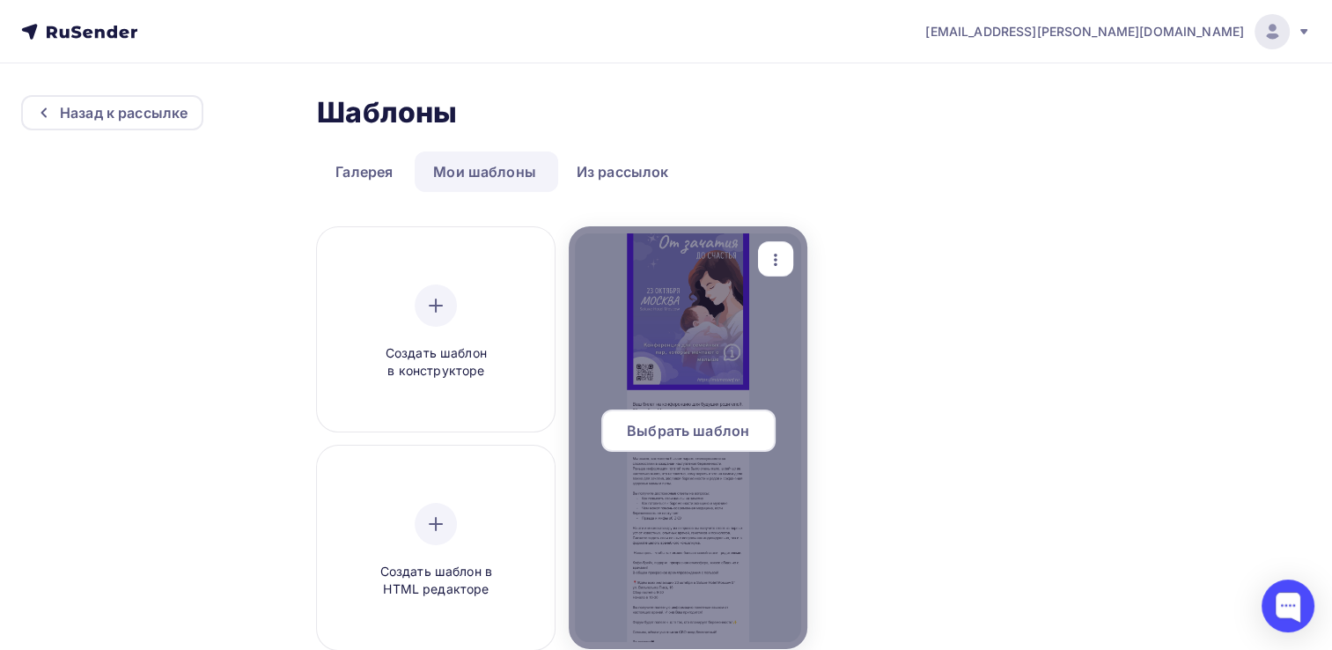
click at [670, 357] on div at bounding box center [688, 437] width 238 height 423
click at [658, 428] on span "Выбрать шаблон" at bounding box center [688, 430] width 122 height 21
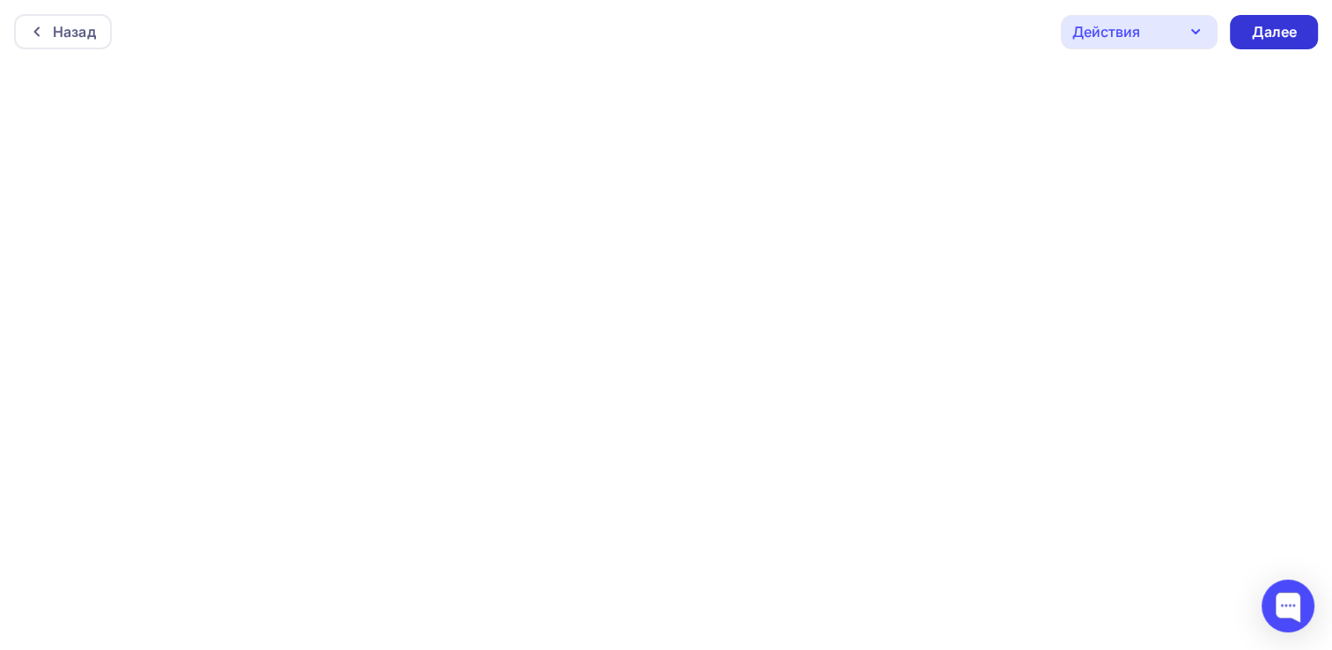
click at [1285, 31] on div "Далее" at bounding box center [1274, 32] width 46 height 20
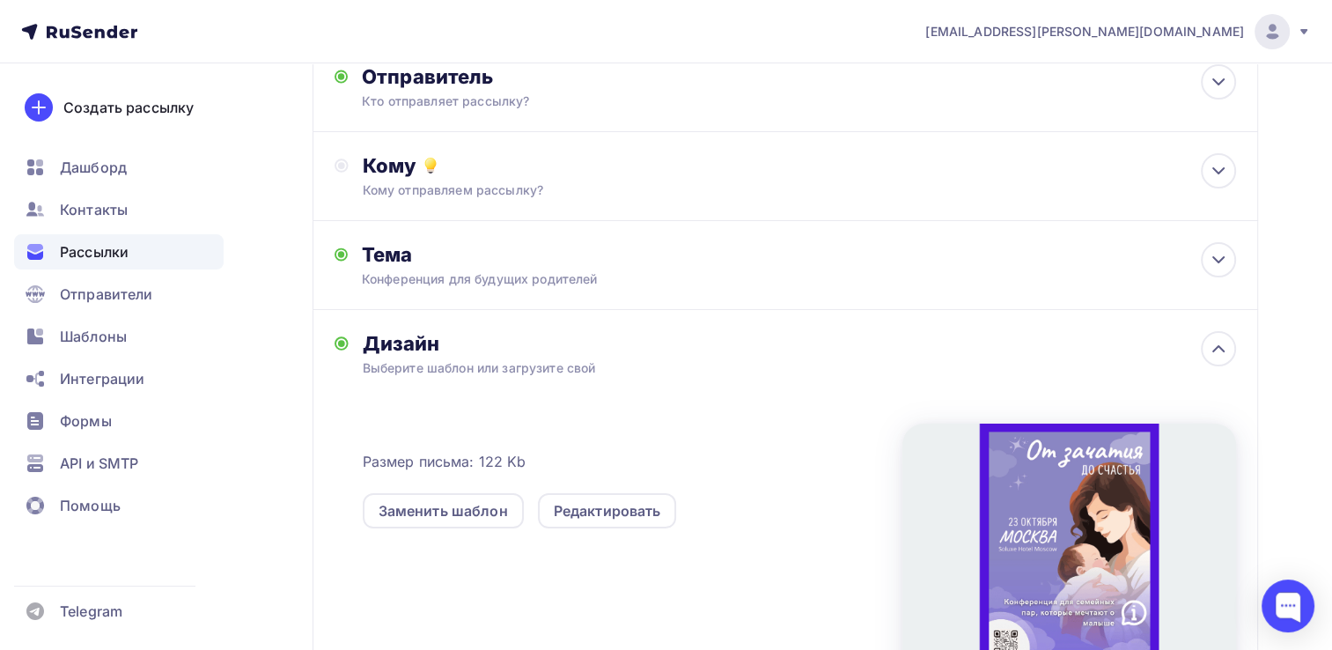
scroll to position [106, 0]
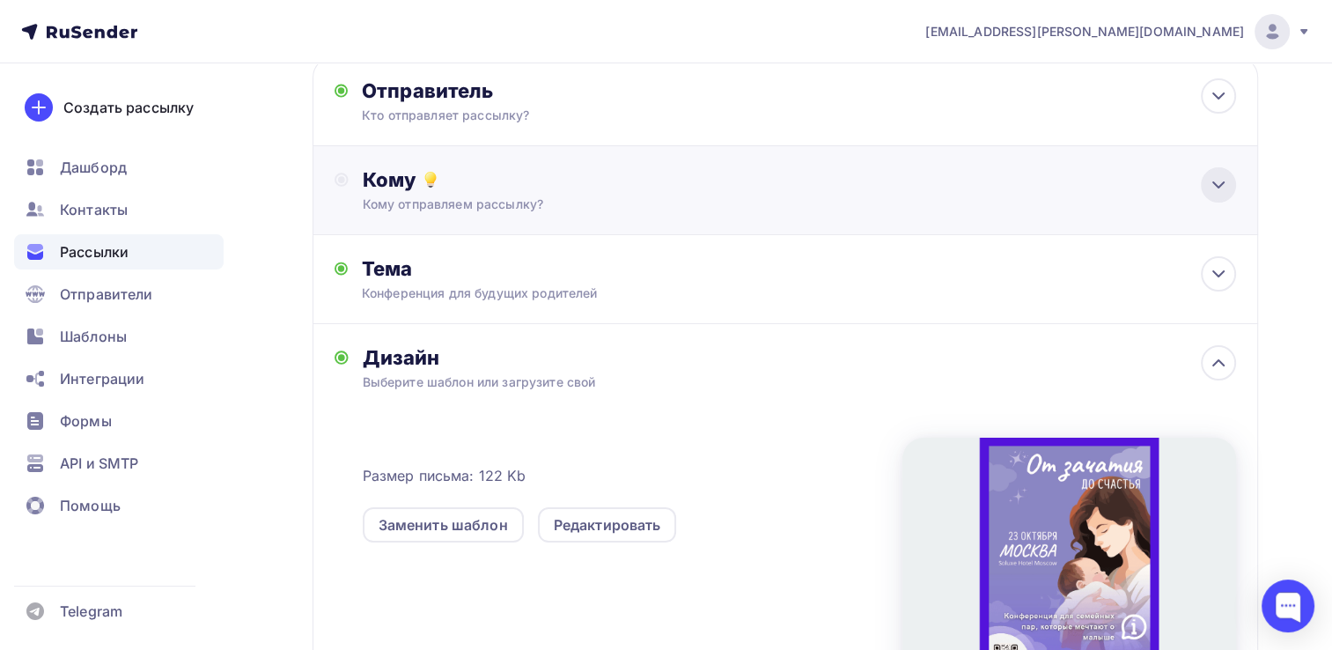
click at [1204, 183] on div at bounding box center [1218, 184] width 35 height 35
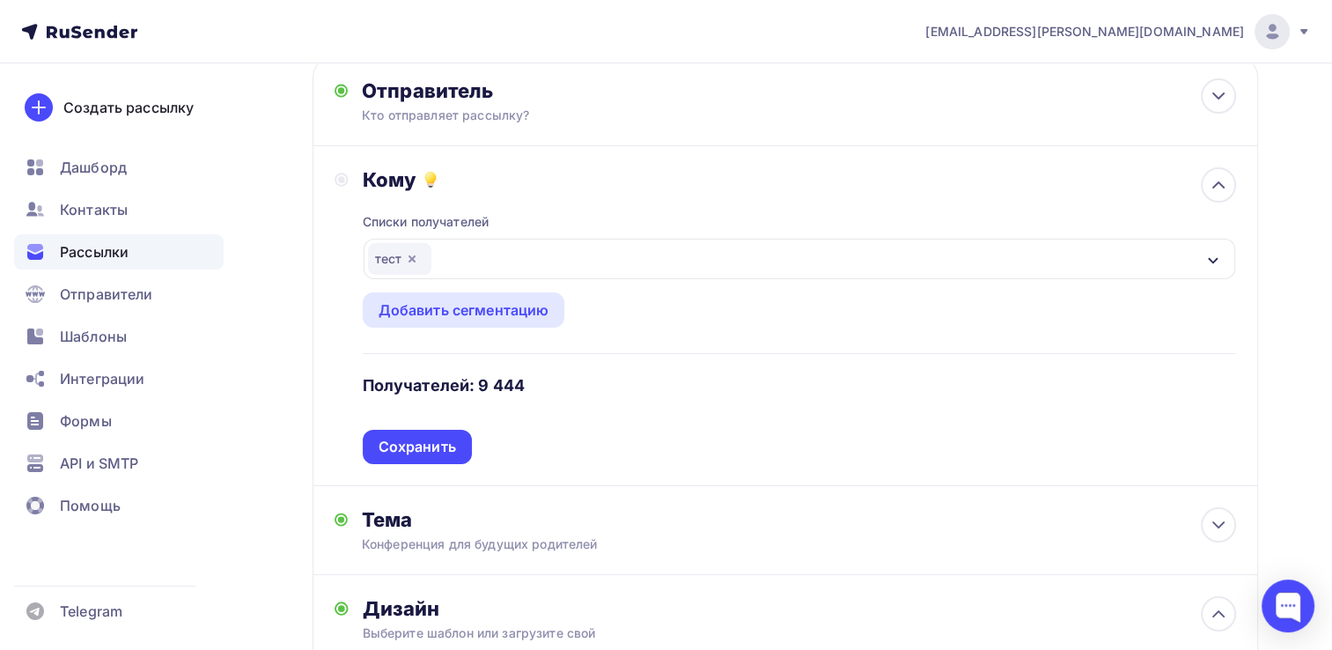
click at [406, 449] on div "Сохранить" at bounding box center [417, 447] width 77 height 20
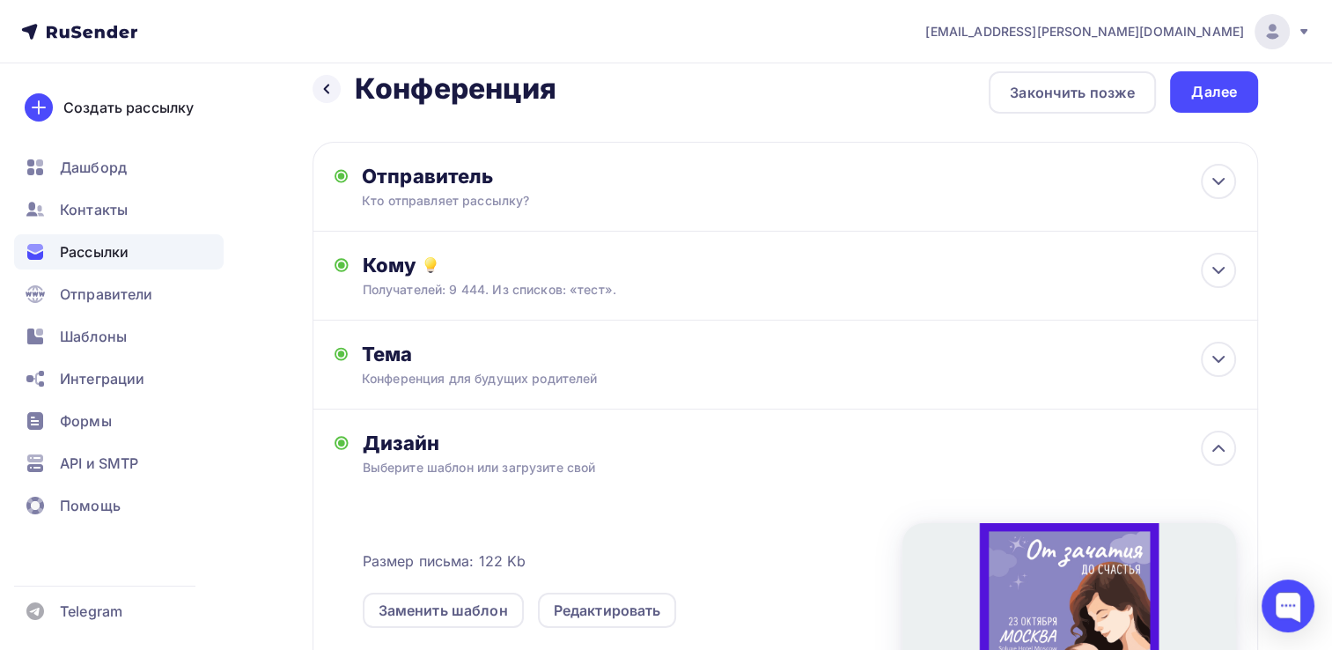
scroll to position [0, 0]
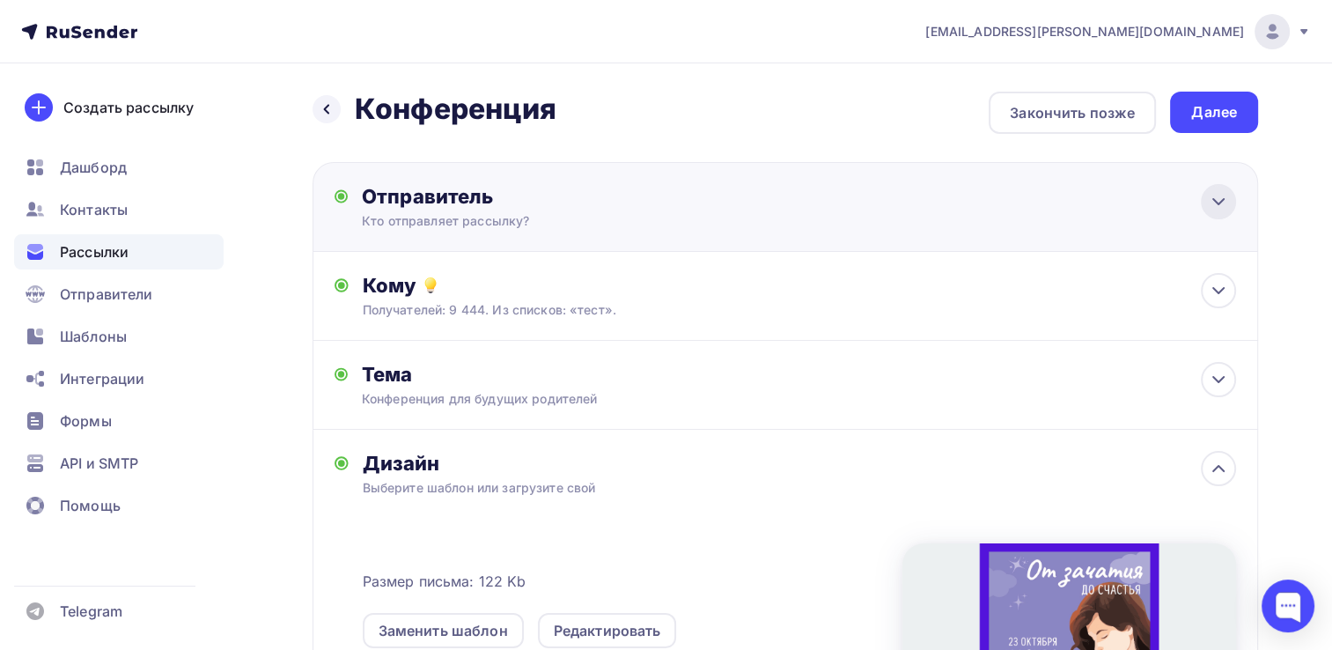
click at [1217, 195] on icon at bounding box center [1218, 201] width 21 height 21
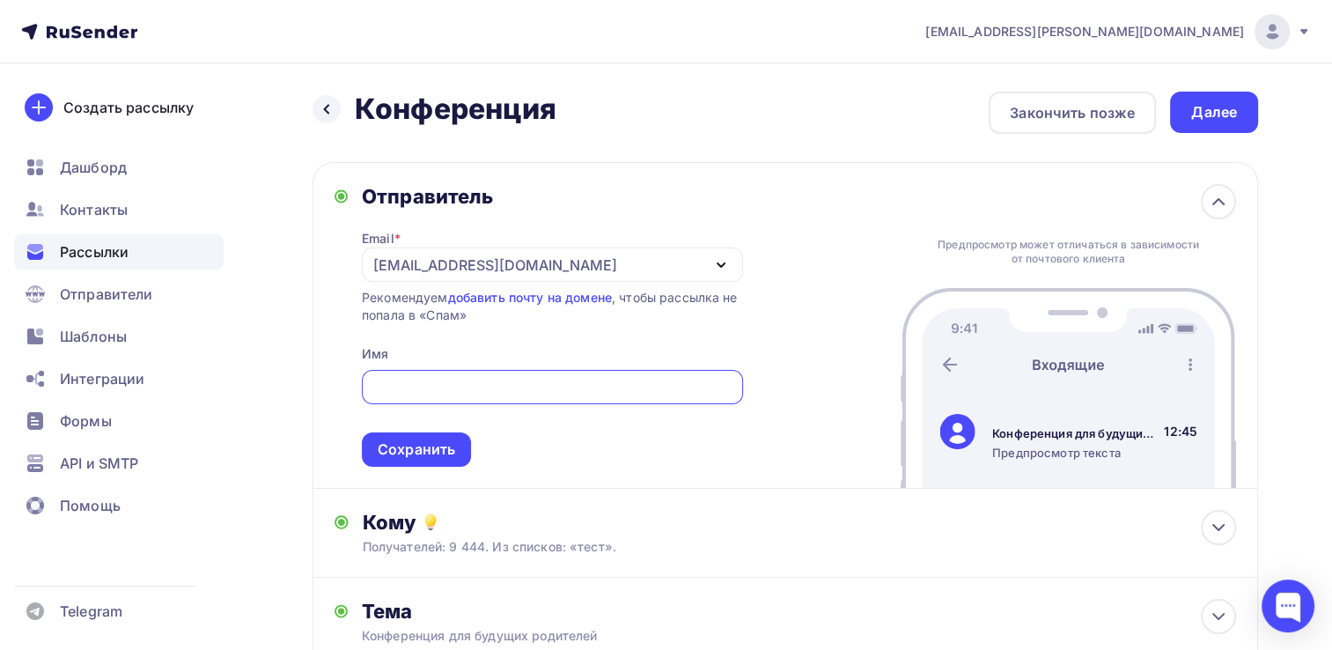
click at [857, 165] on div "Отправитель Email * konferensmira@yandex.ru konferensmira@yandex.ru ip.miroshni…" at bounding box center [785, 325] width 945 height 327
click at [894, 111] on div "Назад Конференция Конференция Закончить позже Далее" at bounding box center [785, 113] width 945 height 42
click at [1212, 115] on div "Далее" at bounding box center [1214, 112] width 46 height 20
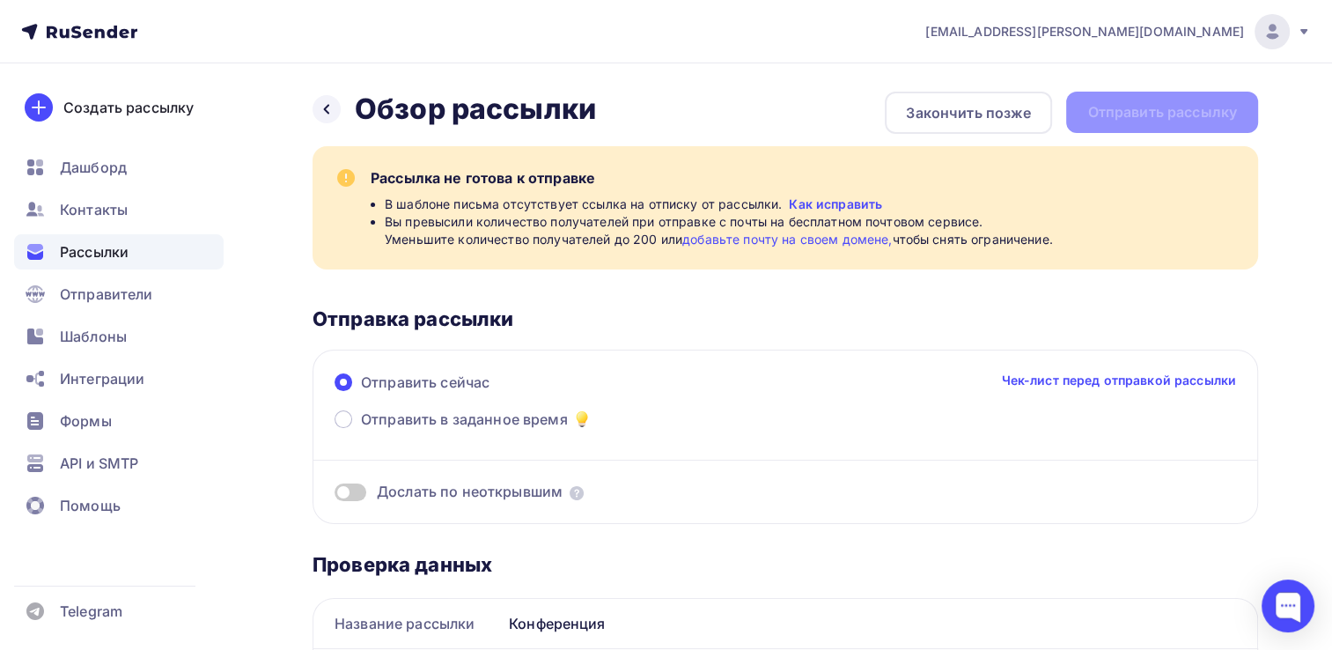
click at [1175, 107] on div "Назад Обзор рассылки Обзор рассылки Закончить позже Отправить рассылку" at bounding box center [785, 113] width 945 height 42
click at [320, 107] on icon at bounding box center [327, 109] width 14 height 14
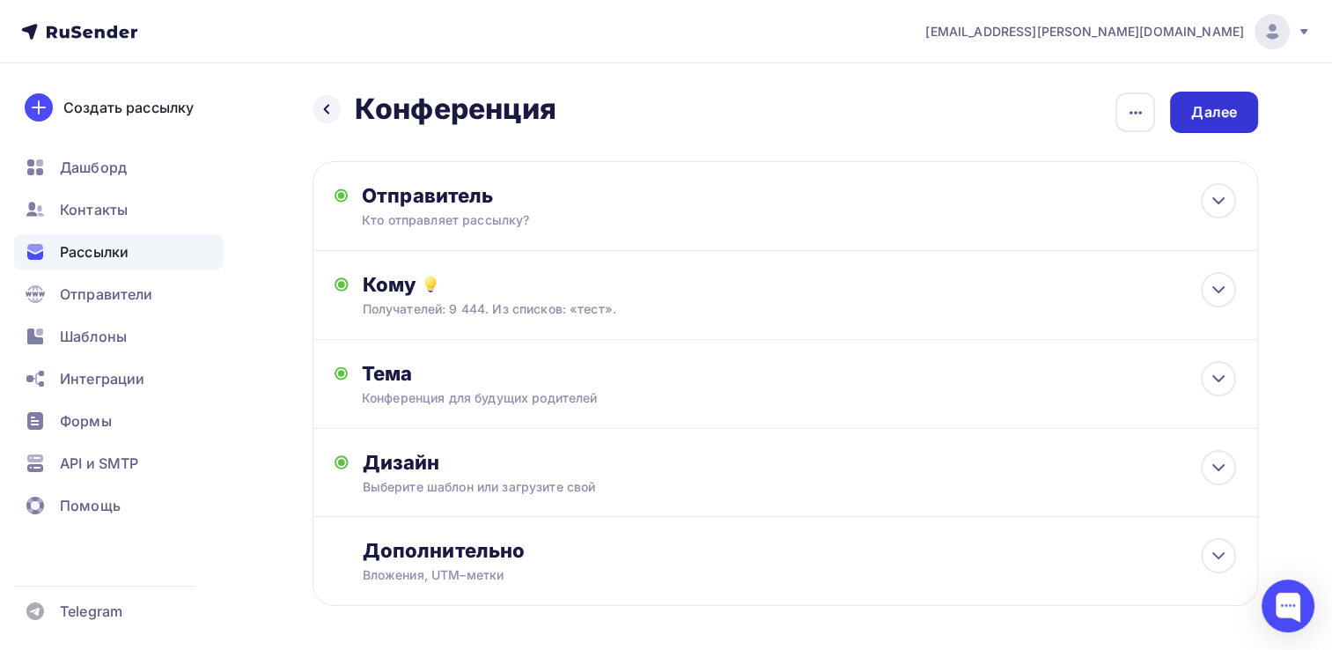
click at [1220, 112] on div "Далее" at bounding box center [1214, 112] width 46 height 20
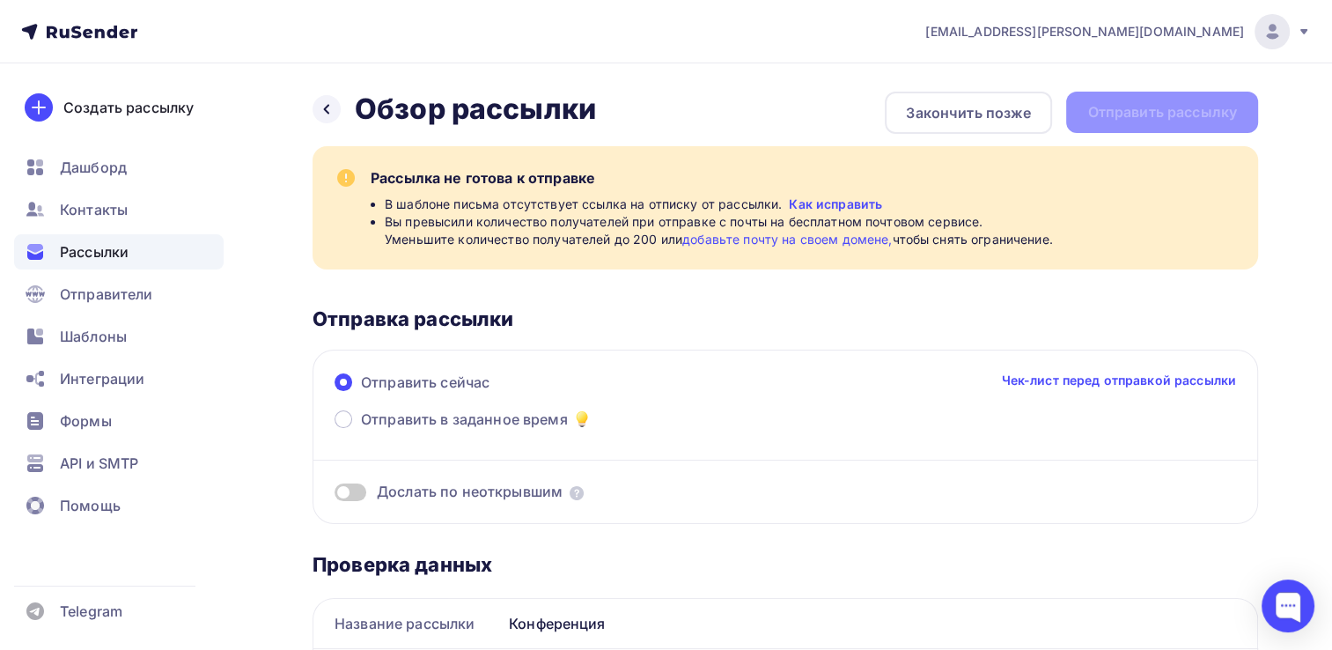
click at [828, 196] on link "Как исправить" at bounding box center [835, 204] width 93 height 18
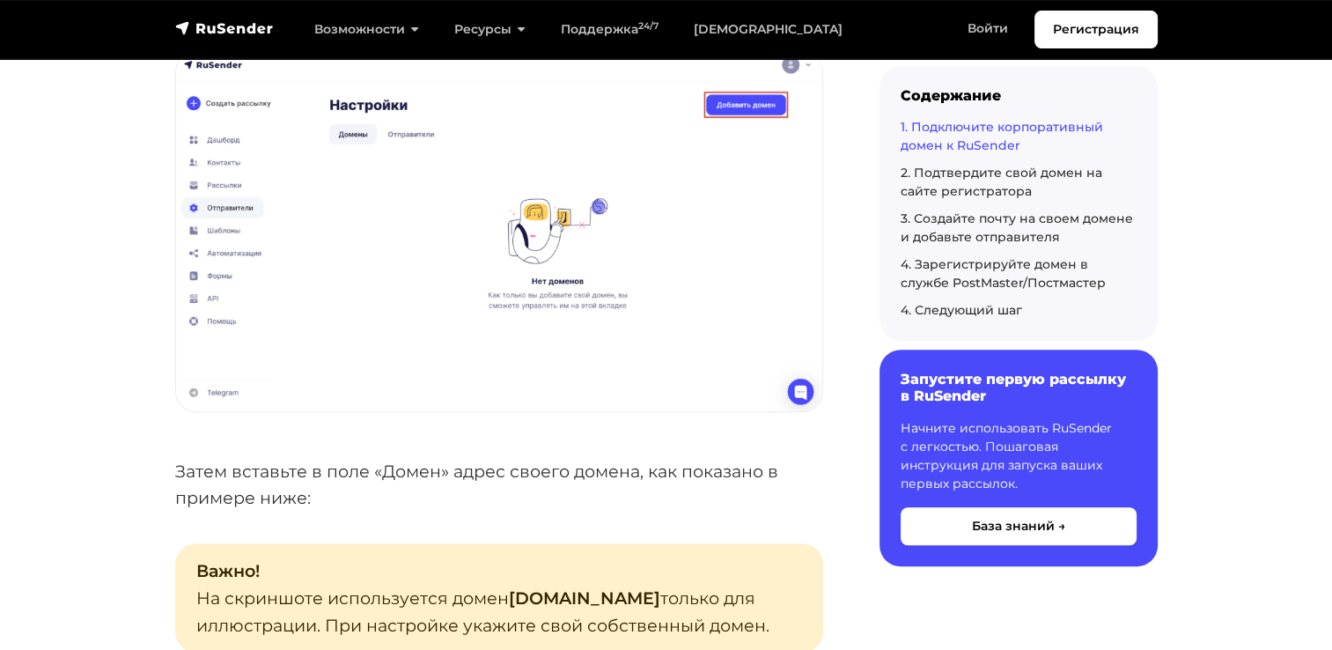
scroll to position [968, 0]
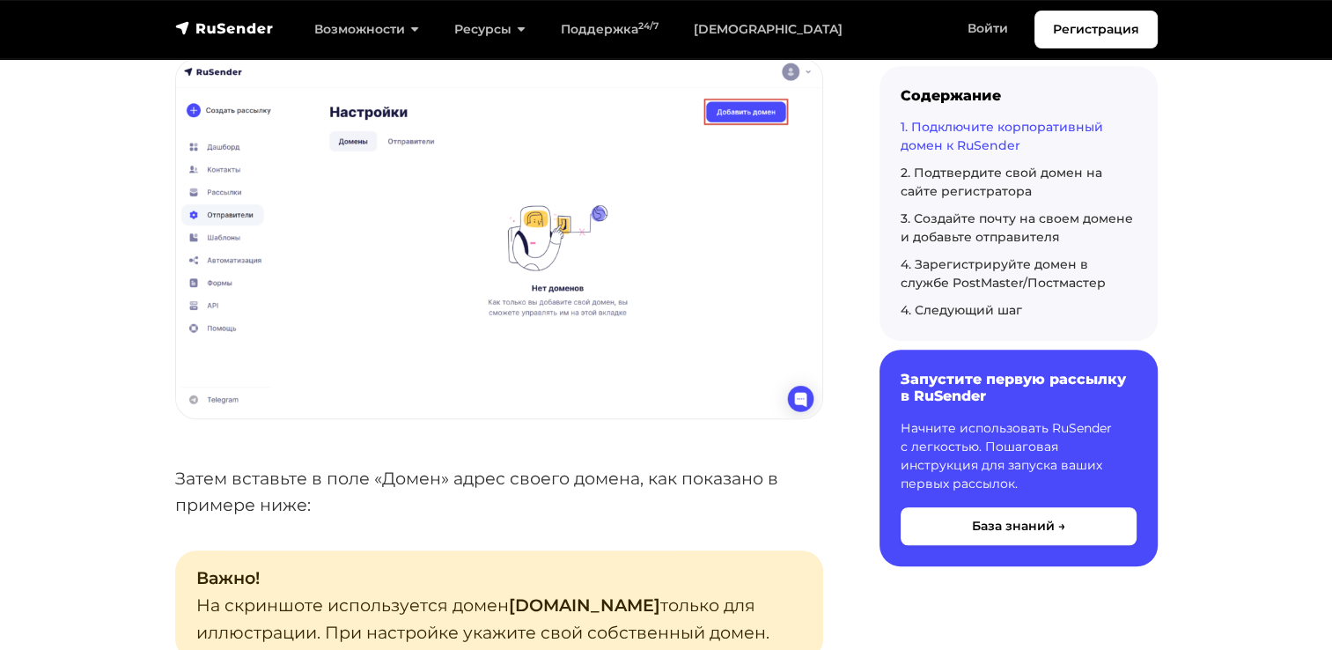
click at [731, 180] on img at bounding box center [499, 238] width 646 height 359
